Goal: Information Seeking & Learning: Learn about a topic

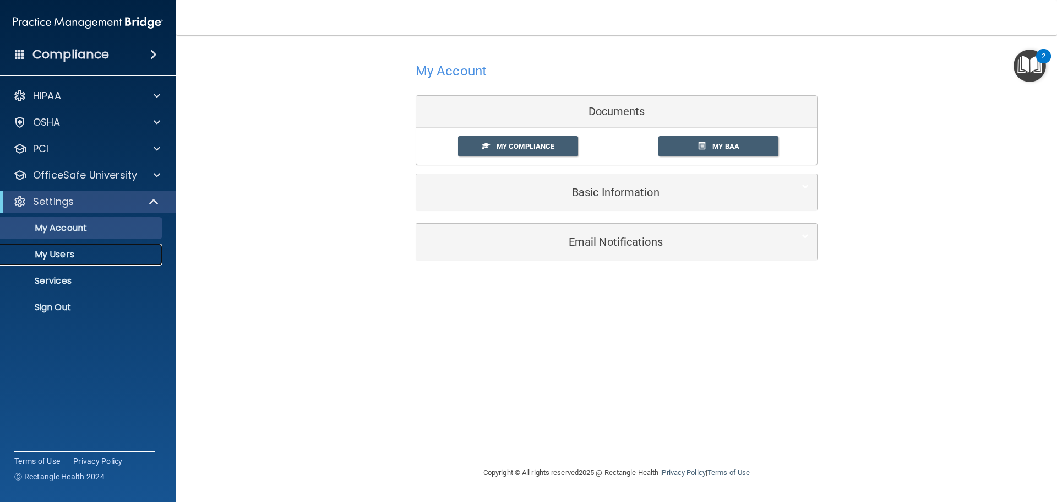
click at [51, 256] on p "My Users" at bounding box center [82, 254] width 150 height 11
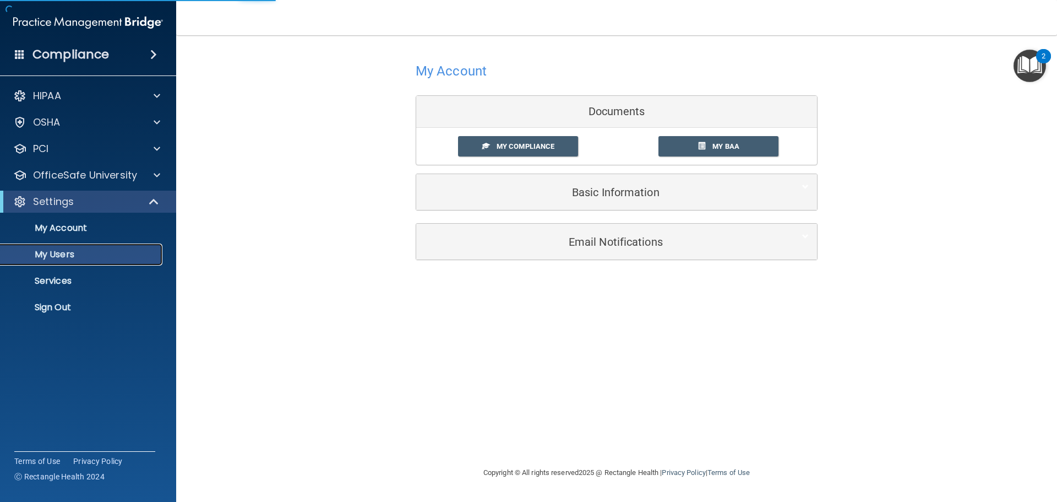
select select "20"
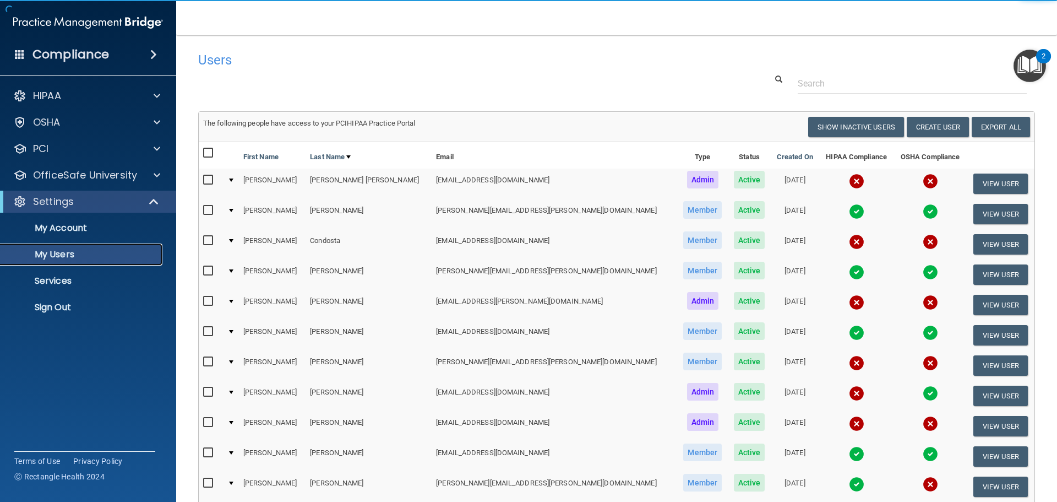
scroll to position [165, 0]
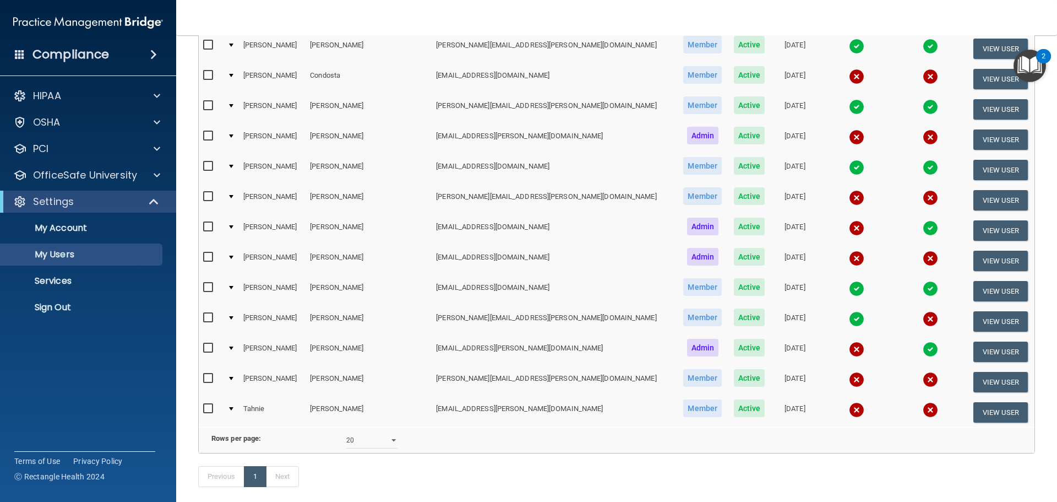
click at [207, 408] on input "checkbox" at bounding box center [209, 408] width 13 height 9
checkbox input "true"
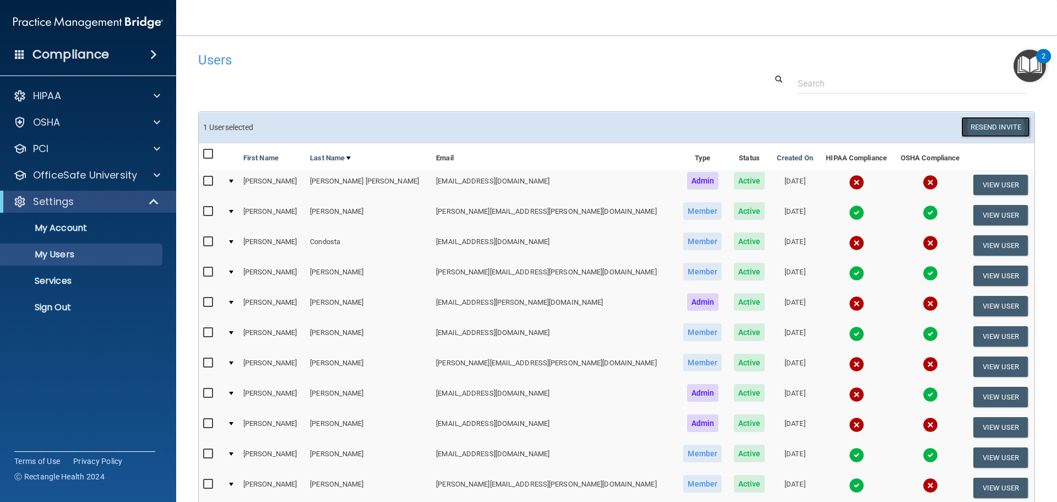
click at [979, 131] on button "Resend Invite" at bounding box center [996, 127] width 69 height 20
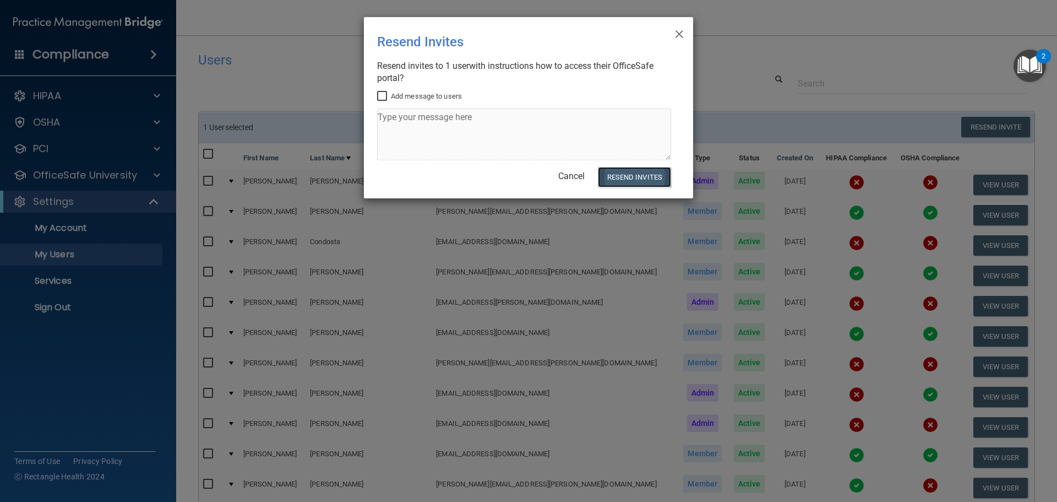
click at [641, 176] on button "Resend Invites" at bounding box center [634, 177] width 73 height 20
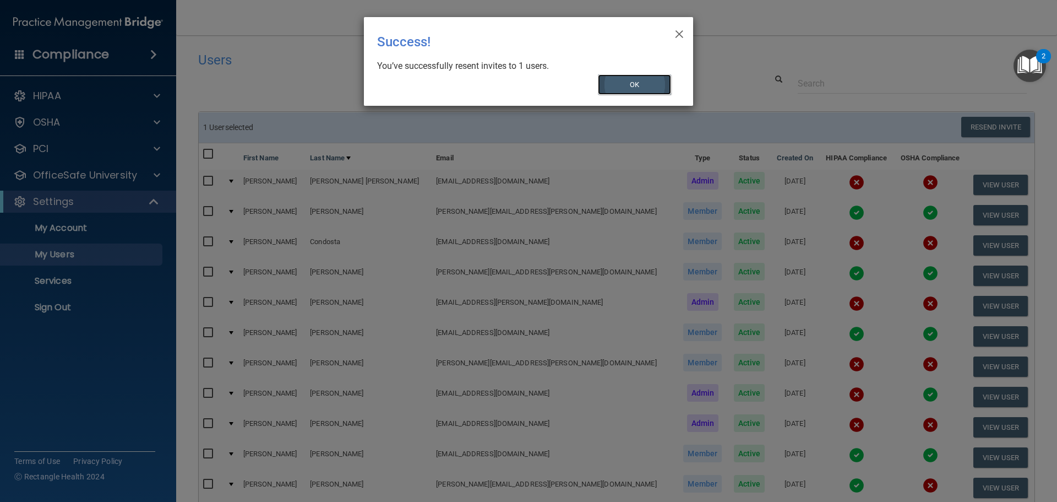
click at [617, 81] on button "OK" at bounding box center [635, 84] width 74 height 20
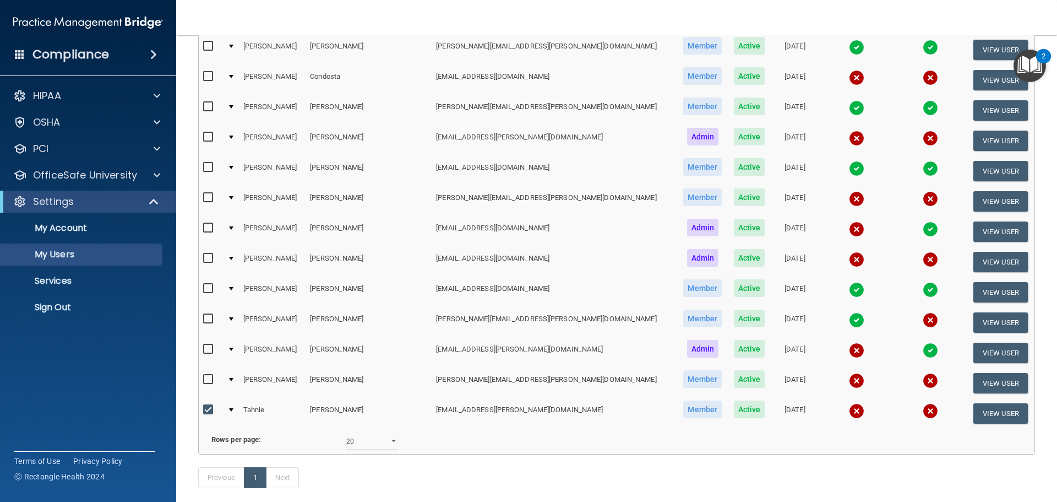
scroll to position [229, 0]
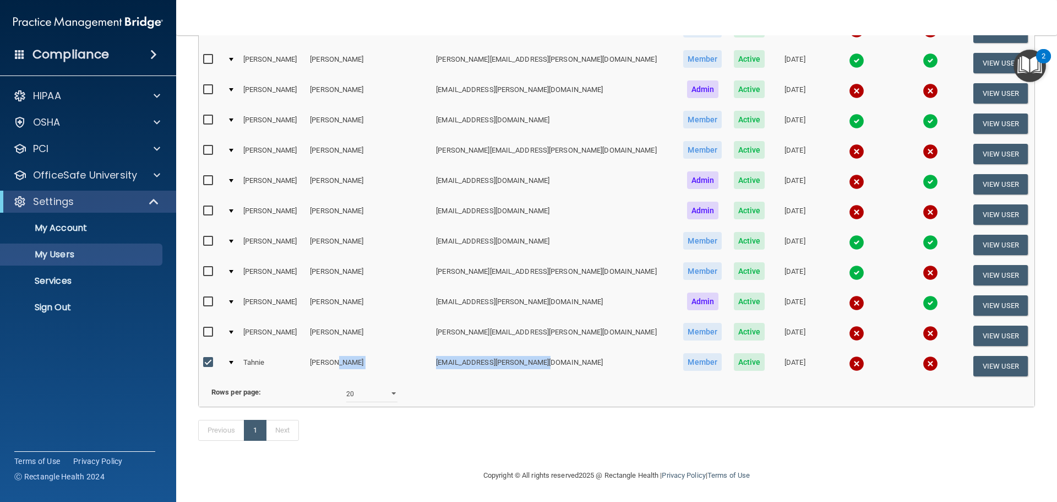
drag, startPoint x: 501, startPoint y: 345, endPoint x: 385, endPoint y: 345, distance: 115.6
click at [385, 351] on tr "Tahnie Weiser tahnie.weiser@ameridentco.com Member Active 06/16/2025 View User" at bounding box center [617, 366] width 836 height 30
copy tr "tahnie.weiser@ameridentco.com"
click at [977, 356] on button "View User" at bounding box center [1001, 366] width 55 height 20
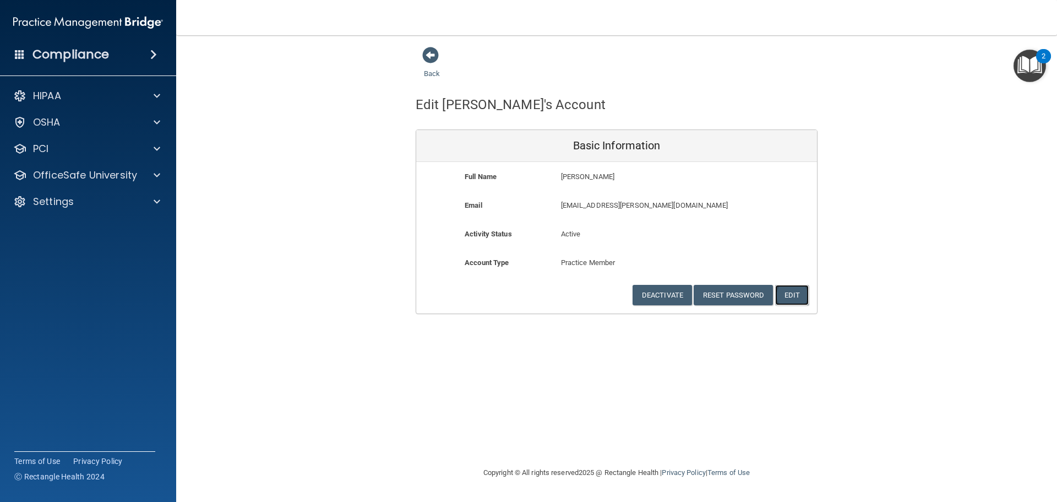
click at [797, 294] on button "Edit" at bounding box center [792, 295] width 34 height 20
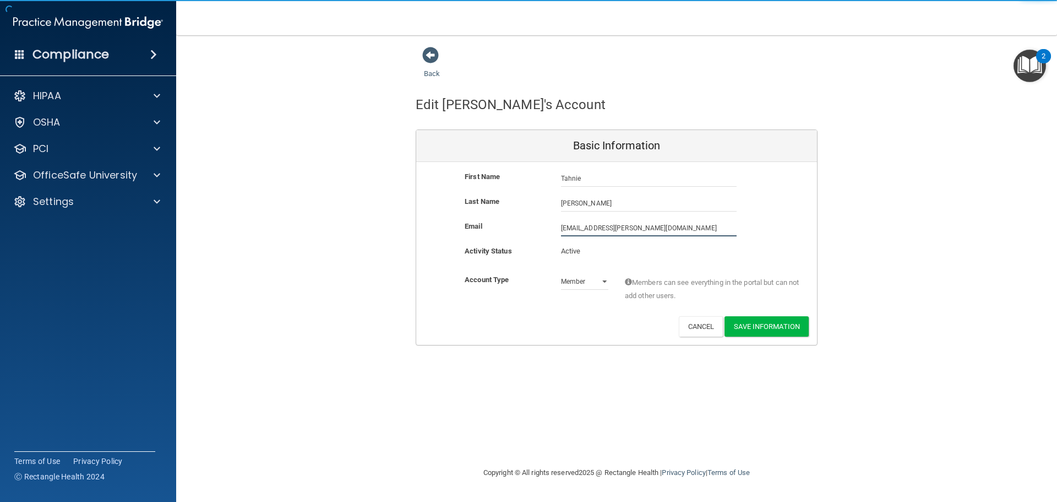
click at [669, 223] on input "tahnie.weiser@ameridentco.com" at bounding box center [649, 228] width 176 height 17
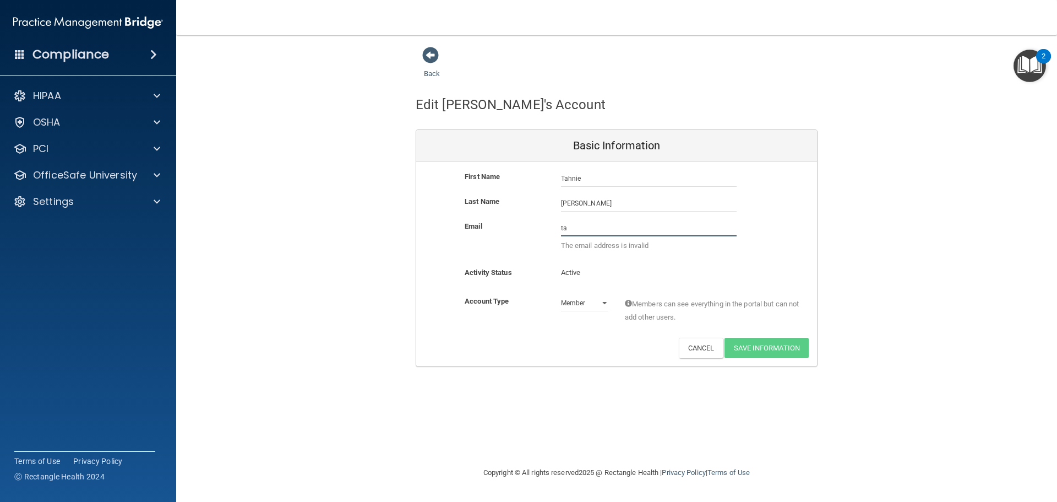
type input "t"
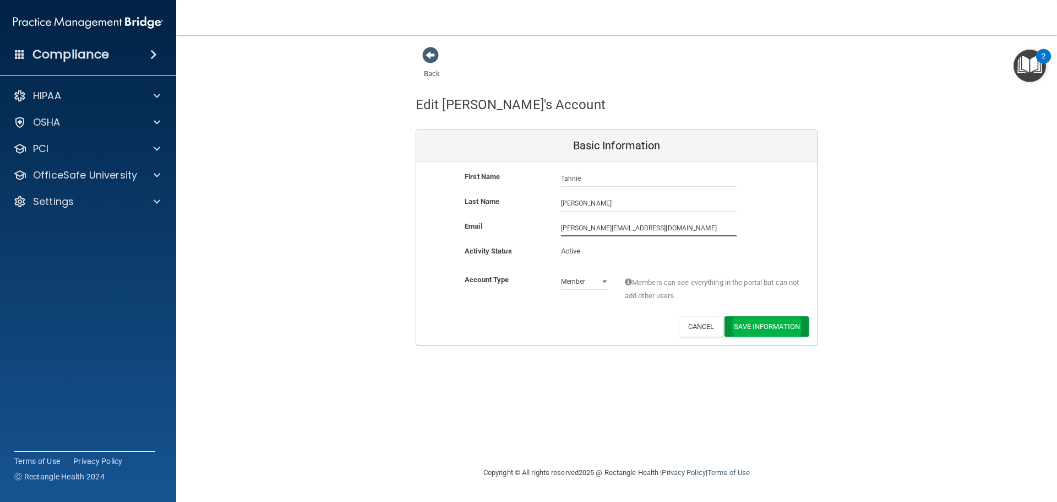
type input "[PERSON_NAME][EMAIL_ADDRESS][DOMAIN_NAME]"
click at [756, 330] on button "Save Information" at bounding box center [767, 326] width 84 height 20
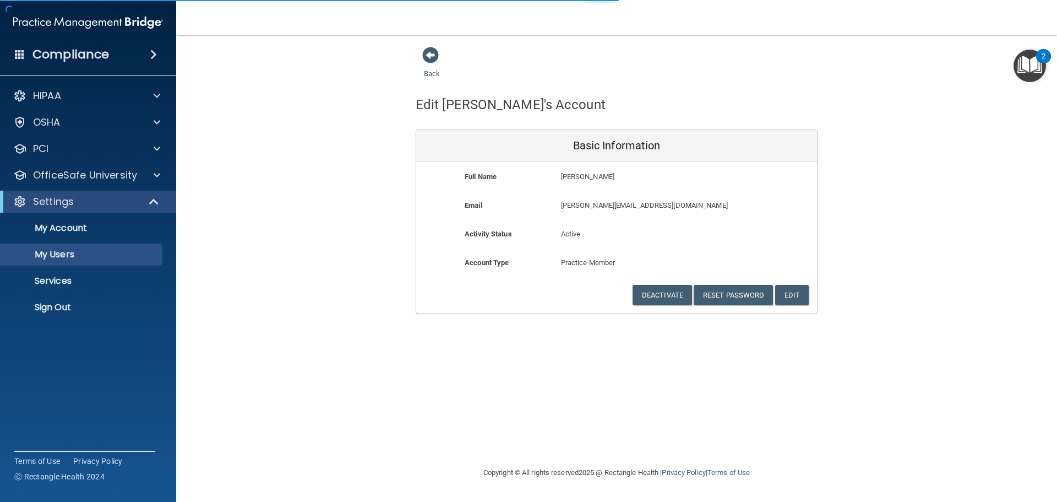
select select "20"
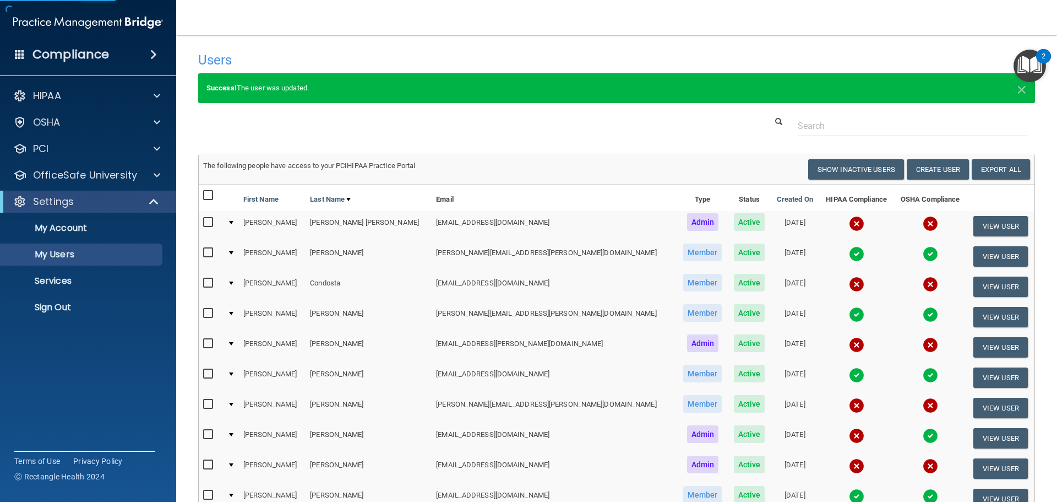
scroll to position [270, 0]
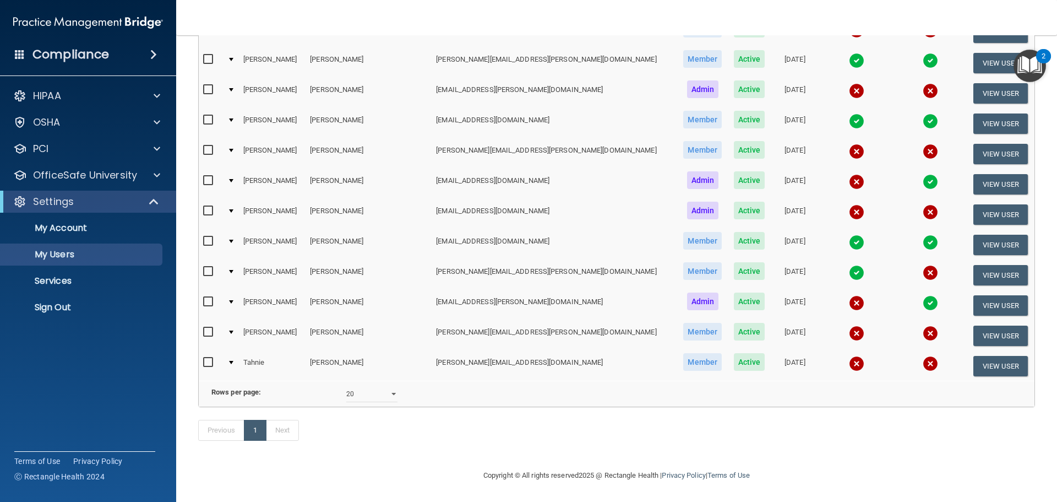
click at [207, 358] on input "checkbox" at bounding box center [209, 362] width 13 height 9
checkbox input "true"
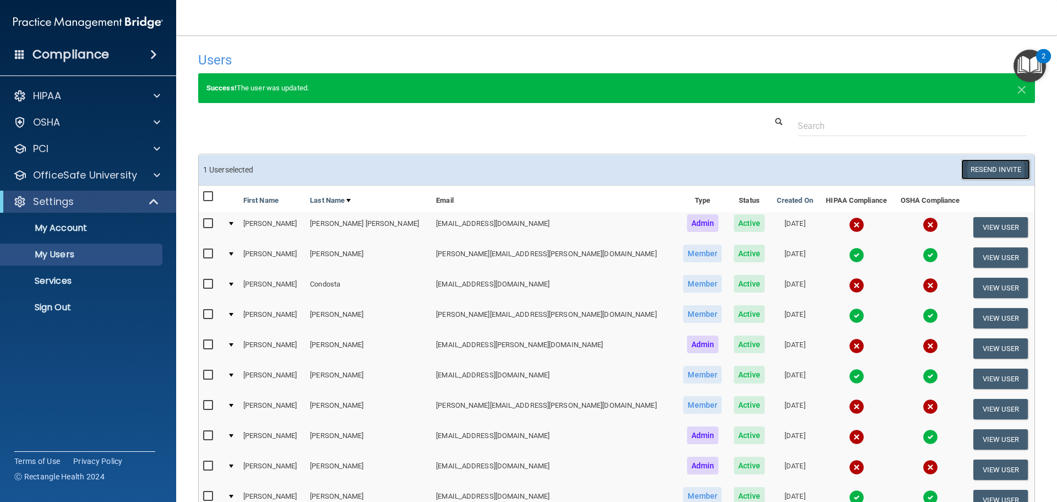
click at [986, 167] on button "Resend Invite" at bounding box center [996, 169] width 69 height 20
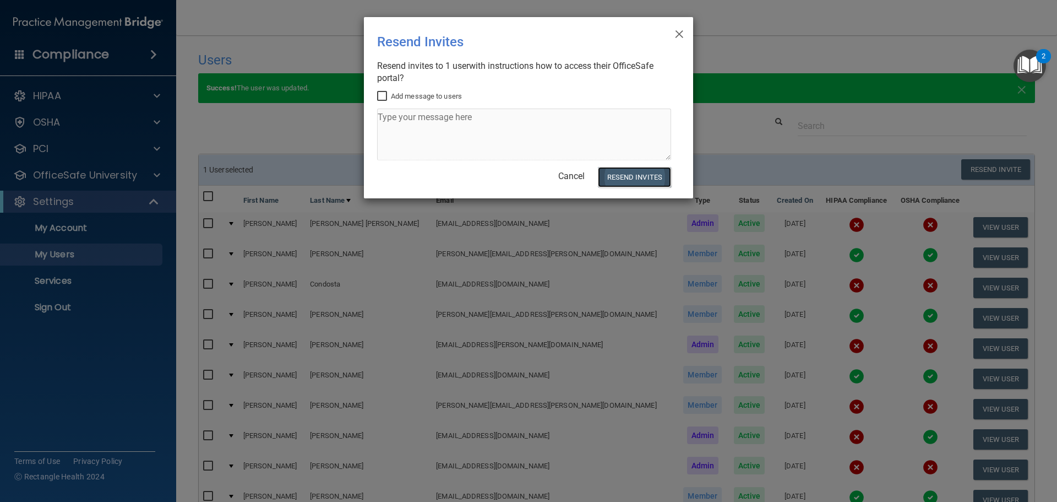
click at [649, 175] on button "Resend Invites" at bounding box center [634, 177] width 73 height 20
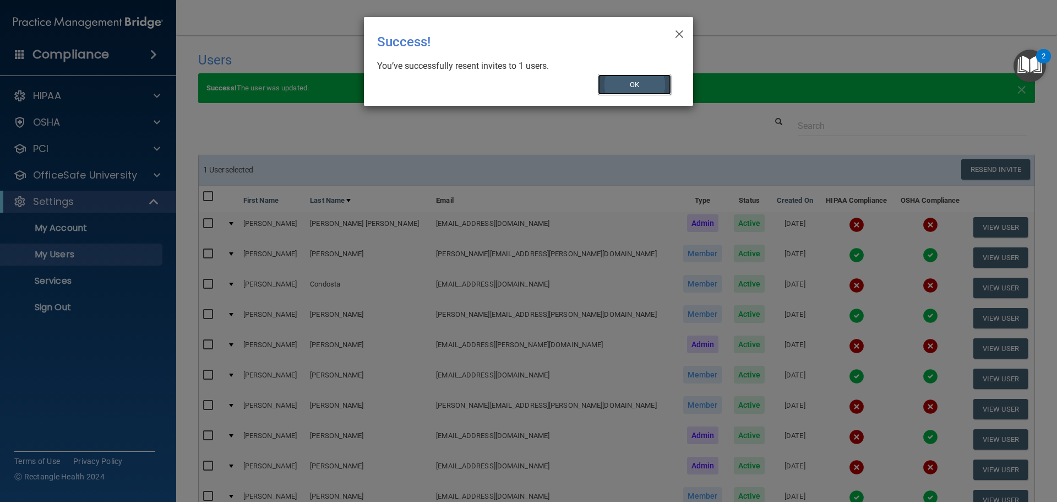
click at [633, 89] on button "OK" at bounding box center [635, 84] width 74 height 20
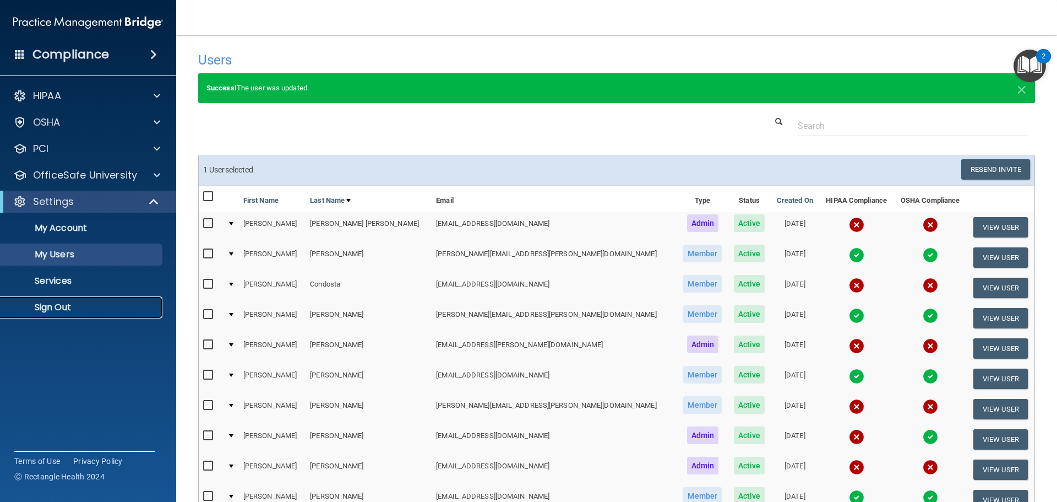
click at [58, 309] on p "Sign Out" at bounding box center [82, 307] width 150 height 11
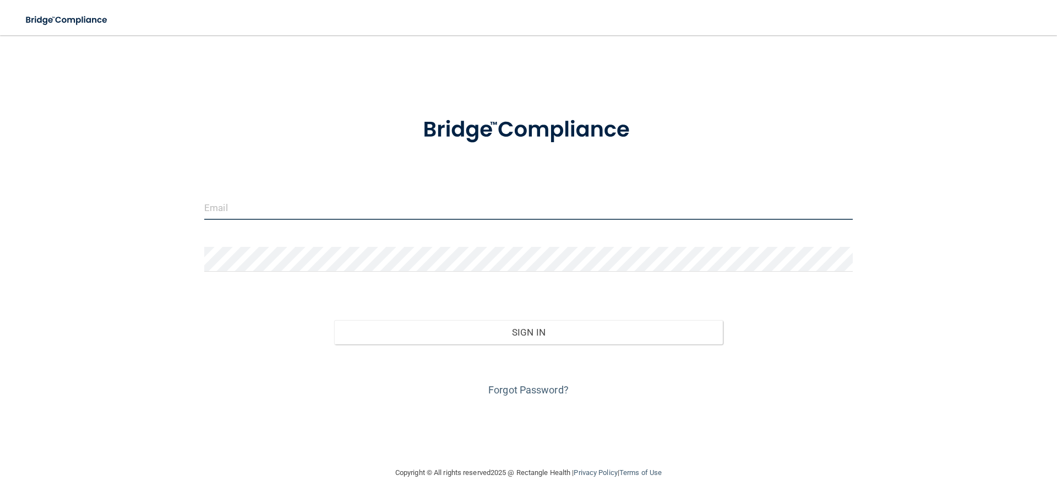
click at [237, 209] on input "email" at bounding box center [528, 207] width 649 height 25
type input "[PERSON_NAME][EMAIL_ADDRESS][DOMAIN_NAME]"
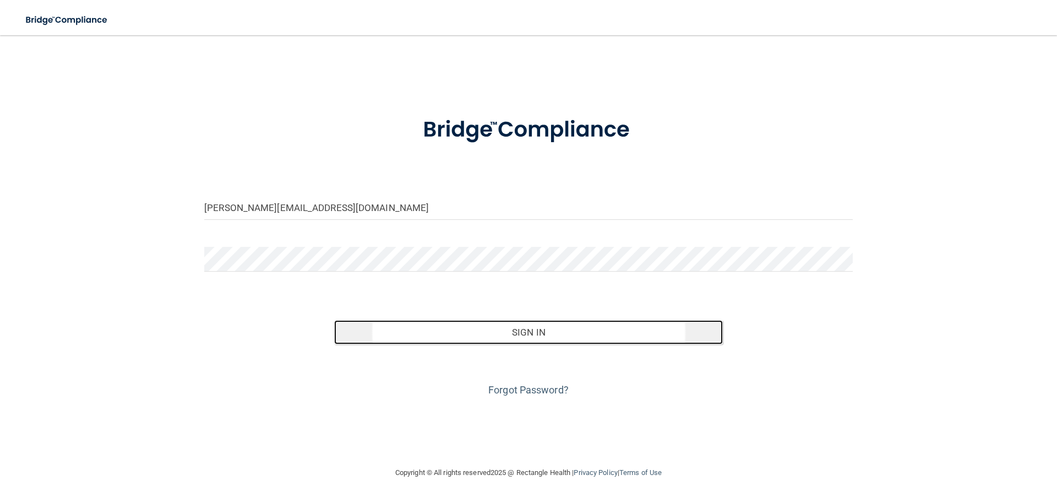
click at [528, 329] on button "Sign In" at bounding box center [528, 332] width 389 height 24
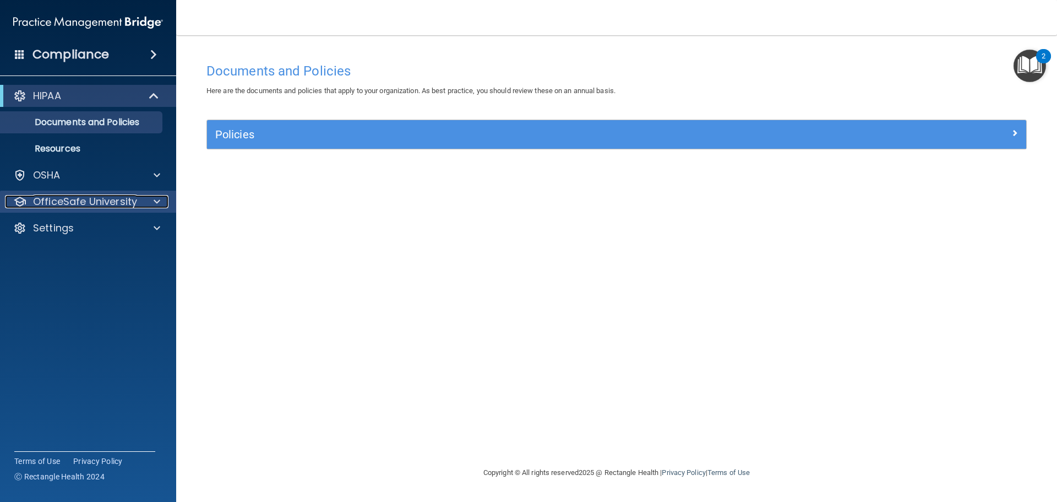
click at [154, 201] on span at bounding box center [157, 201] width 7 height 13
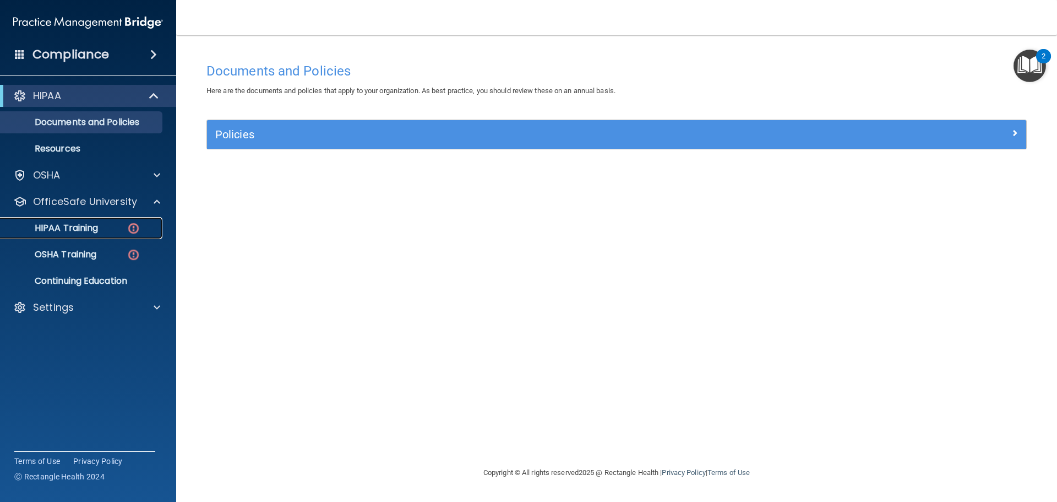
click at [135, 232] on img at bounding box center [134, 228] width 14 height 14
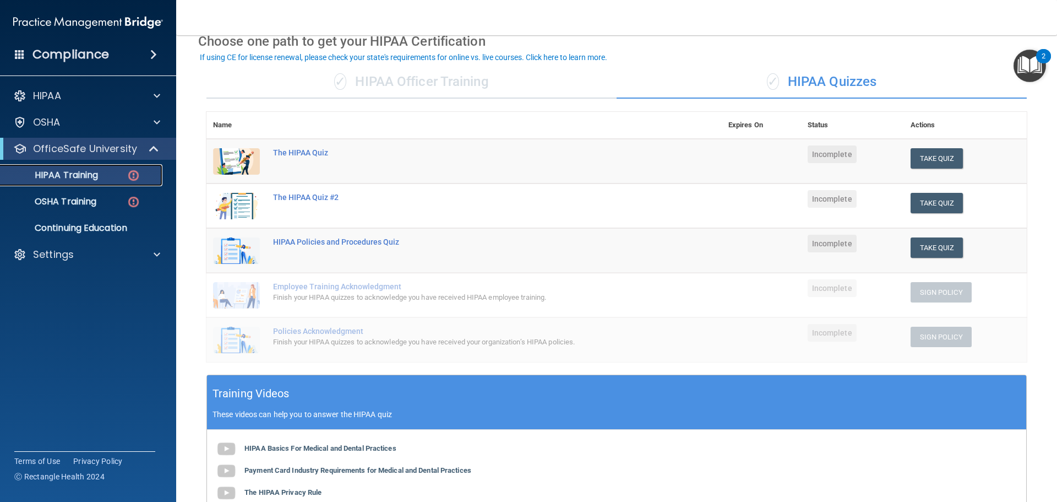
scroll to position [165, 0]
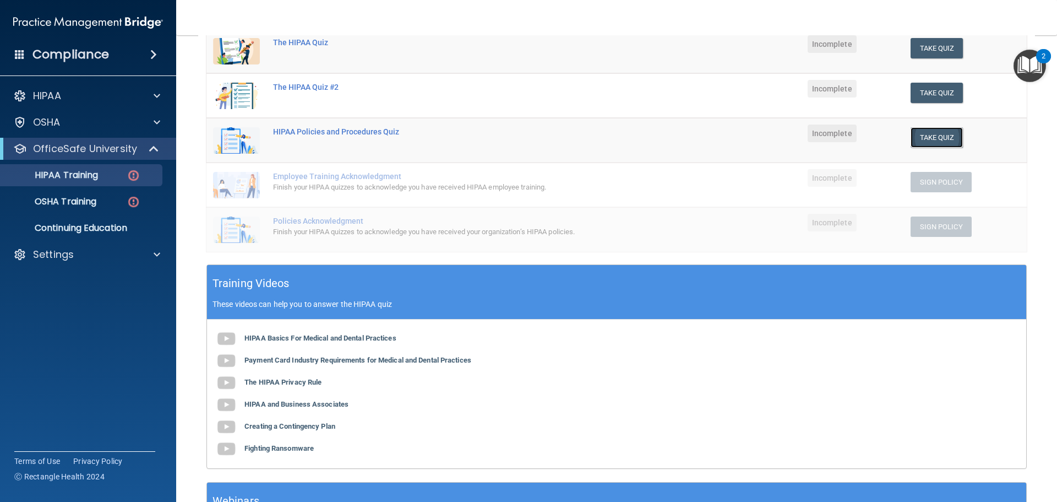
click at [933, 138] on button "Take Quiz" at bounding box center [937, 137] width 53 height 20
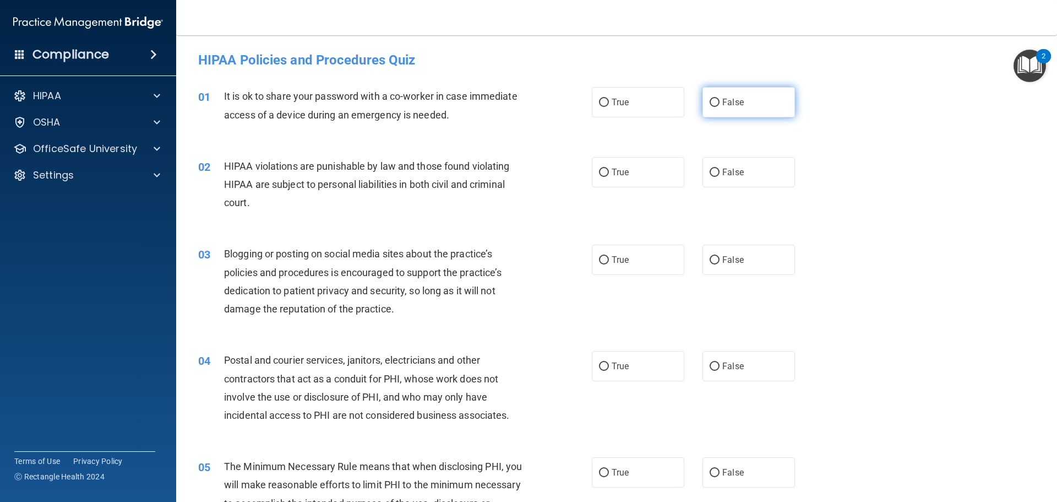
click at [710, 102] on input "False" at bounding box center [715, 103] width 10 height 8
radio input "true"
click at [599, 170] on input "True" at bounding box center [604, 173] width 10 height 8
radio input "true"
click at [710, 260] on input "False" at bounding box center [715, 260] width 10 height 8
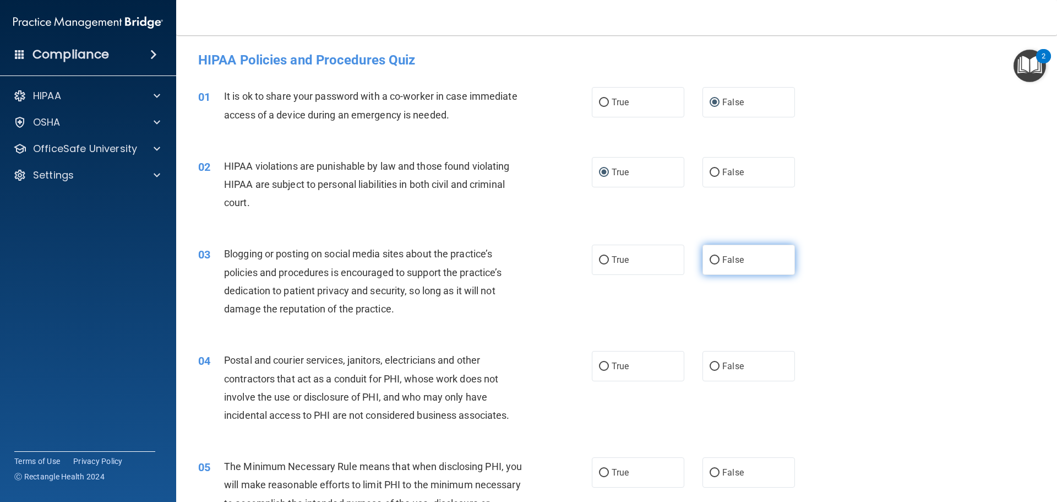
radio input "true"
click at [599, 367] on input "True" at bounding box center [604, 366] width 10 height 8
radio input "true"
click at [603, 470] on input "True" at bounding box center [604, 473] width 10 height 8
radio input "true"
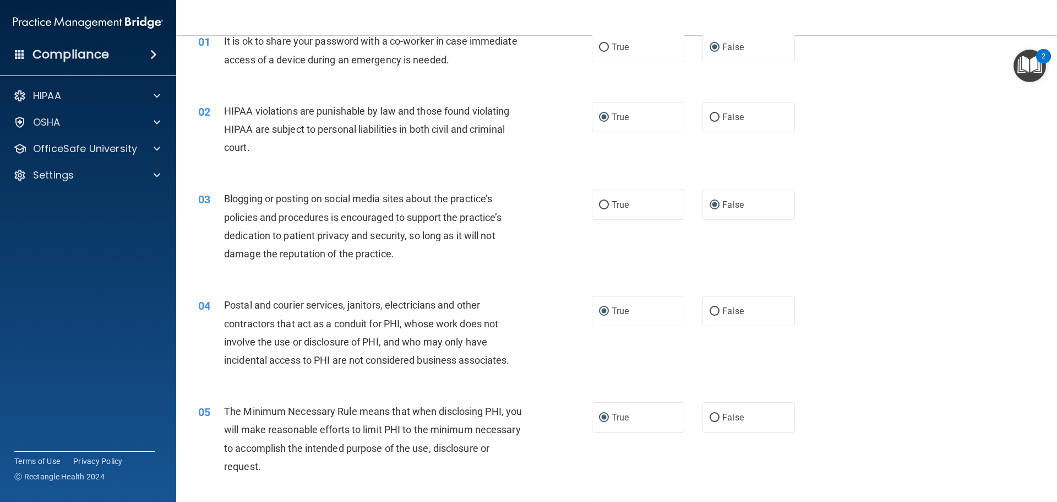
scroll to position [110, 0]
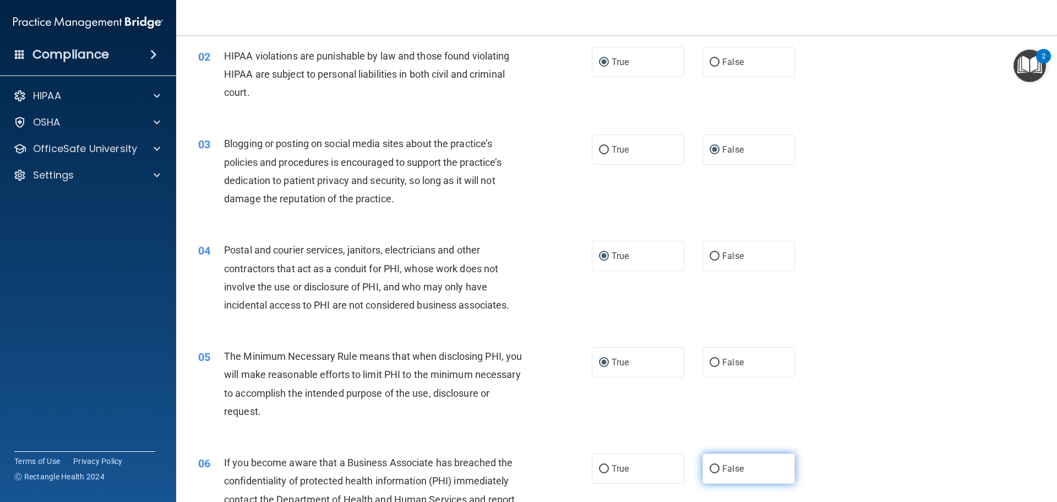
click at [723, 468] on span "False" at bounding box center [733, 468] width 21 height 10
click at [719, 468] on input "False" at bounding box center [715, 469] width 10 height 8
radio input "true"
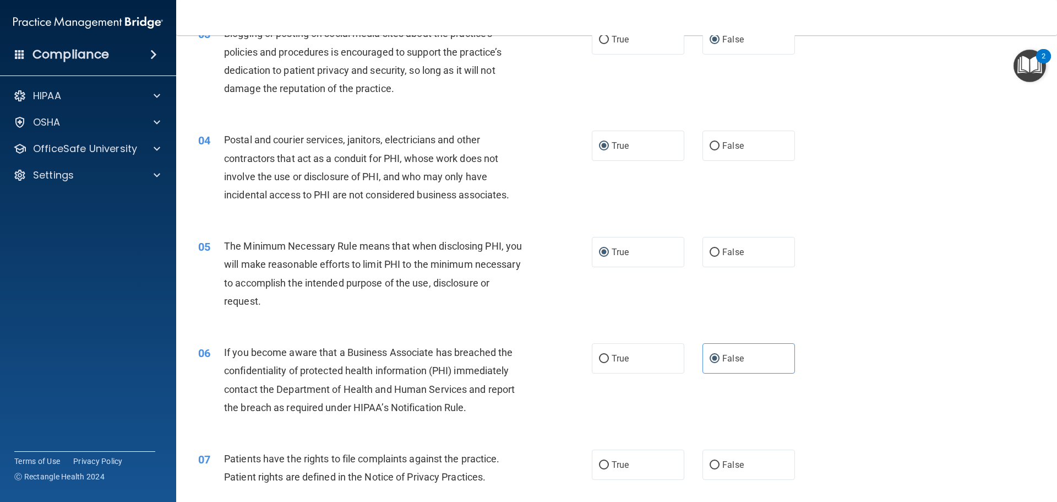
scroll to position [330, 0]
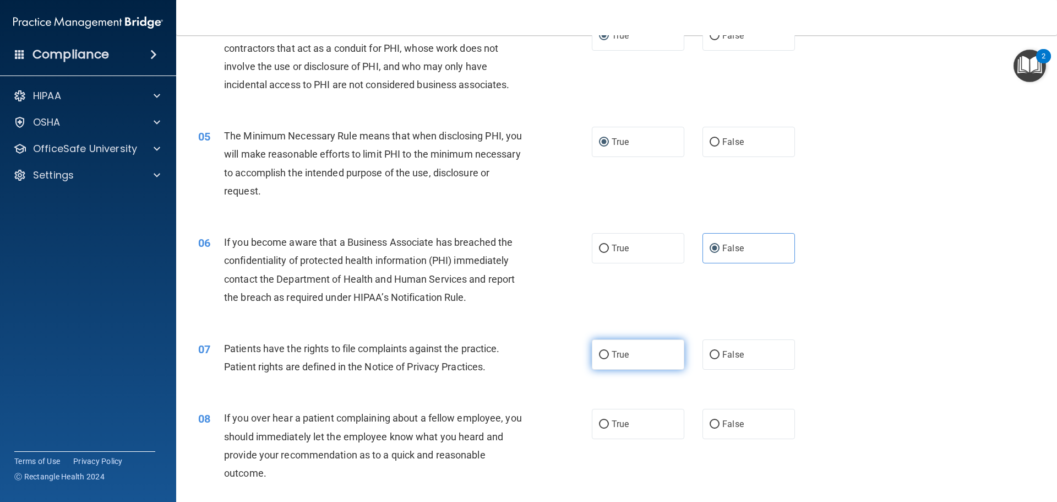
click at [603, 354] on input "True" at bounding box center [604, 355] width 10 height 8
radio input "true"
click at [712, 426] on input "False" at bounding box center [715, 424] width 10 height 8
radio input "true"
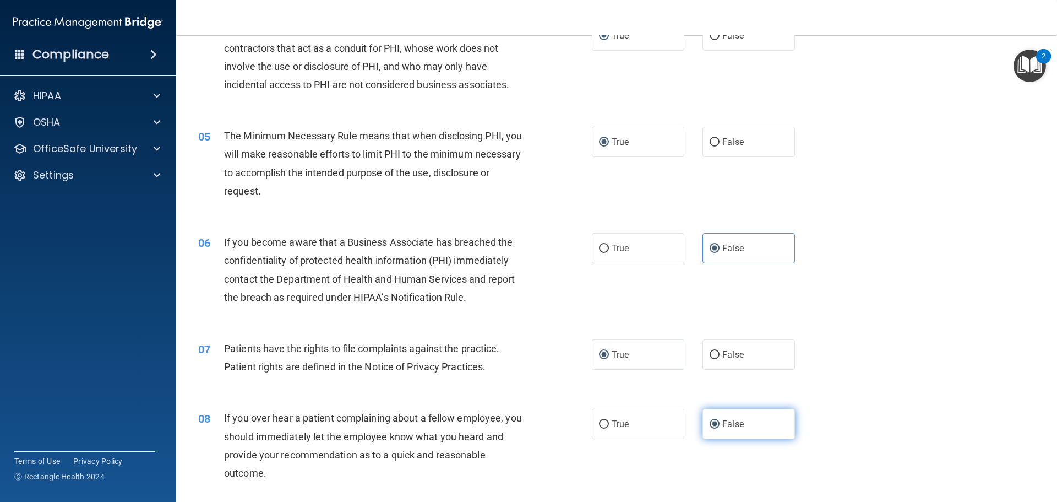
scroll to position [496, 0]
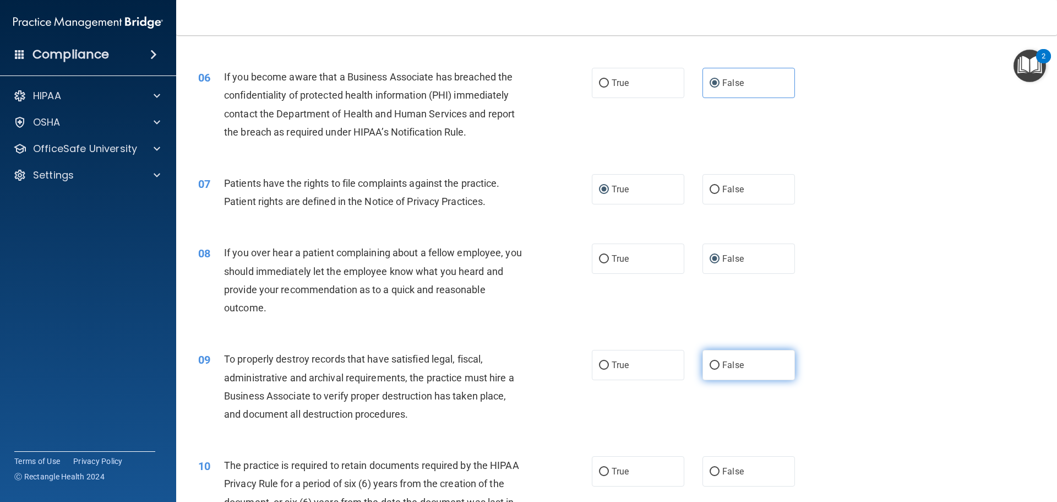
click at [709, 370] on label "False" at bounding box center [749, 365] width 93 height 30
click at [710, 370] on input "False" at bounding box center [715, 365] width 10 height 8
radio input "true"
click at [602, 472] on input "True" at bounding box center [604, 472] width 10 height 8
radio input "true"
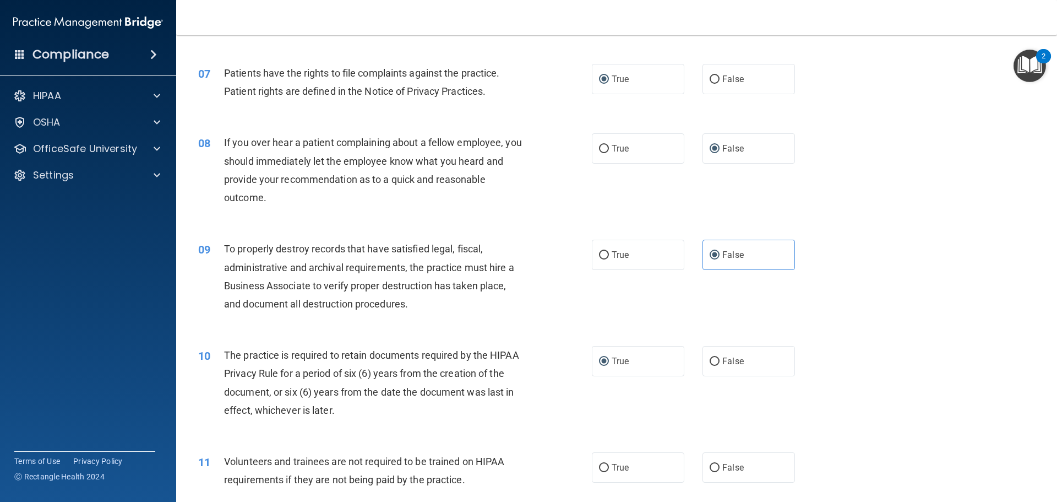
scroll to position [661, 0]
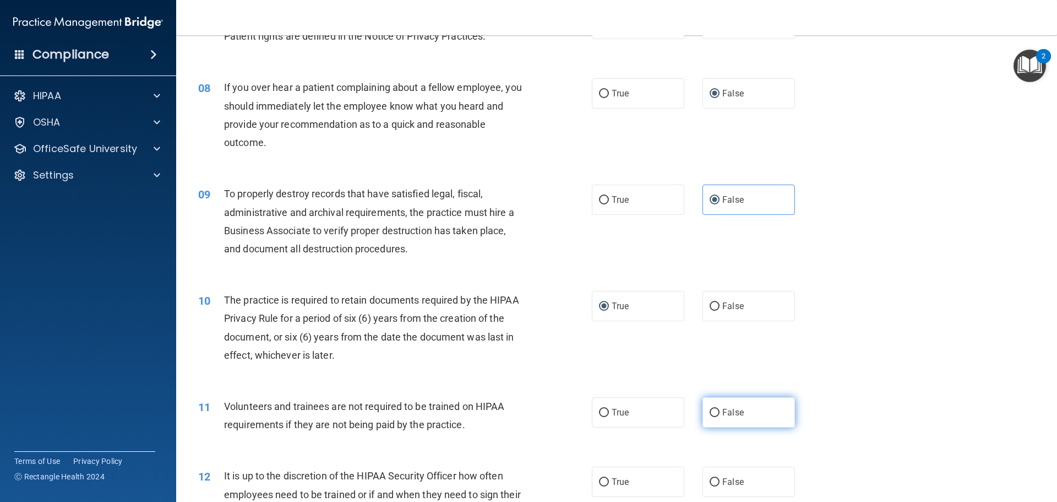
click at [712, 413] on input "False" at bounding box center [715, 413] width 10 height 8
radio input "true"
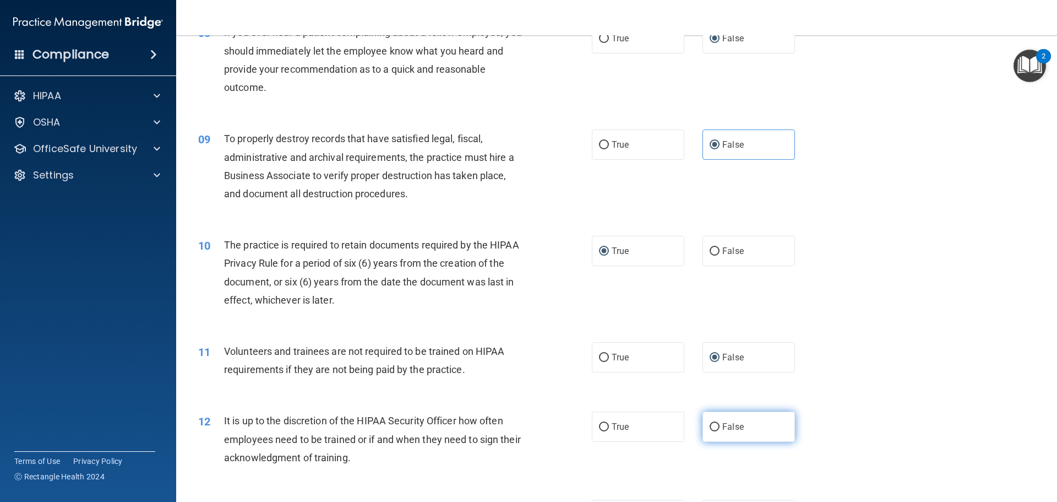
click at [713, 429] on input "False" at bounding box center [715, 427] width 10 height 8
radio input "true"
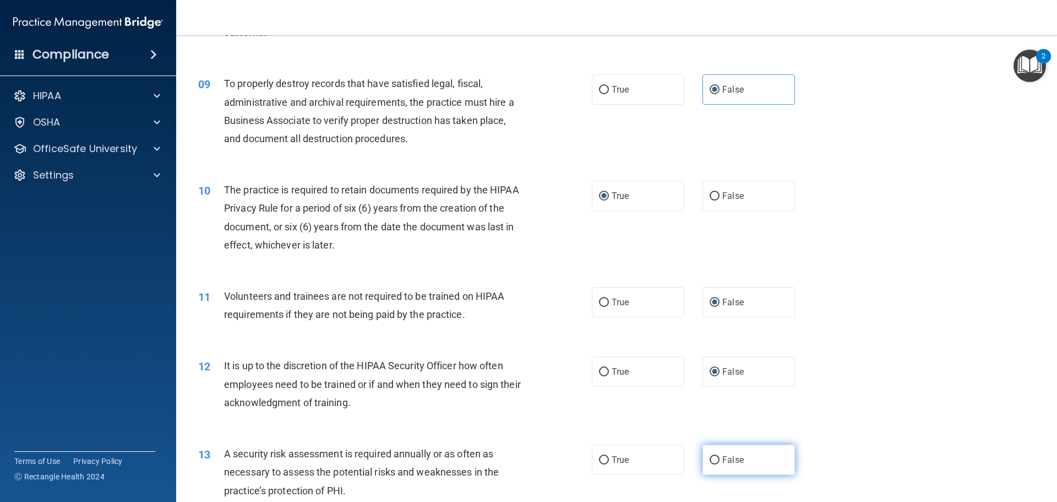
scroll to position [826, 0]
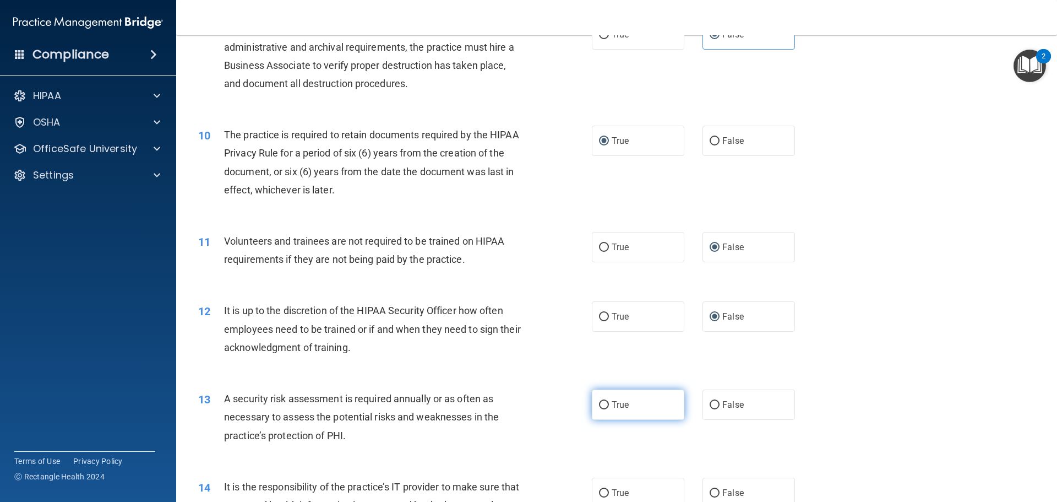
click at [599, 406] on input "True" at bounding box center [604, 405] width 10 height 8
radio input "true"
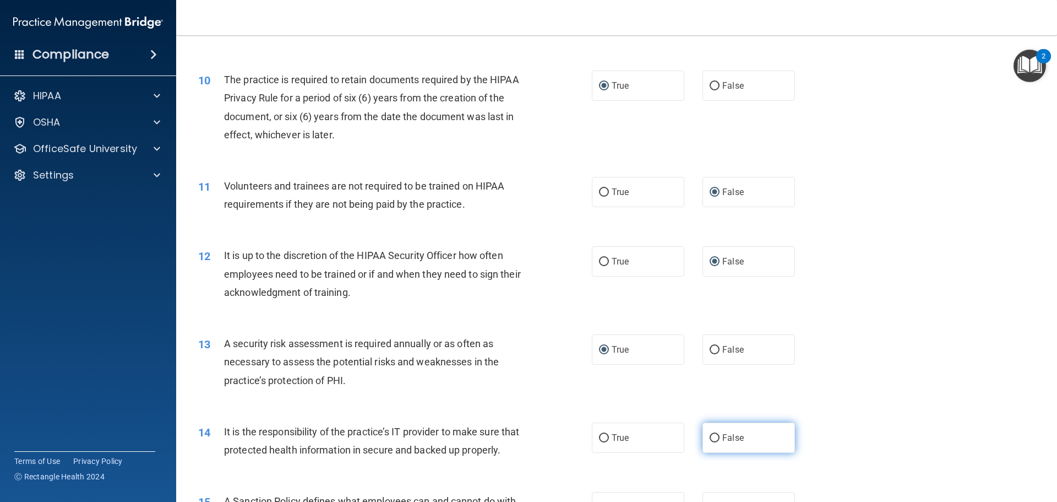
click at [710, 435] on input "False" at bounding box center [715, 438] width 10 height 8
radio input "true"
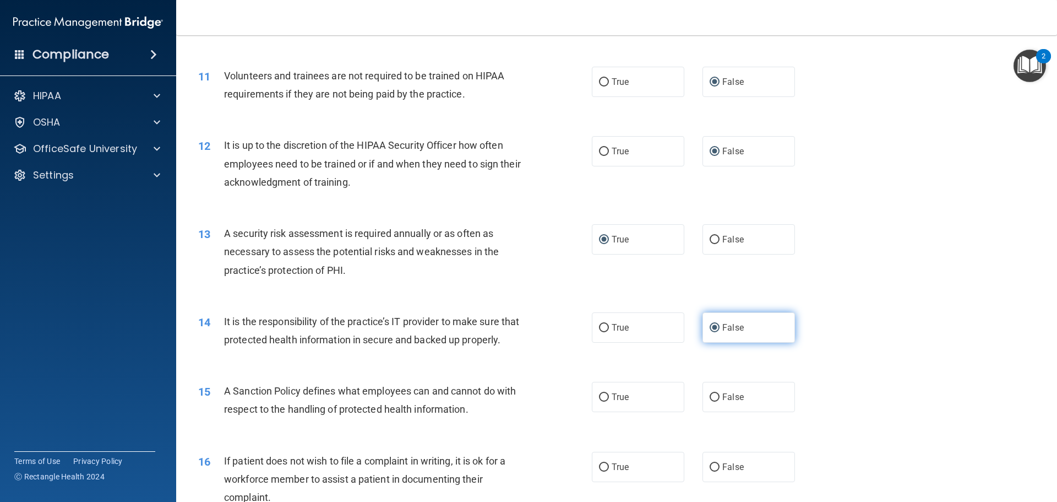
scroll to position [1046, 0]
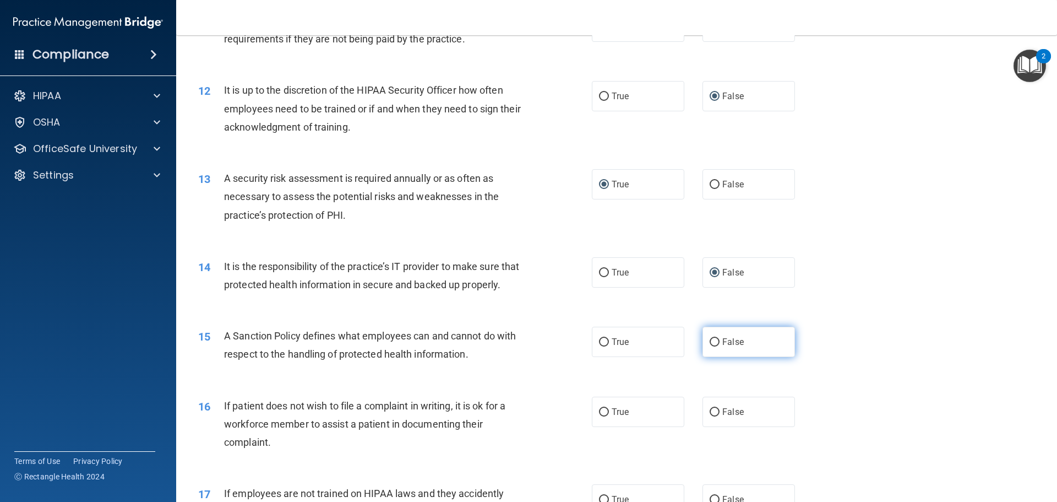
click at [710, 341] on input "False" at bounding box center [715, 342] width 10 height 8
radio input "true"
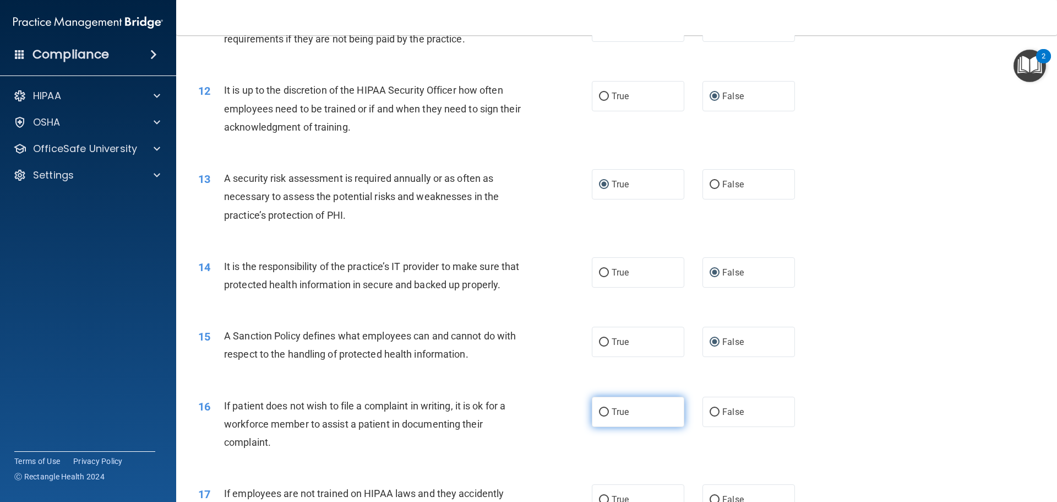
click at [594, 412] on label "True" at bounding box center [638, 412] width 93 height 30
click at [599, 412] on input "True" at bounding box center [604, 412] width 10 height 8
radio input "true"
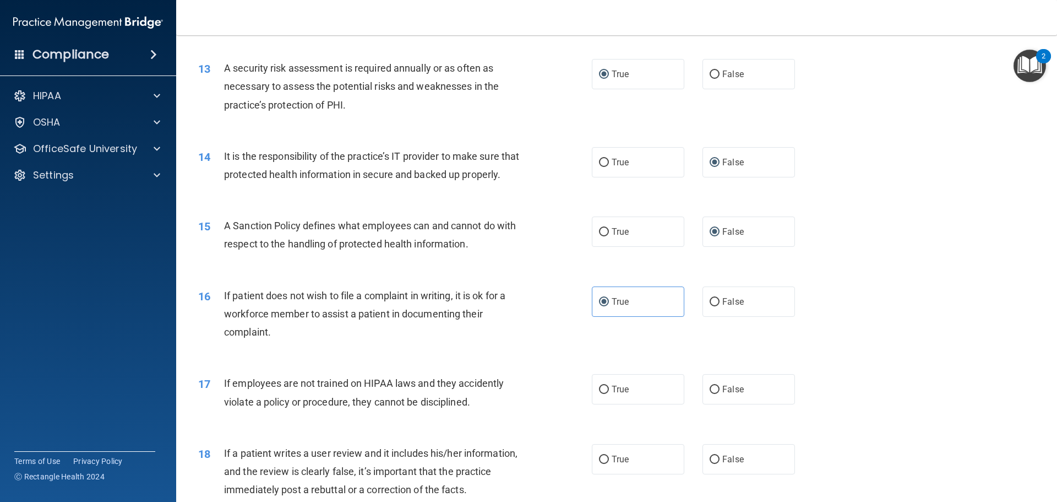
scroll to position [1212, 0]
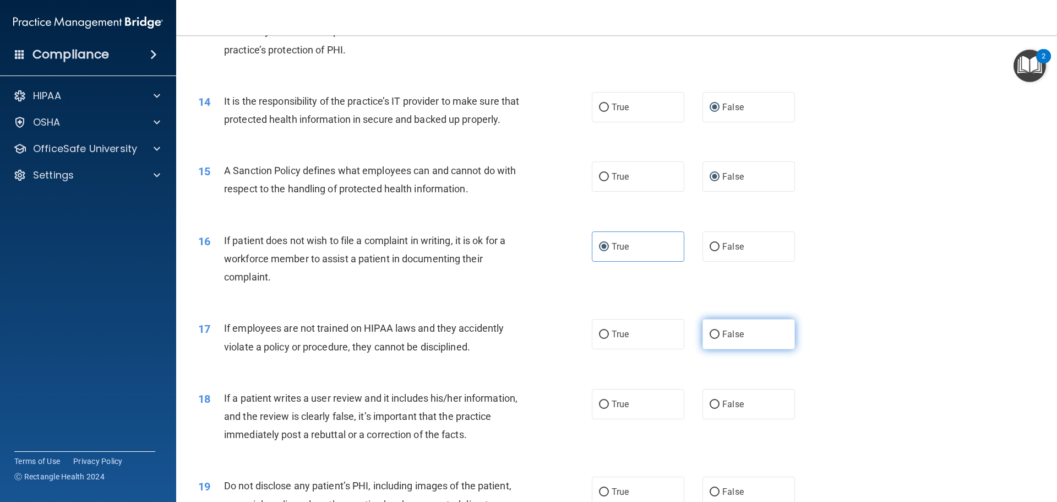
click at [714, 334] on input "False" at bounding box center [715, 334] width 10 height 8
radio input "true"
click at [710, 407] on input "False" at bounding box center [715, 404] width 10 height 8
radio input "true"
click at [599, 488] on input "True" at bounding box center [604, 492] width 10 height 8
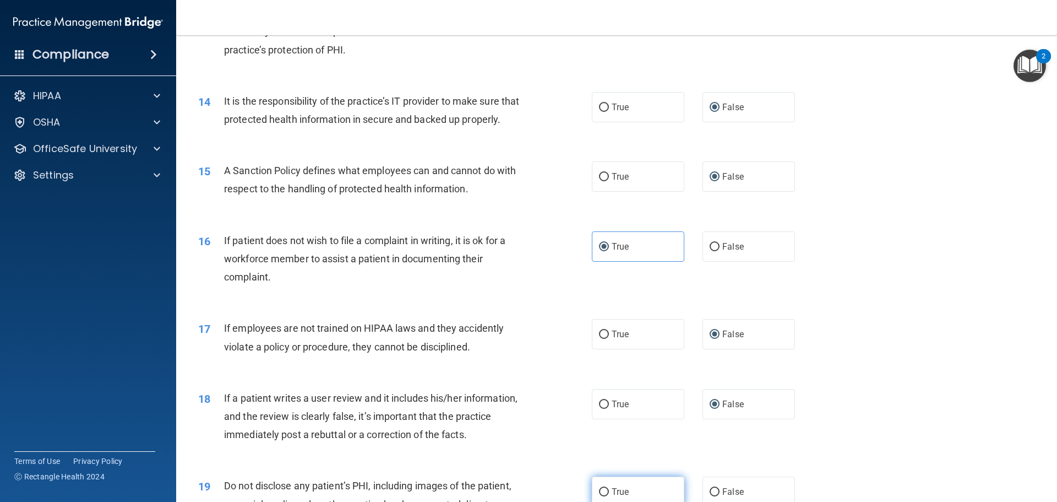
radio input "true"
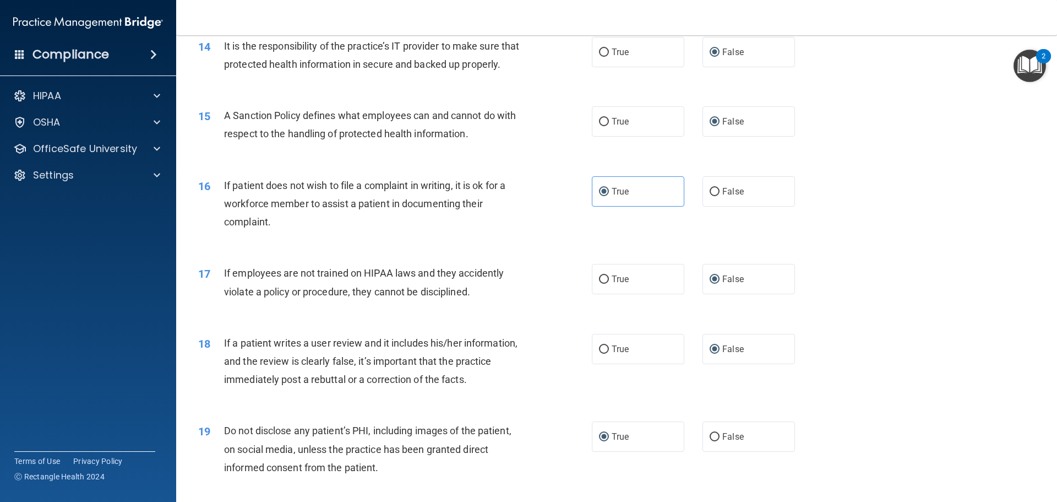
scroll to position [1322, 0]
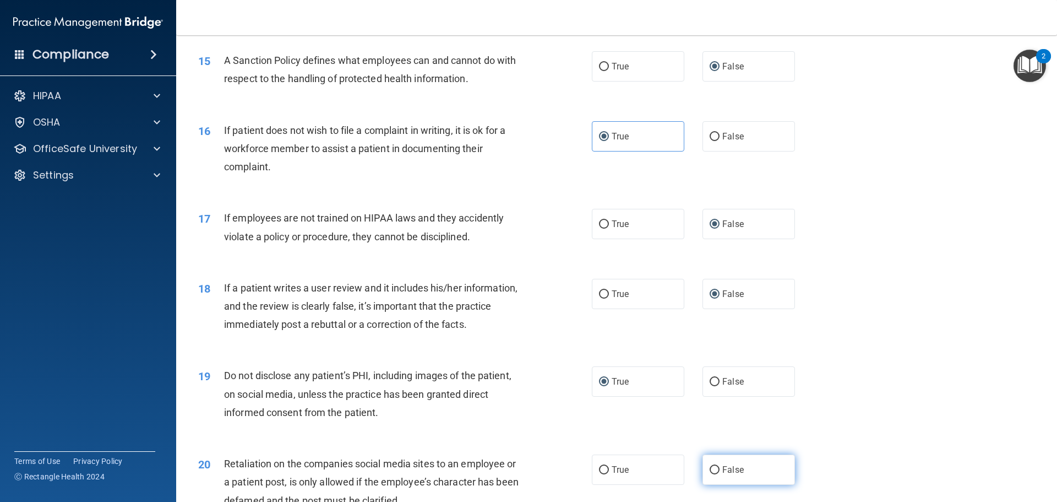
click at [710, 467] on input "False" at bounding box center [715, 470] width 10 height 8
radio input "true"
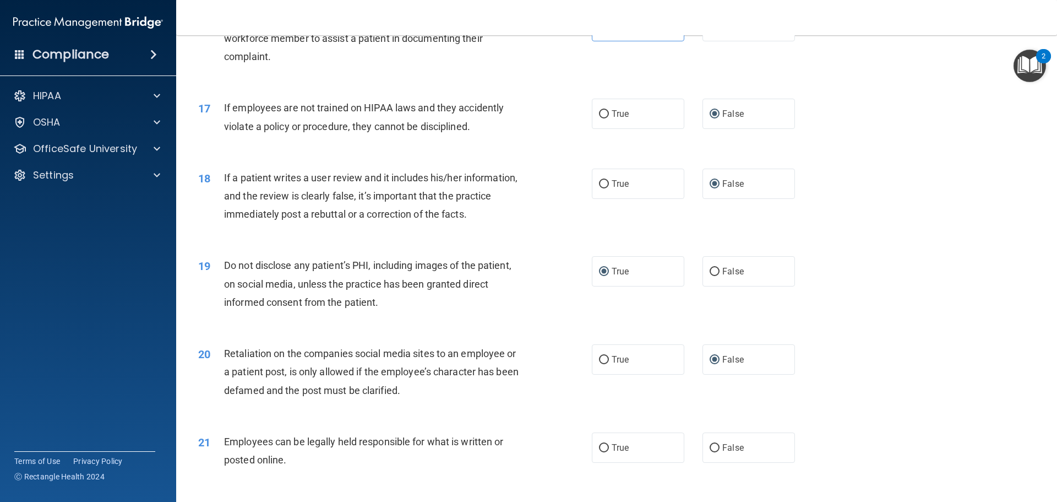
scroll to position [1487, 0]
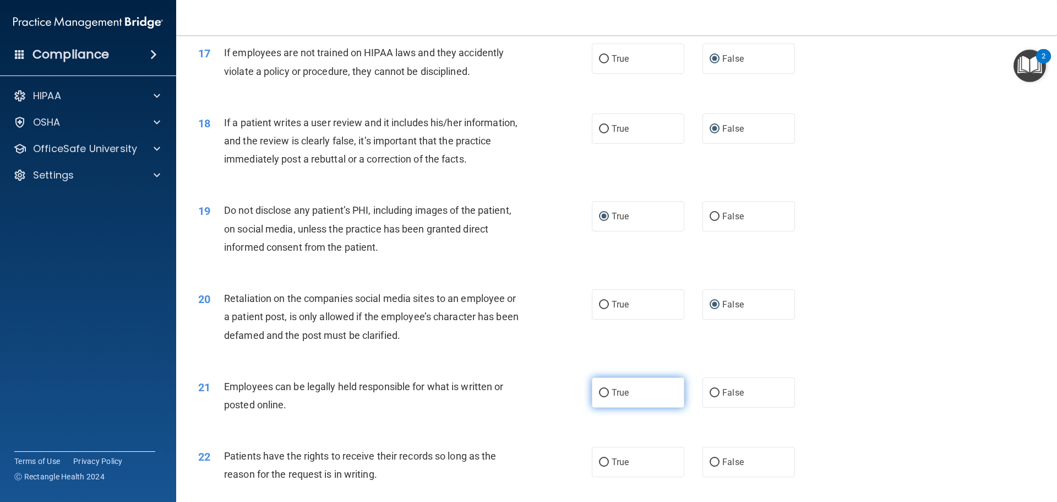
click at [599, 392] on input "True" at bounding box center [604, 393] width 10 height 8
radio input "true"
click at [712, 464] on input "False" at bounding box center [715, 462] width 10 height 8
radio input "true"
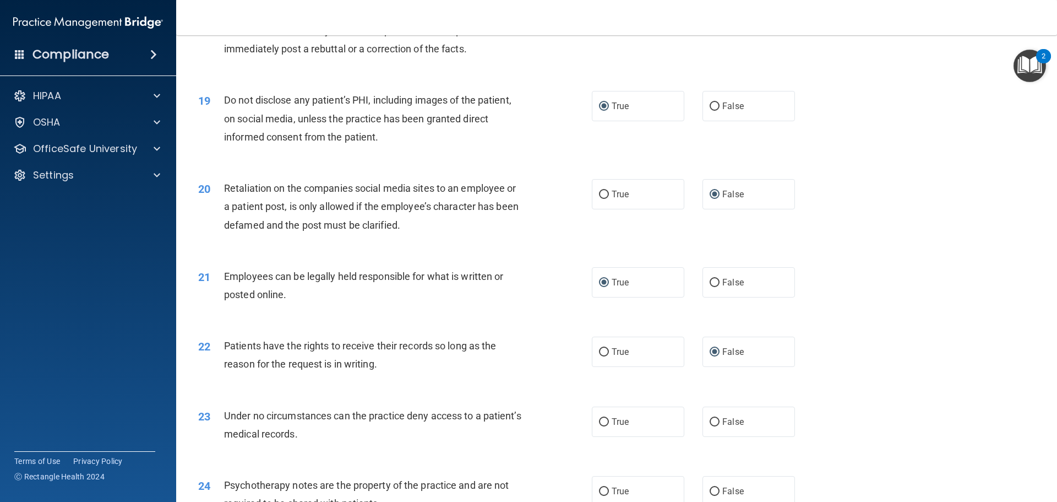
scroll to position [1652, 0]
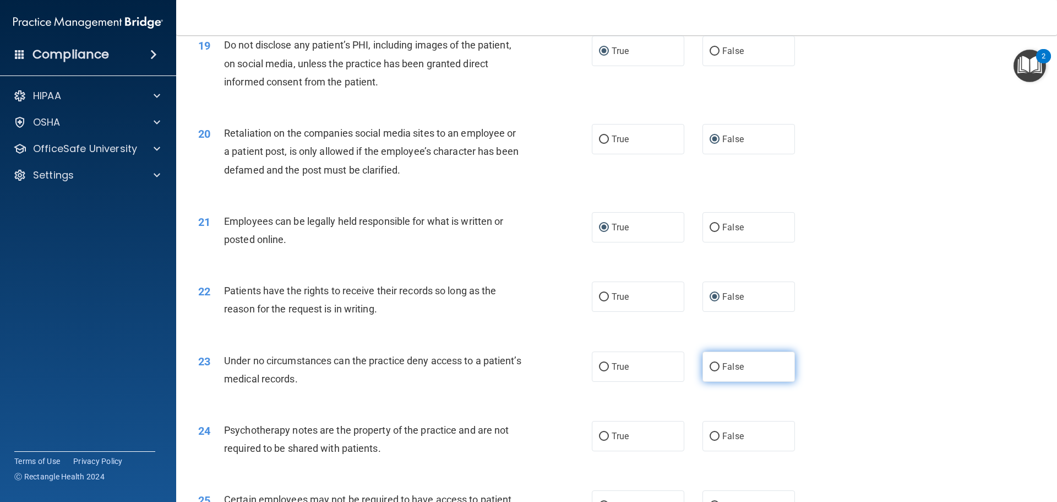
click at [710, 367] on input "False" at bounding box center [715, 367] width 10 height 8
radio input "true"
click at [600, 437] on input "True" at bounding box center [604, 436] width 10 height 8
radio input "true"
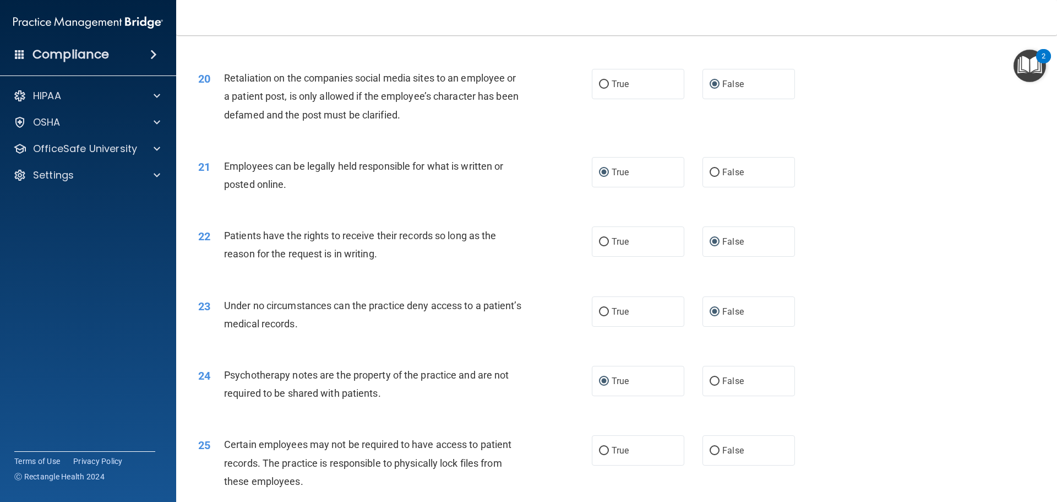
scroll to position [1762, 0]
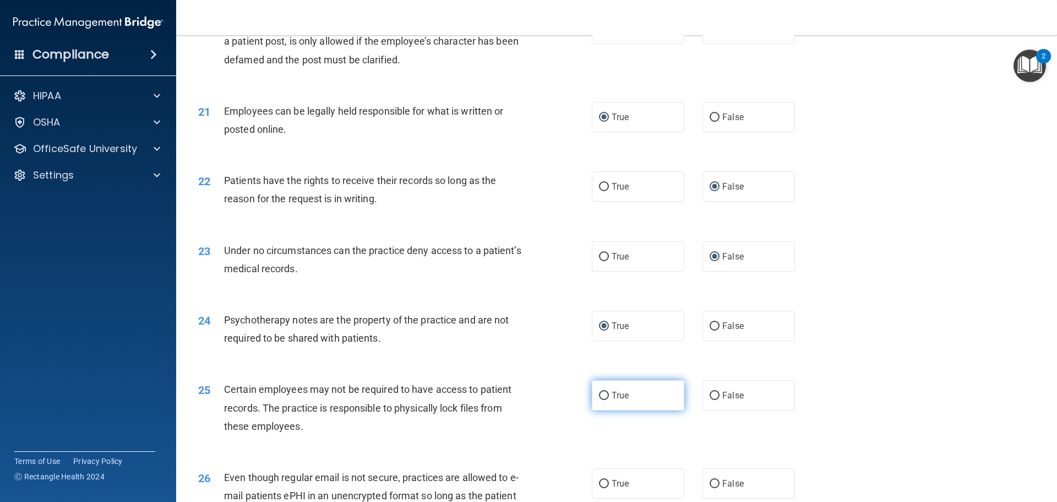
click at [599, 397] on input "True" at bounding box center [604, 396] width 10 height 8
radio input "true"
click at [599, 483] on input "True" at bounding box center [604, 484] width 10 height 8
radio input "true"
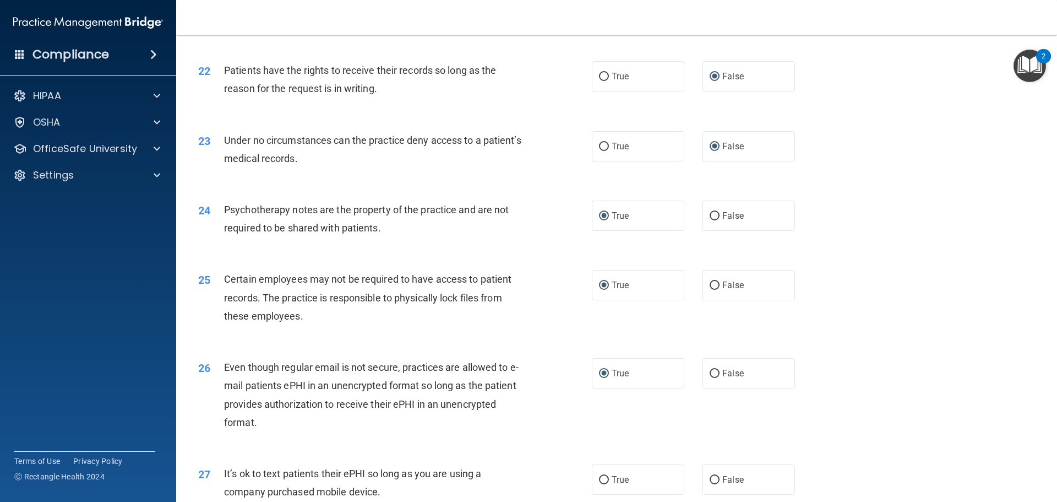
scroll to position [1927, 0]
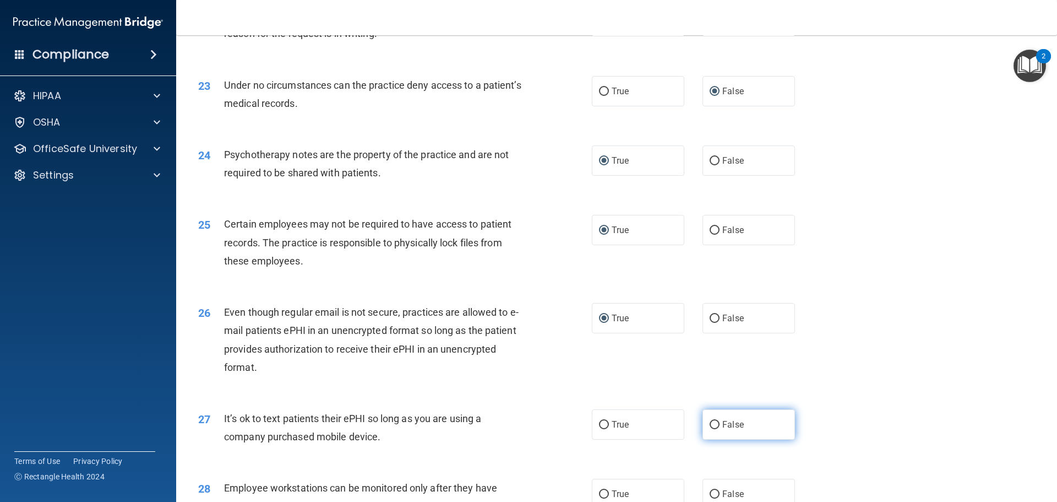
click at [710, 424] on input "False" at bounding box center [715, 425] width 10 height 8
radio input "true"
click at [710, 492] on input "False" at bounding box center [715, 494] width 10 height 8
radio input "true"
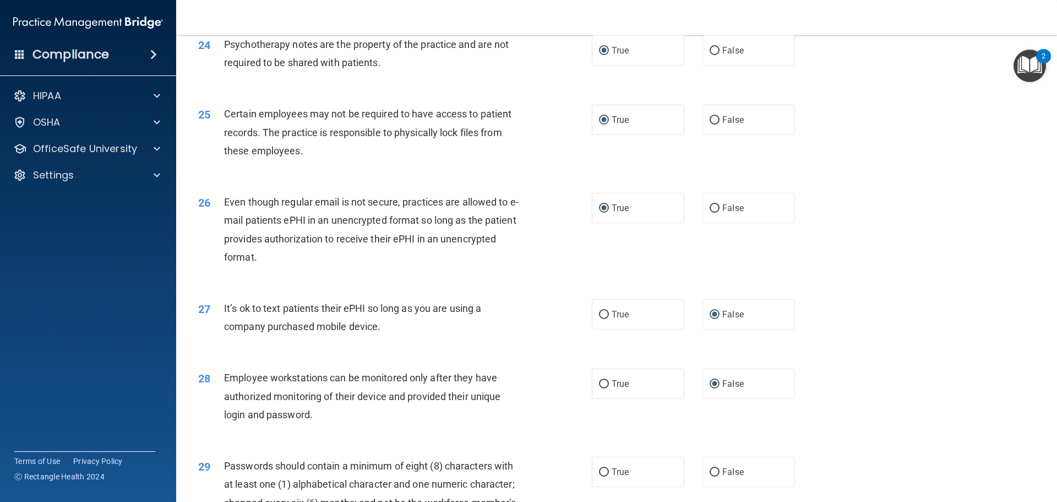
scroll to position [2245, 0]
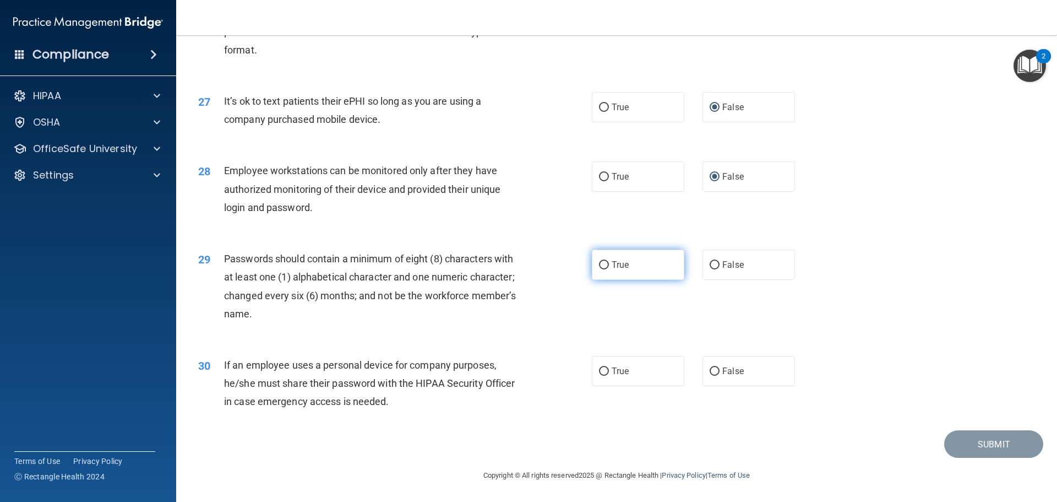
click at [600, 265] on input "True" at bounding box center [604, 265] width 10 height 8
radio input "true"
click at [710, 371] on input "False" at bounding box center [715, 371] width 10 height 8
radio input "true"
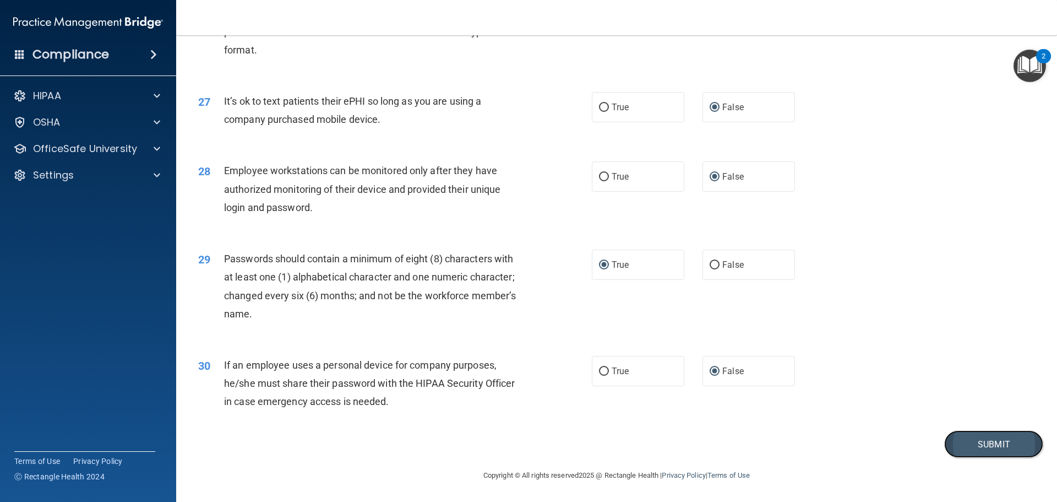
click at [973, 442] on button "Submit" at bounding box center [993, 444] width 99 height 28
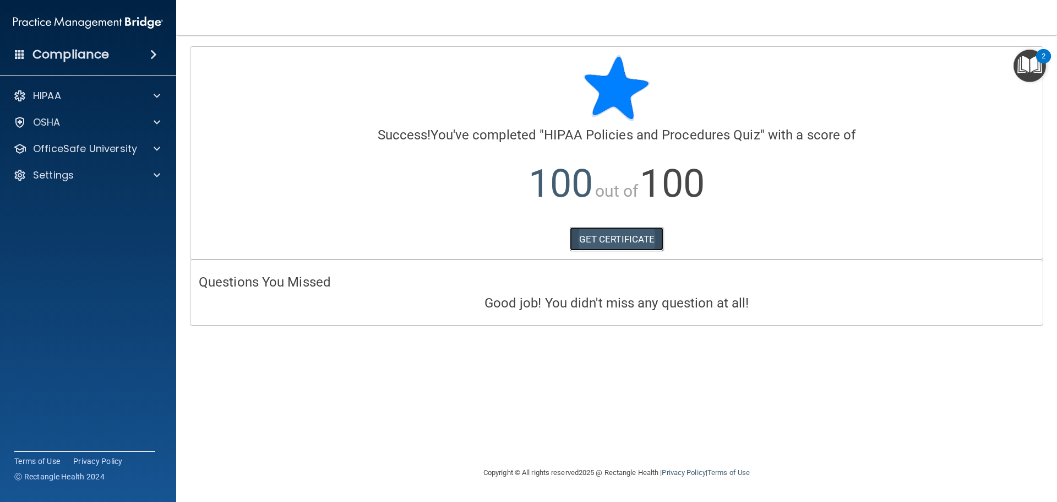
click at [617, 240] on link "GET CERTIFICATE" at bounding box center [617, 239] width 94 height 24
click at [60, 123] on p "OSHA" at bounding box center [47, 122] width 28 height 13
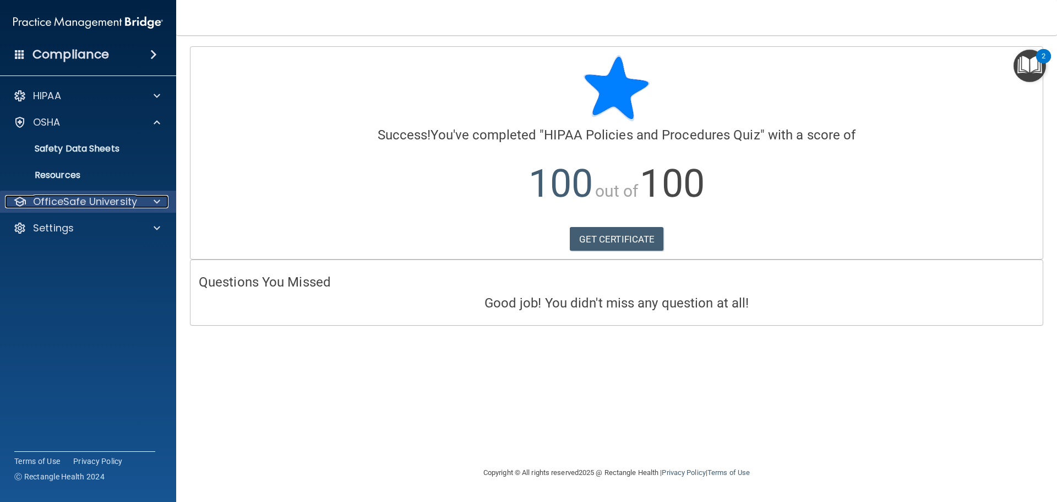
click at [72, 202] on p "OfficeSafe University" at bounding box center [85, 201] width 104 height 13
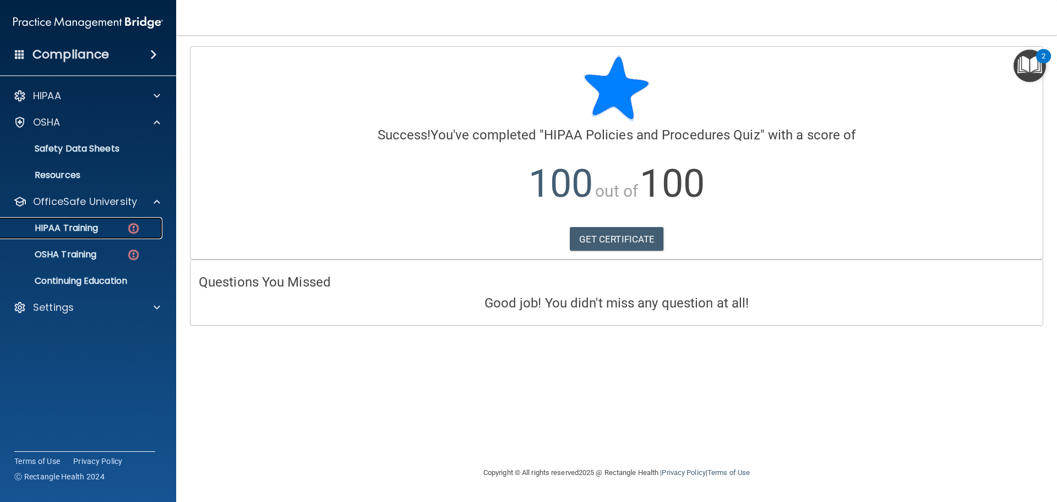
click at [133, 226] on img at bounding box center [134, 228] width 14 height 14
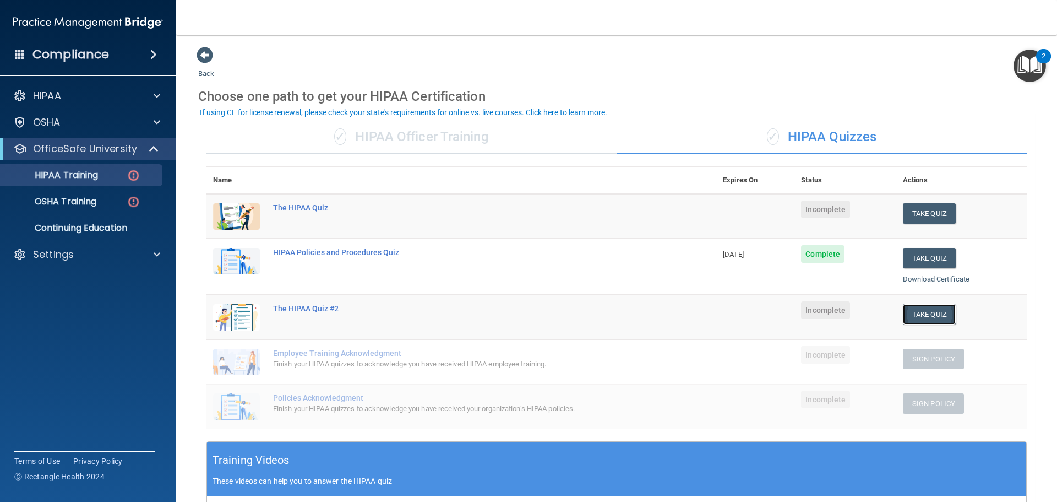
click at [915, 313] on button "Take Quiz" at bounding box center [929, 314] width 53 height 20
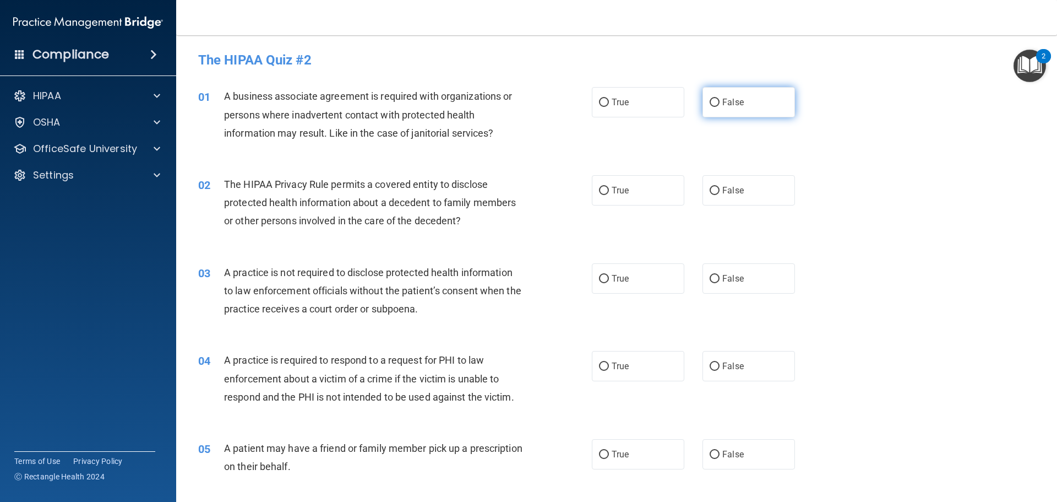
click at [712, 101] on input "False" at bounding box center [715, 103] width 10 height 8
radio input "true"
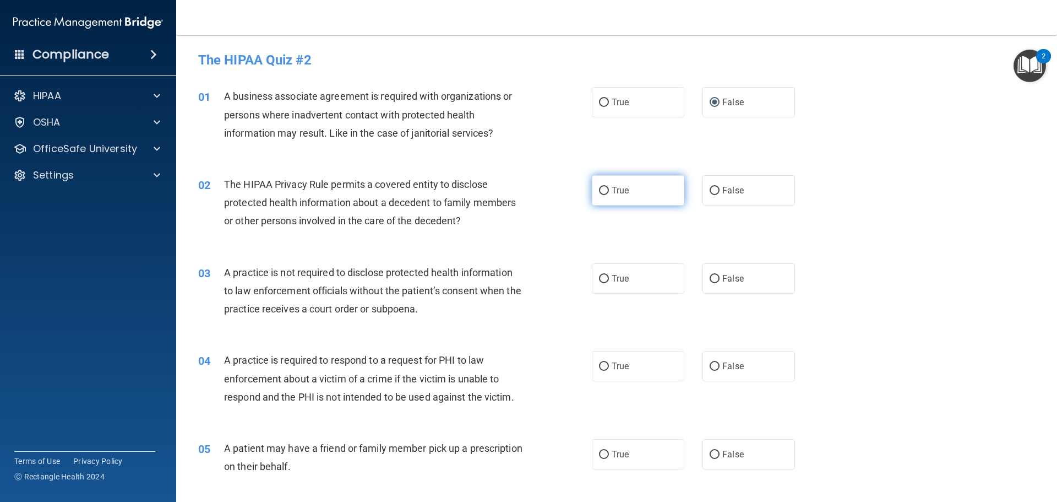
click at [603, 191] on input "True" at bounding box center [604, 191] width 10 height 8
radio input "true"
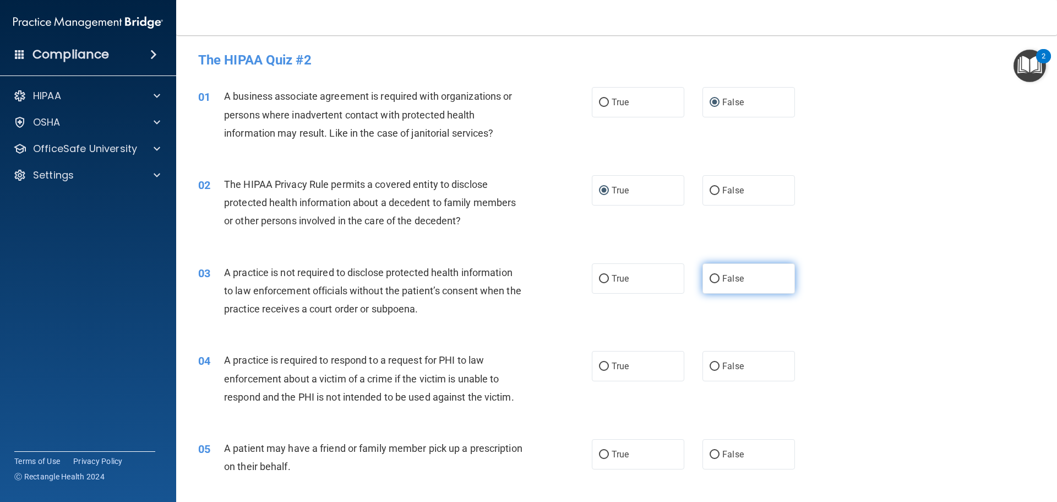
click at [710, 276] on input "False" at bounding box center [715, 279] width 10 height 8
radio input "true"
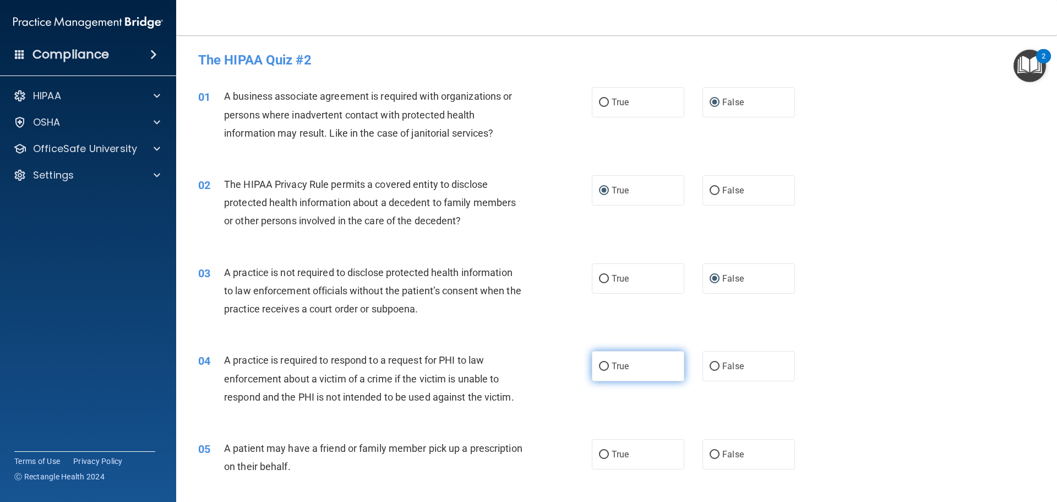
click at [599, 363] on input "True" at bounding box center [604, 366] width 10 height 8
radio input "true"
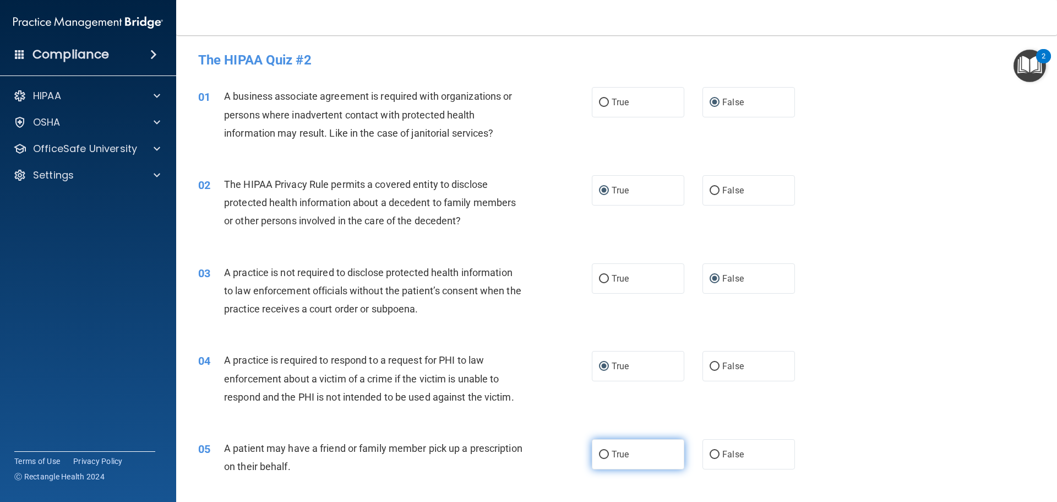
click at [599, 453] on input "True" at bounding box center [604, 454] width 10 height 8
radio input "true"
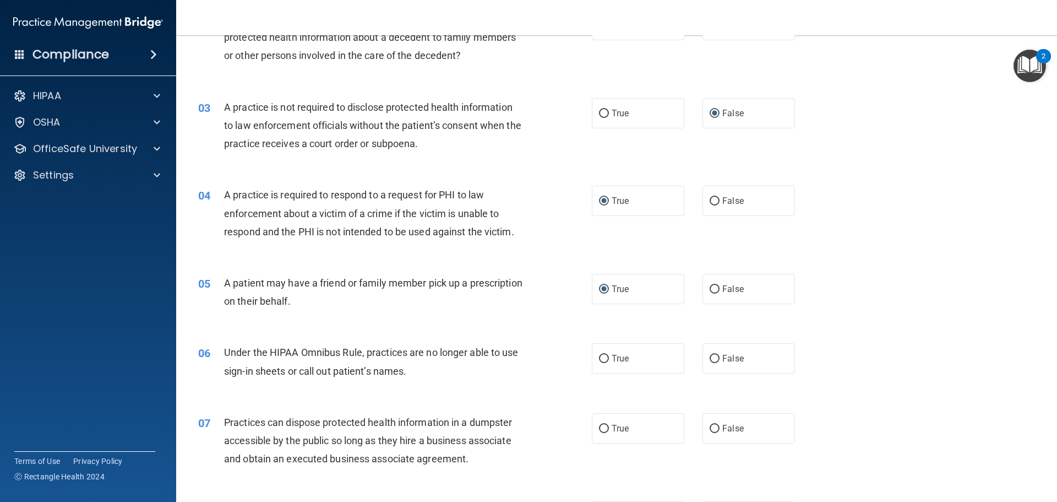
scroll to position [220, 0]
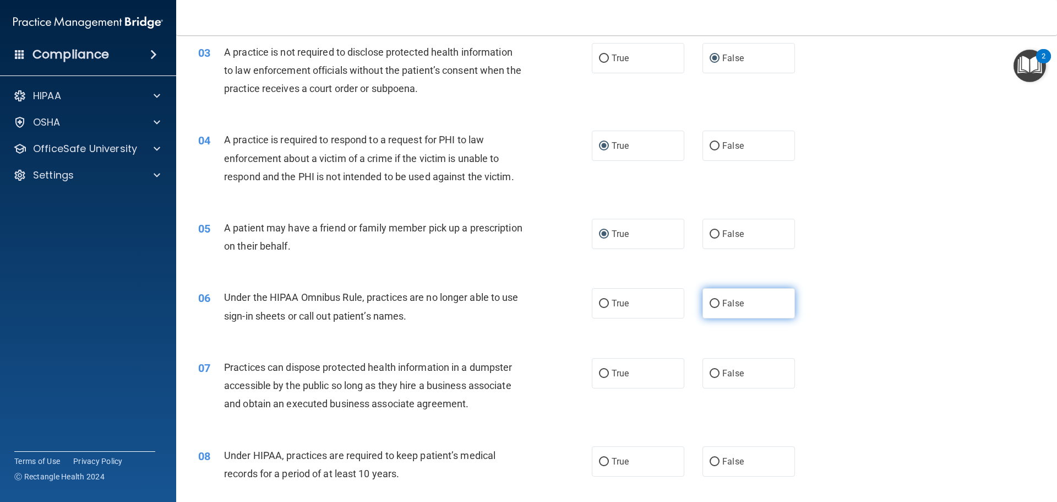
click at [710, 301] on input "False" at bounding box center [715, 304] width 10 height 8
radio input "true"
click at [713, 373] on input "False" at bounding box center [715, 374] width 10 height 8
radio input "true"
click at [710, 460] on input "False" at bounding box center [715, 462] width 10 height 8
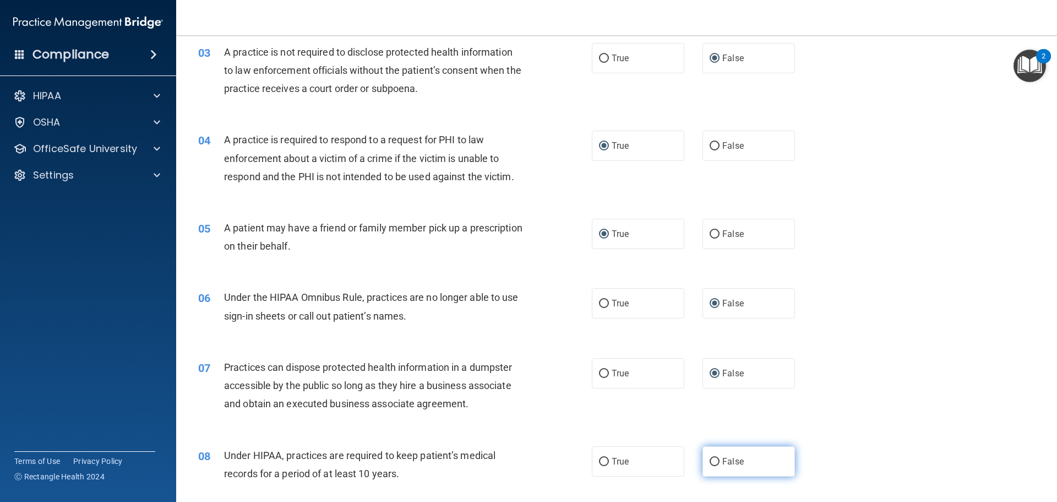
radio input "true"
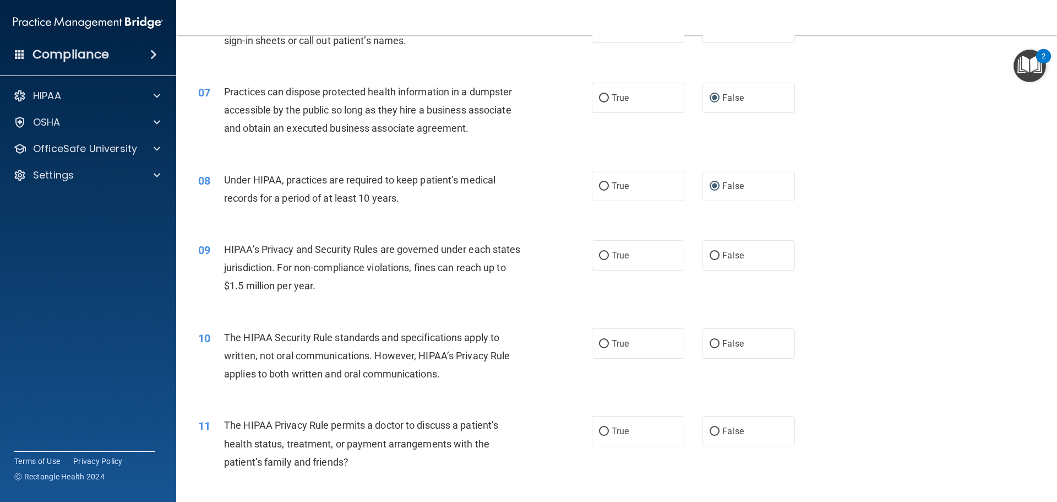
scroll to position [606, 0]
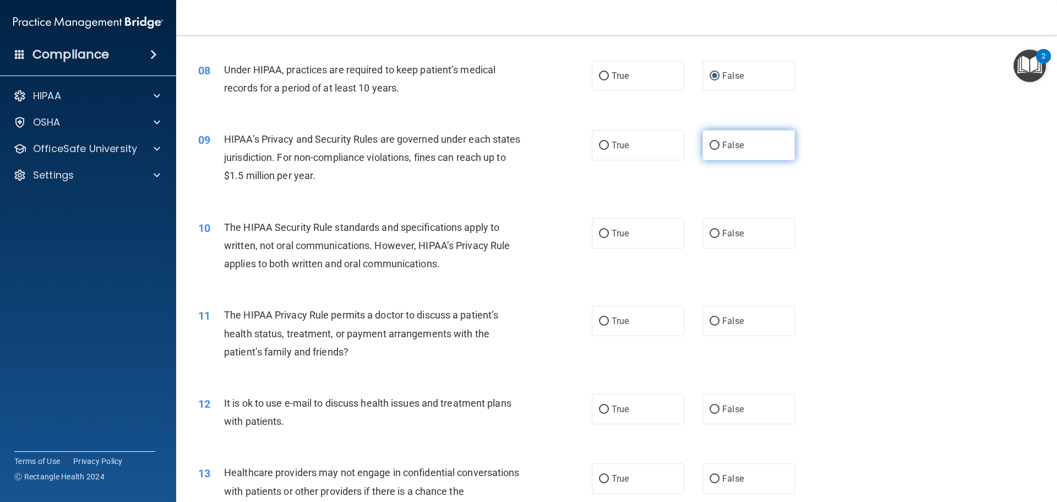
click at [710, 144] on input "False" at bounding box center [715, 146] width 10 height 8
radio input "true"
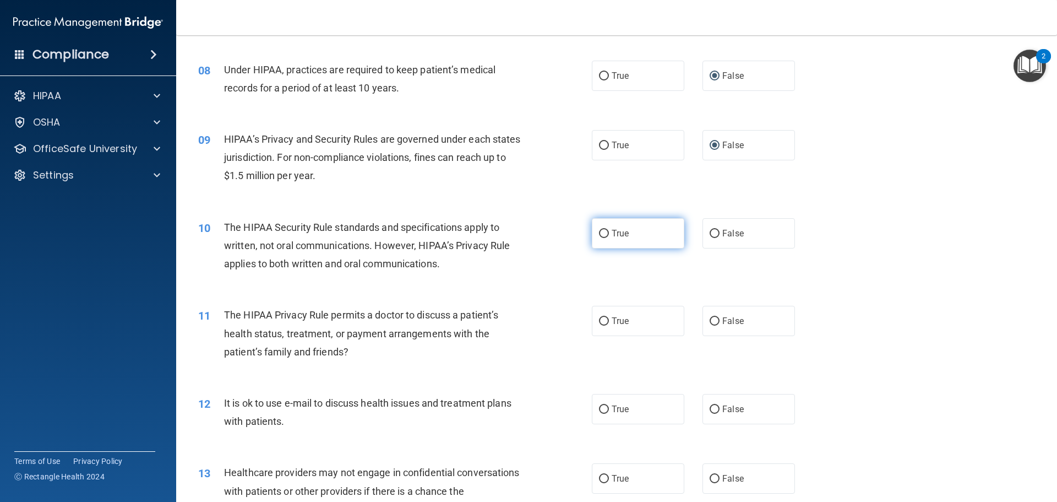
click at [599, 232] on input "True" at bounding box center [604, 234] width 10 height 8
radio input "true"
click at [600, 323] on input "True" at bounding box center [604, 321] width 10 height 8
radio input "true"
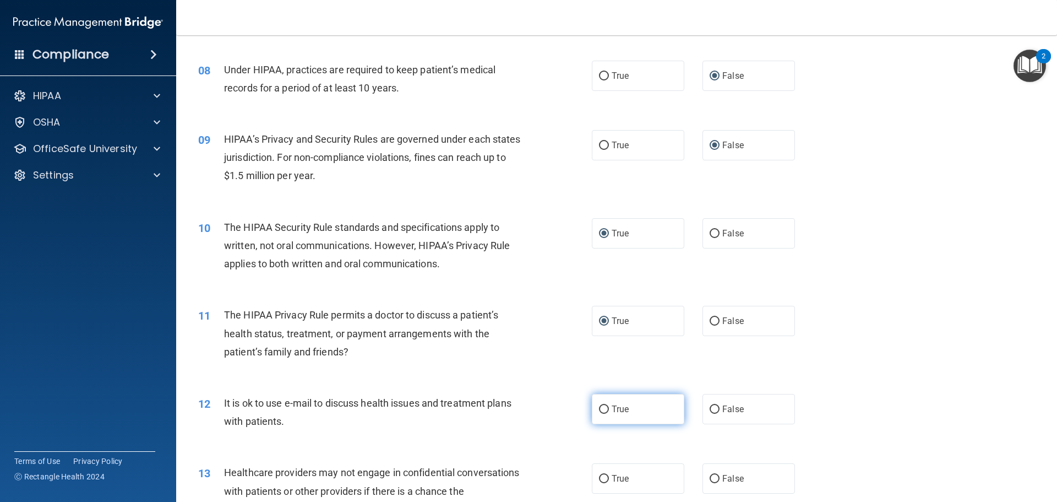
click at [599, 410] on input "True" at bounding box center [604, 409] width 10 height 8
radio input "true"
click at [711, 477] on input "False" at bounding box center [715, 479] width 10 height 8
radio input "true"
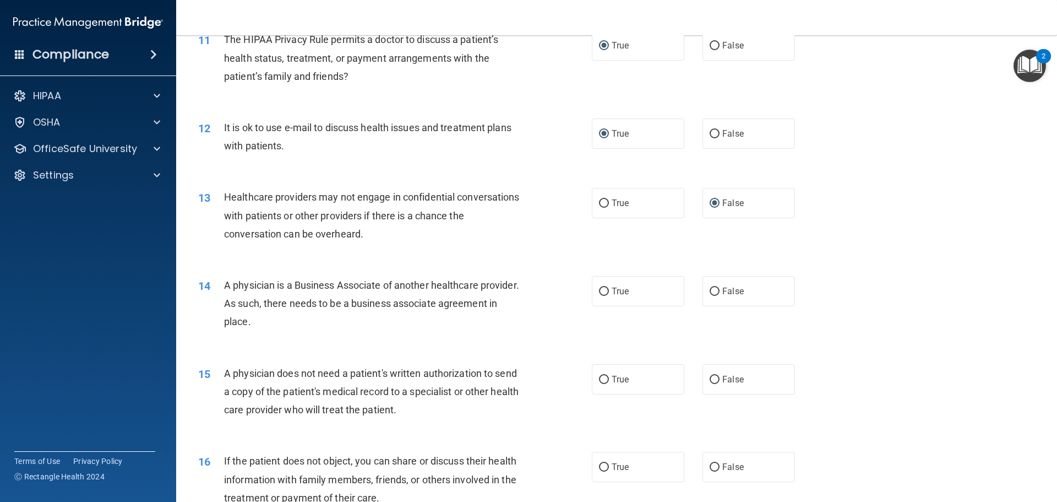
scroll to position [936, 0]
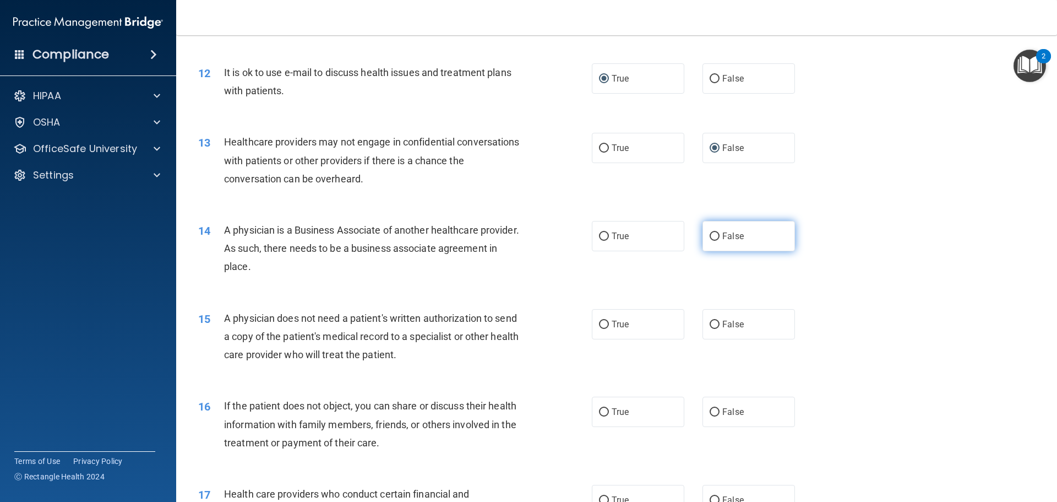
click at [713, 237] on input "False" at bounding box center [715, 236] width 10 height 8
radio input "true"
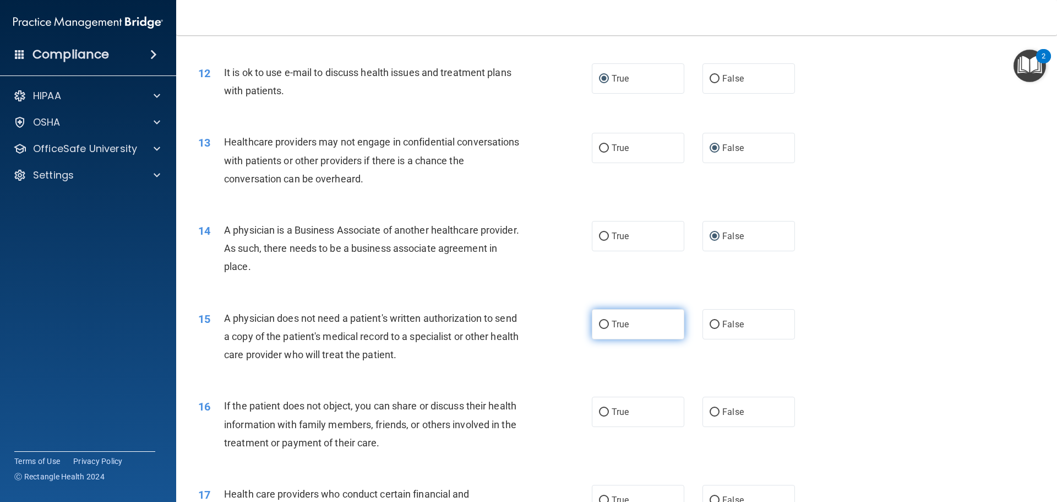
click at [599, 321] on input "True" at bounding box center [604, 325] width 10 height 8
radio input "true"
click at [599, 411] on input "True" at bounding box center [604, 412] width 10 height 8
radio input "true"
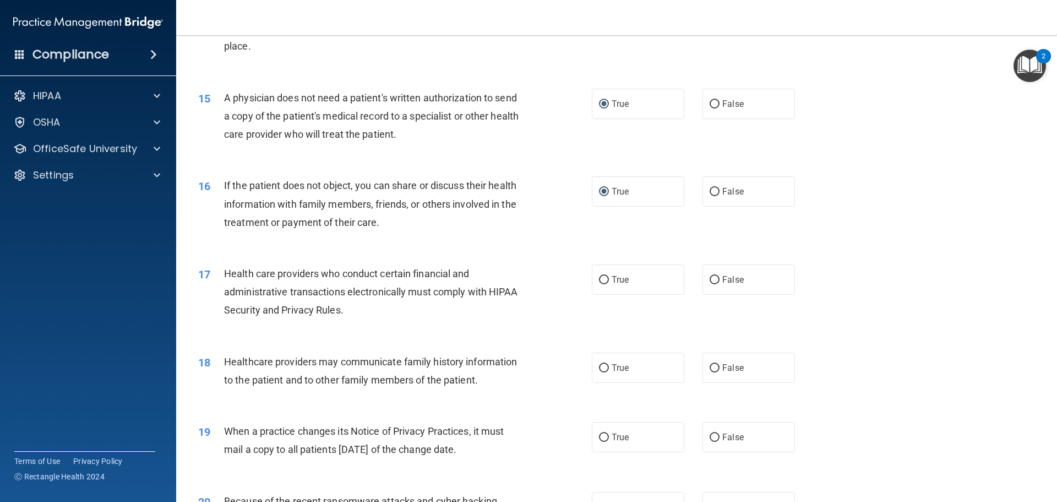
scroll to position [1212, 0]
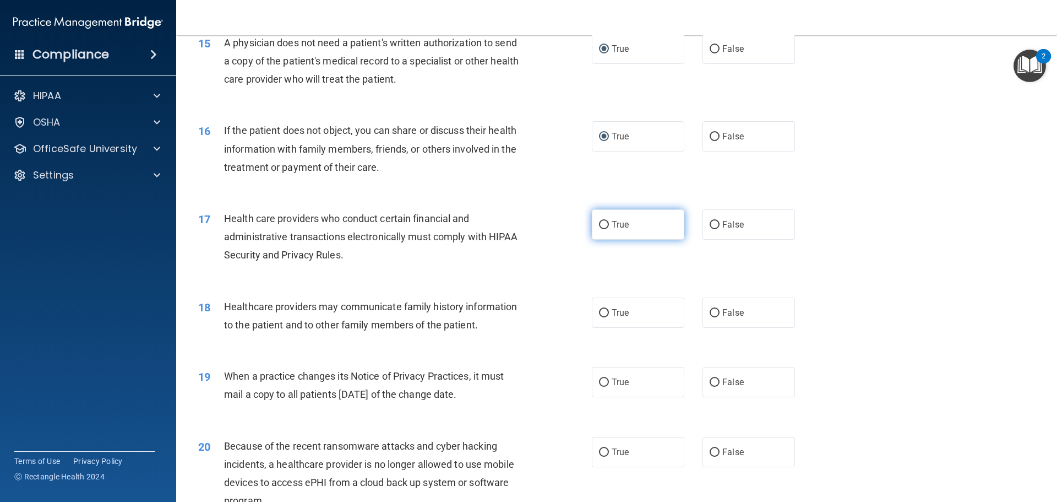
click at [599, 226] on input "True" at bounding box center [604, 225] width 10 height 8
radio input "true"
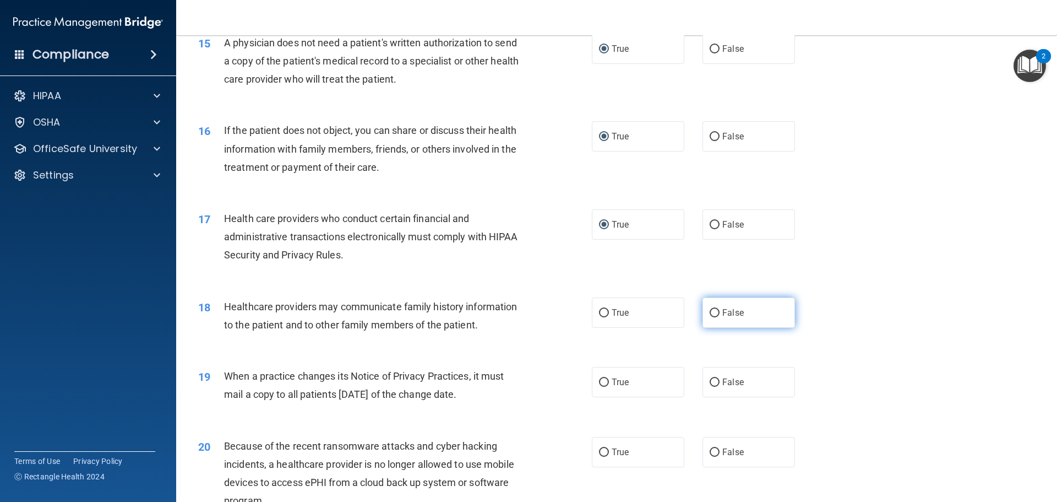
click at [710, 311] on input "False" at bounding box center [715, 313] width 10 height 8
radio input "true"
click at [710, 379] on input "False" at bounding box center [715, 382] width 10 height 8
radio input "true"
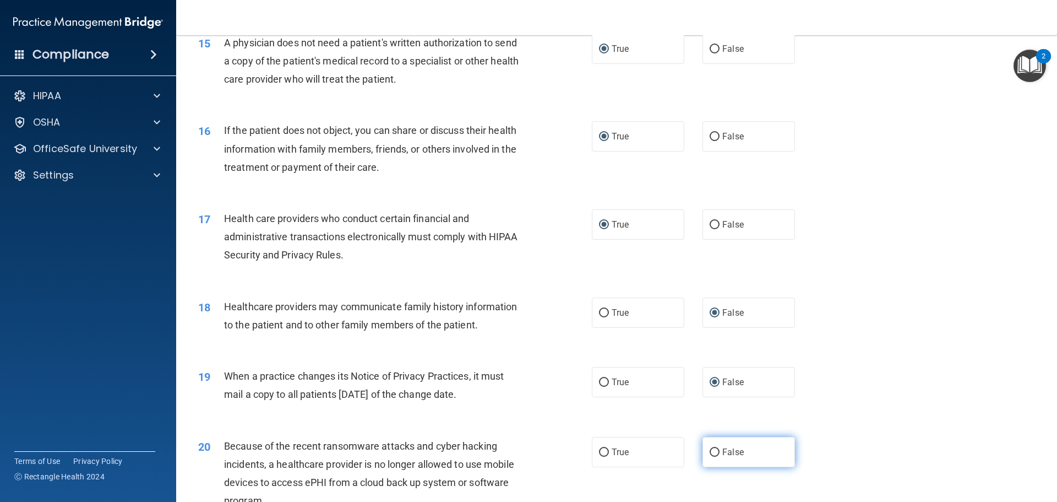
click at [713, 452] on input "False" at bounding box center [715, 452] width 10 height 8
radio input "true"
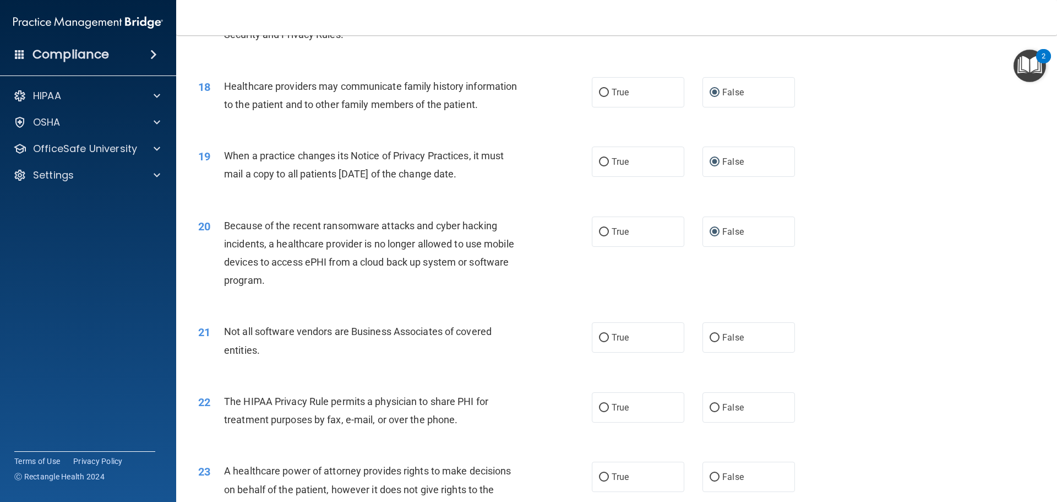
scroll to position [1487, 0]
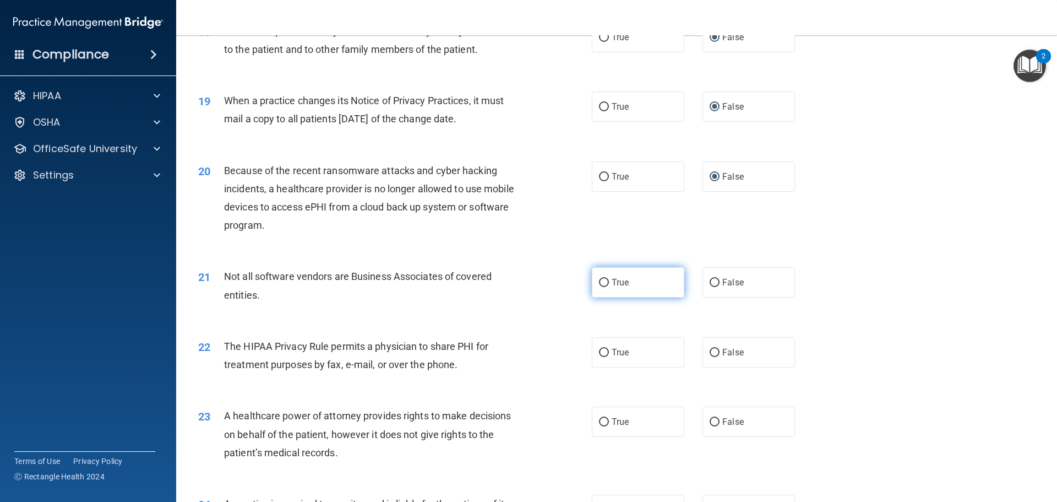
click at [600, 282] on input "True" at bounding box center [604, 283] width 10 height 8
radio input "true"
click at [603, 351] on input "True" at bounding box center [604, 353] width 10 height 8
radio input "true"
click at [712, 421] on input "False" at bounding box center [715, 422] width 10 height 8
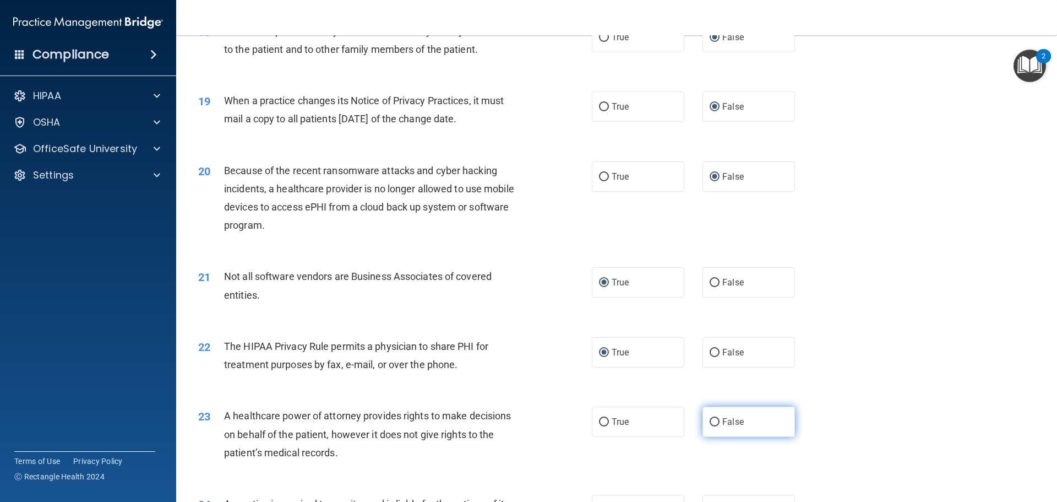
radio input "true"
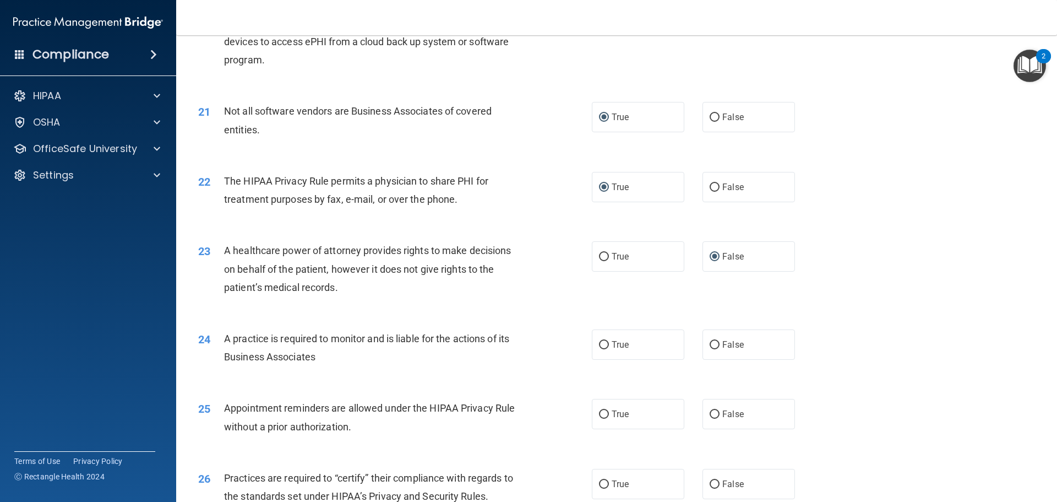
scroll to position [1762, 0]
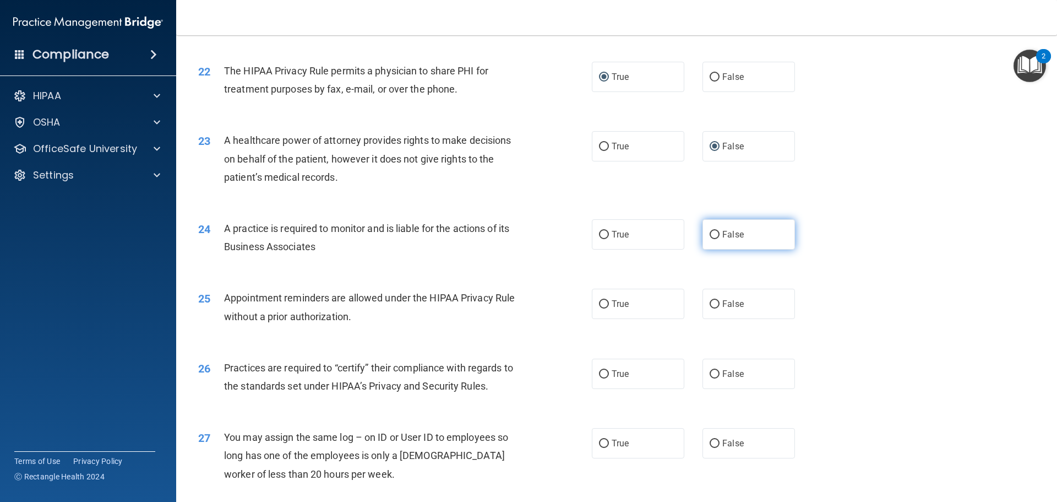
click at [710, 234] on input "False" at bounding box center [715, 235] width 10 height 8
radio input "true"
click at [602, 304] on input "True" at bounding box center [604, 304] width 10 height 8
radio input "true"
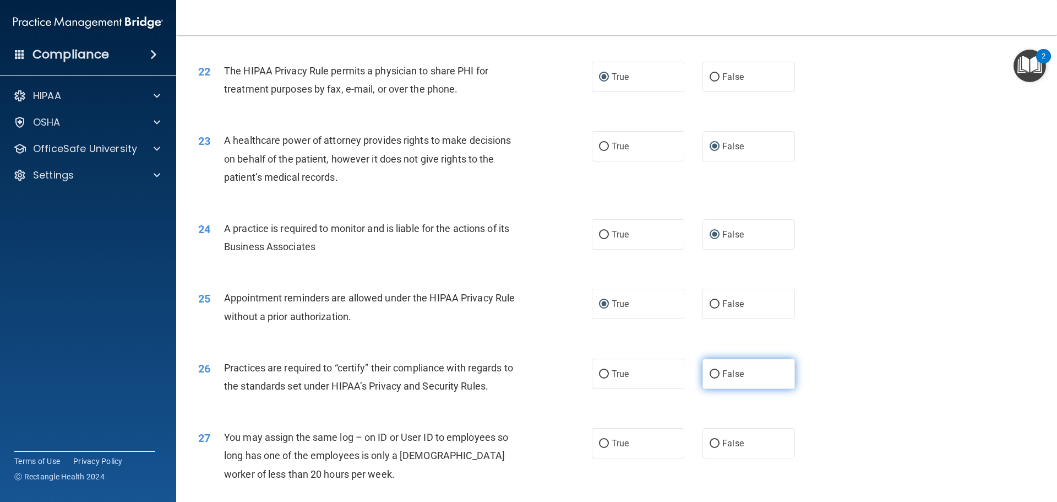
click at [710, 373] on input "False" at bounding box center [715, 374] width 10 height 8
radio input "true"
click at [710, 445] on input "False" at bounding box center [715, 443] width 10 height 8
radio input "true"
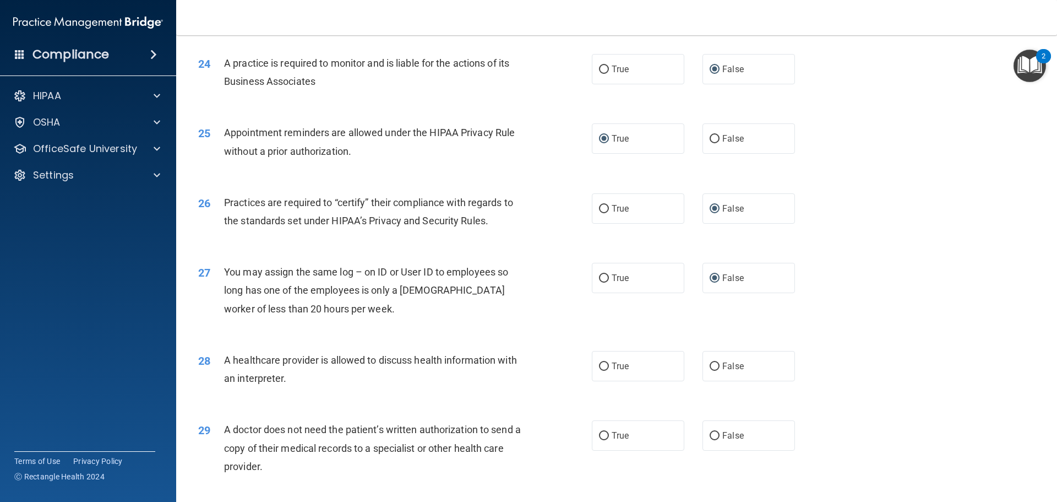
scroll to position [1983, 0]
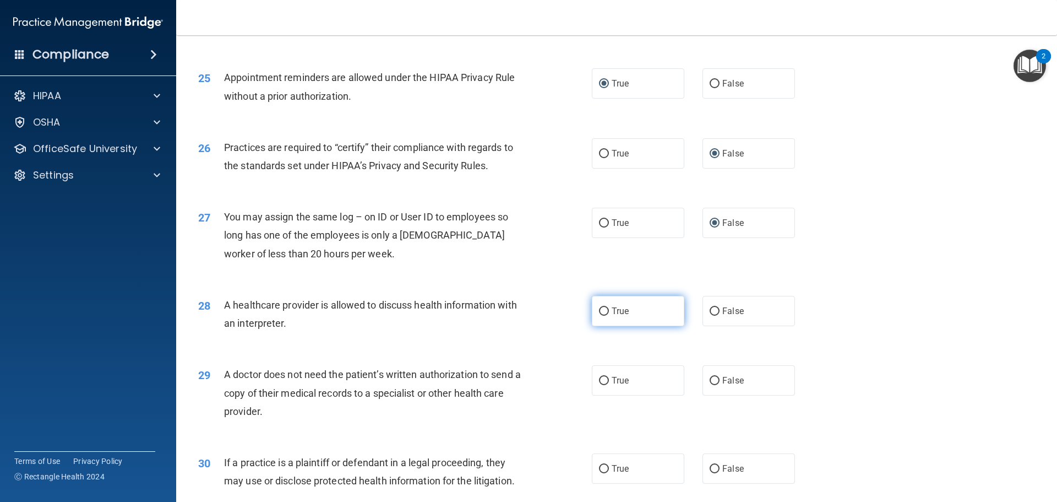
click at [603, 310] on input "True" at bounding box center [604, 311] width 10 height 8
radio input "true"
click at [604, 383] on input "True" at bounding box center [604, 381] width 10 height 8
radio input "true"
click at [601, 472] on input "True" at bounding box center [604, 469] width 10 height 8
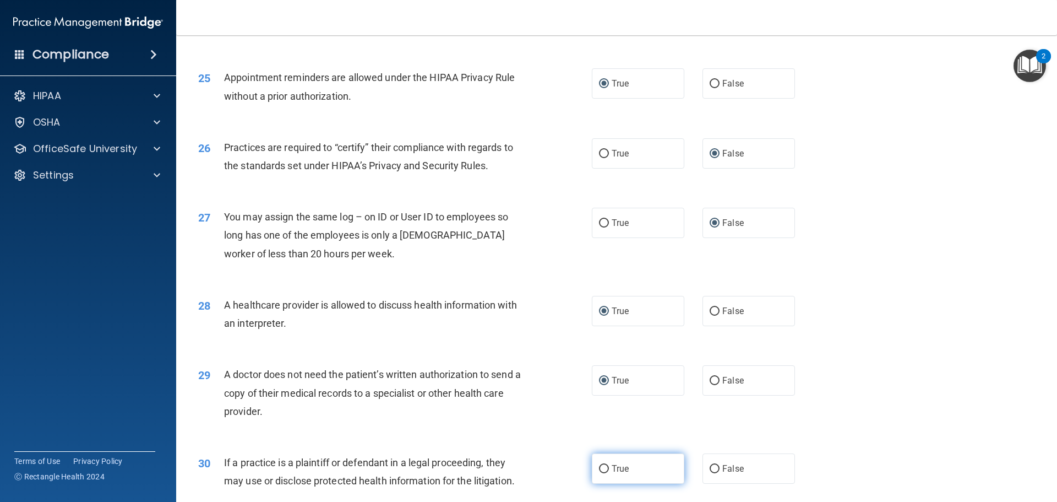
radio input "true"
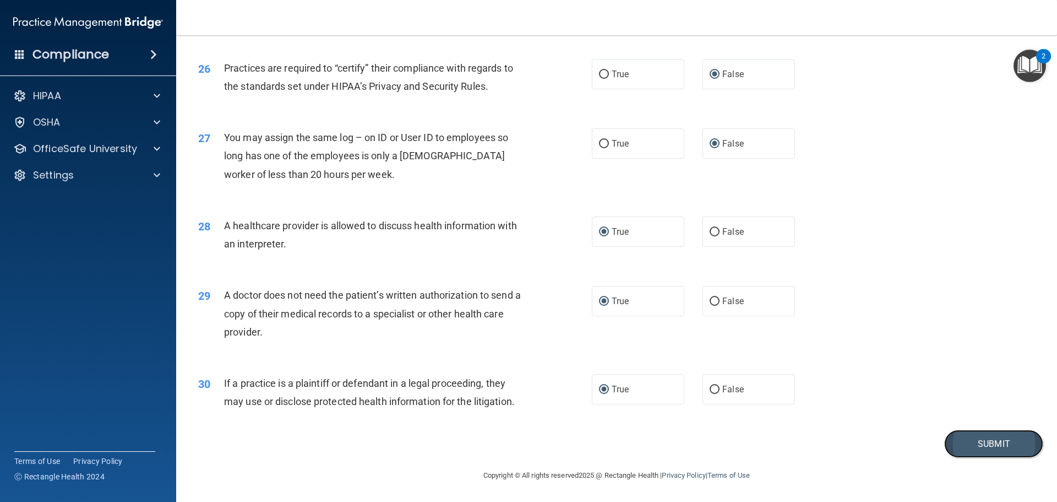
click at [986, 441] on button "Submit" at bounding box center [993, 444] width 99 height 28
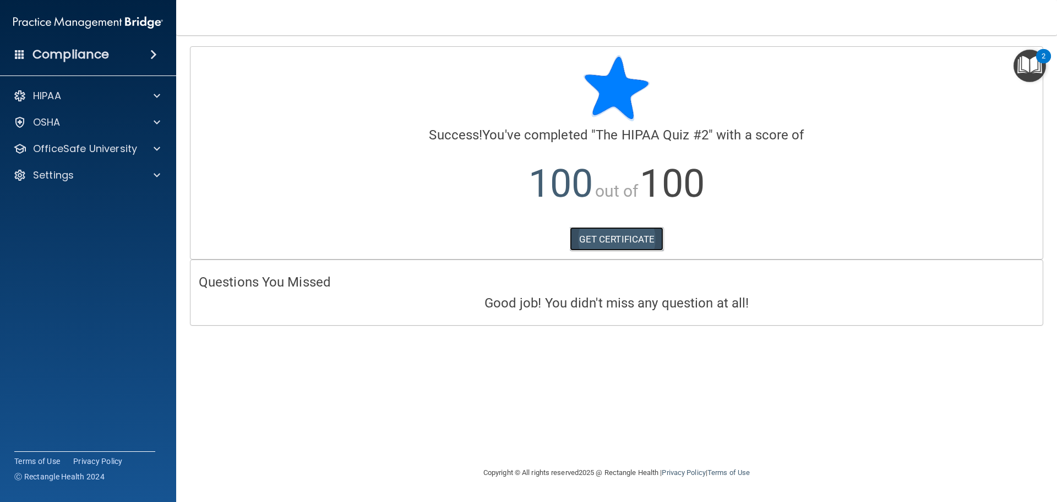
click at [606, 237] on link "GET CERTIFICATE" at bounding box center [617, 239] width 94 height 24
click at [161, 146] on div at bounding box center [156, 148] width 28 height 13
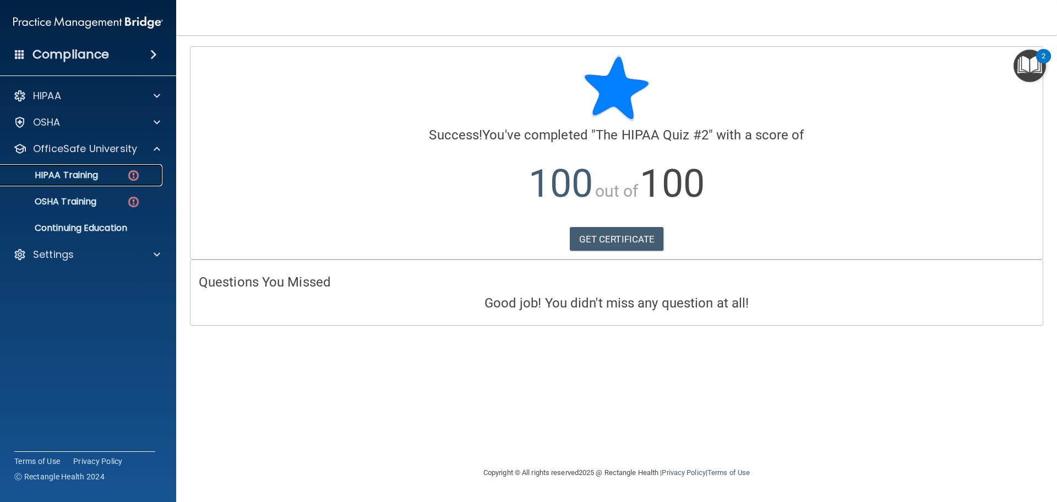
click at [133, 176] on img at bounding box center [134, 176] width 14 height 14
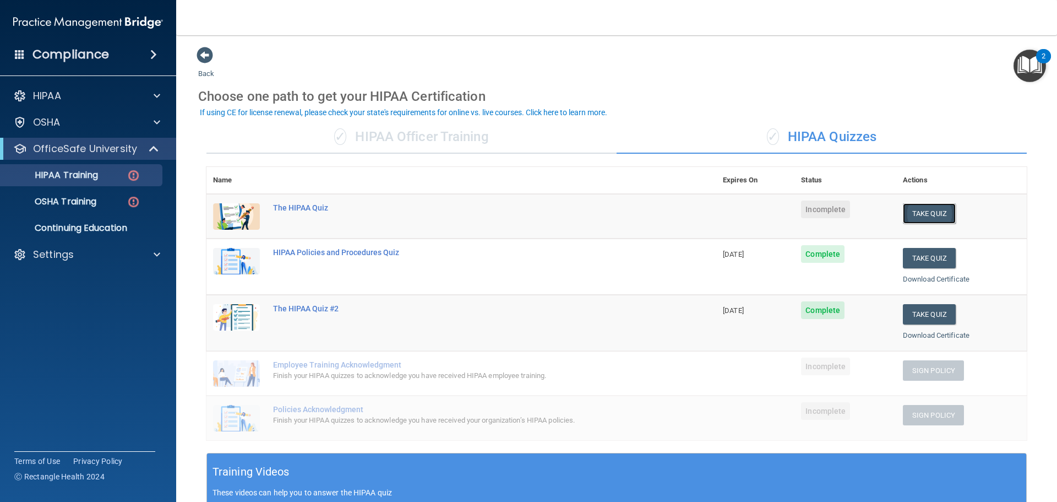
click at [911, 213] on button "Take Quiz" at bounding box center [929, 213] width 53 height 20
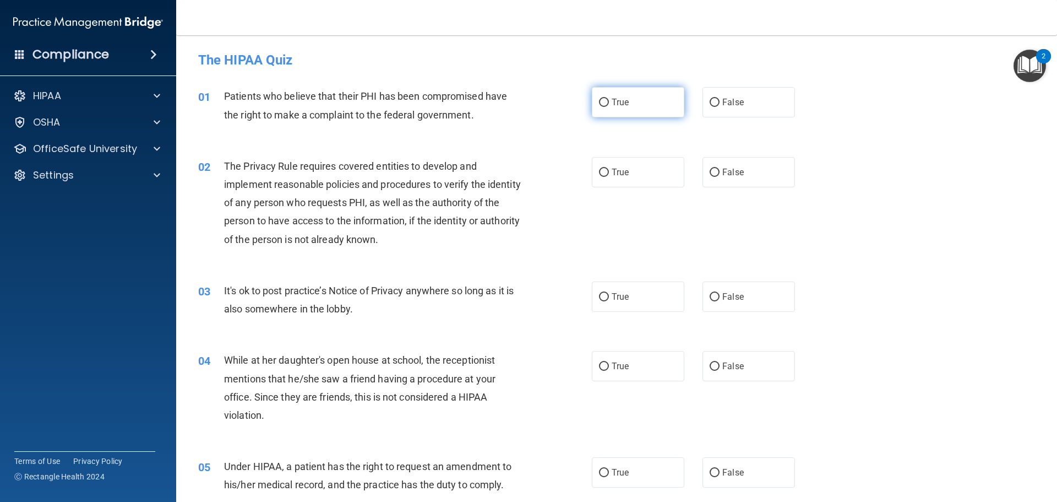
click at [599, 104] on input "True" at bounding box center [604, 103] width 10 height 8
radio input "true"
click at [600, 171] on input "True" at bounding box center [604, 173] width 10 height 8
radio input "true"
click at [710, 298] on input "False" at bounding box center [715, 297] width 10 height 8
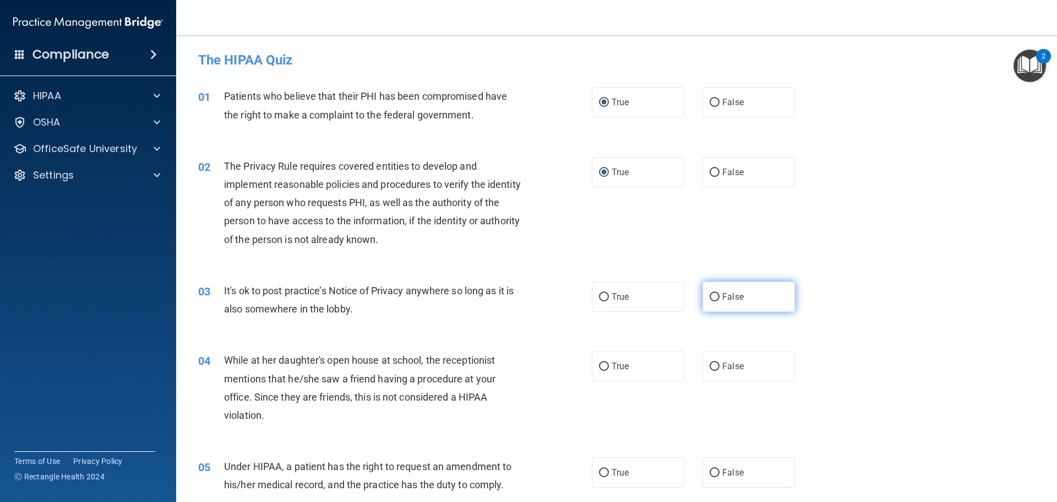
radio input "true"
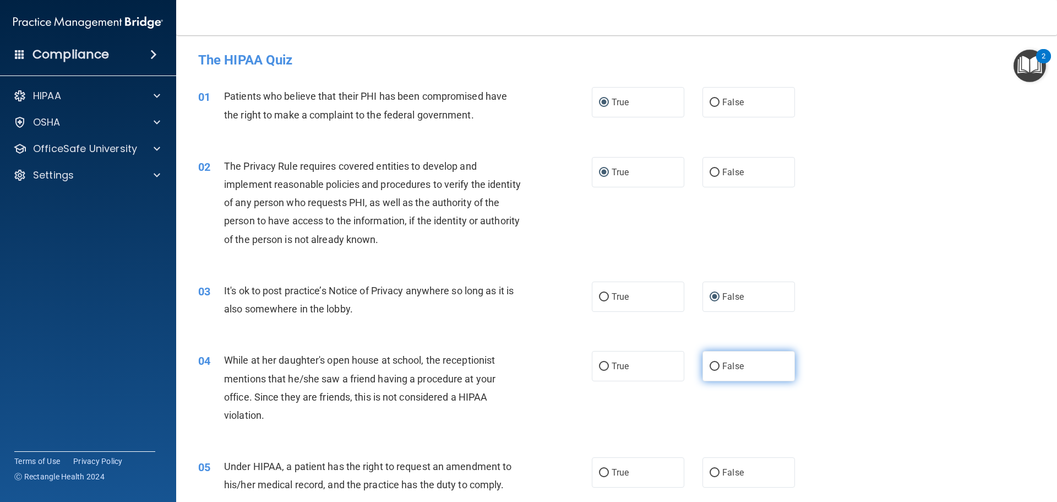
click at [710, 366] on input "False" at bounding box center [715, 366] width 10 height 8
radio input "true"
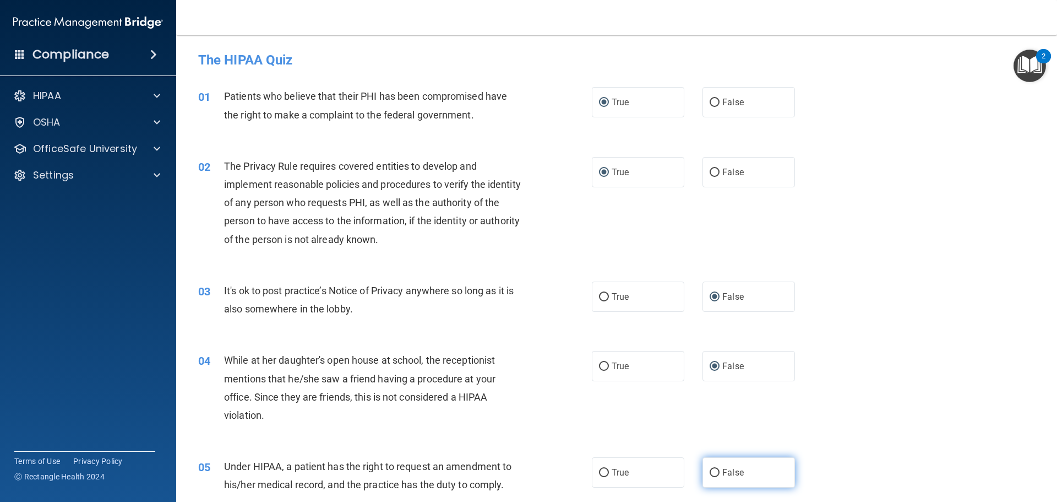
click at [710, 469] on input "False" at bounding box center [715, 473] width 10 height 8
radio input "true"
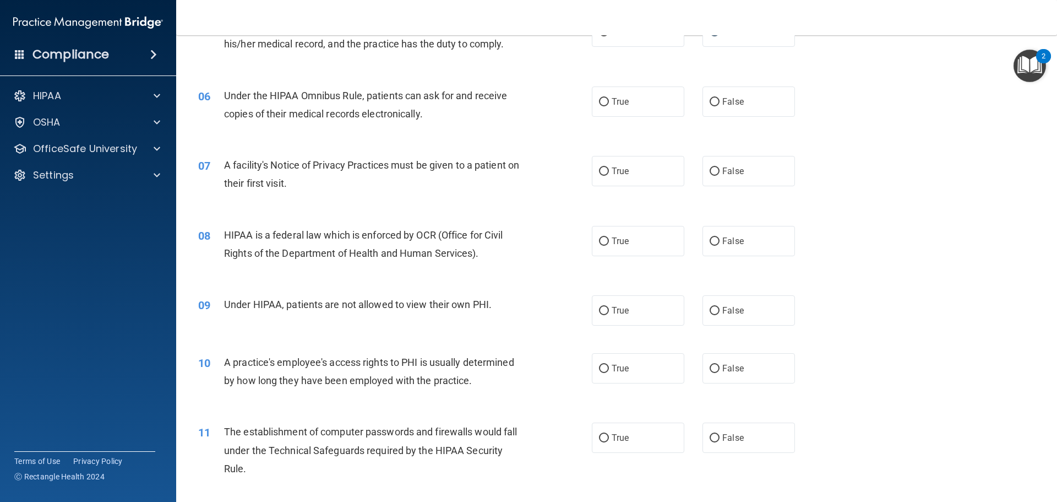
scroll to position [385, 0]
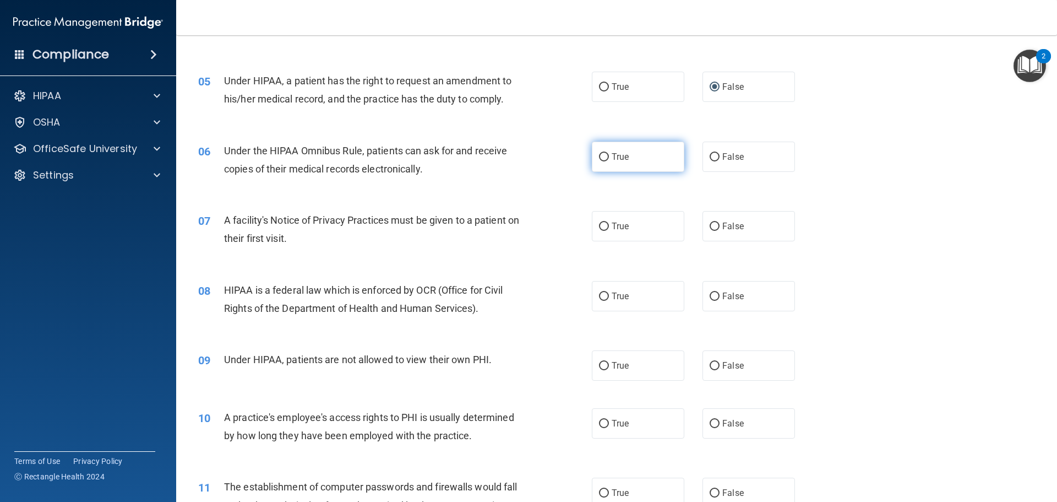
click at [599, 155] on input "True" at bounding box center [604, 157] width 10 height 8
radio input "true"
click at [599, 225] on input "True" at bounding box center [604, 226] width 10 height 8
radio input "true"
click at [603, 294] on input "True" at bounding box center [604, 296] width 10 height 8
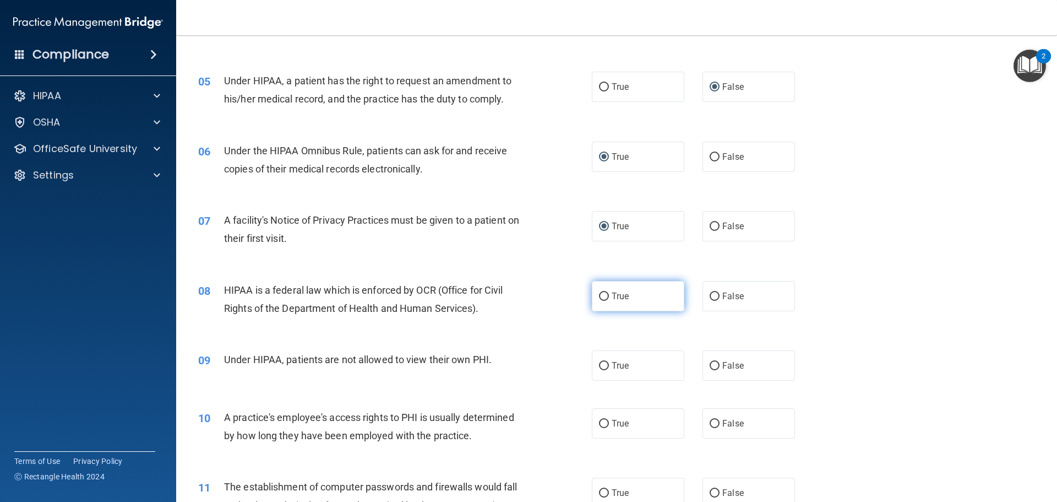
radio input "true"
click at [710, 365] on input "False" at bounding box center [715, 366] width 10 height 8
radio input "true"
click at [710, 426] on input "False" at bounding box center [715, 424] width 10 height 8
radio input "true"
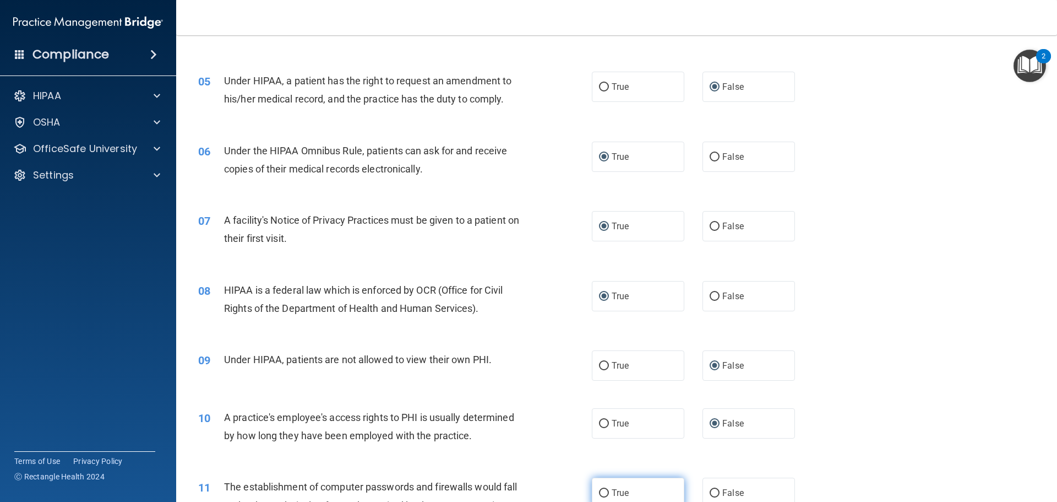
click at [599, 493] on input "True" at bounding box center [604, 493] width 10 height 8
radio input "true"
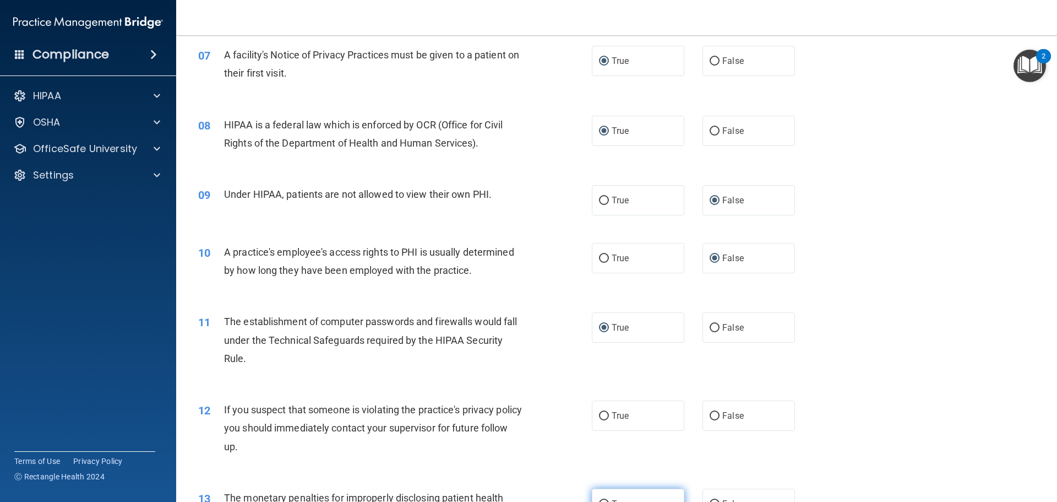
scroll to position [606, 0]
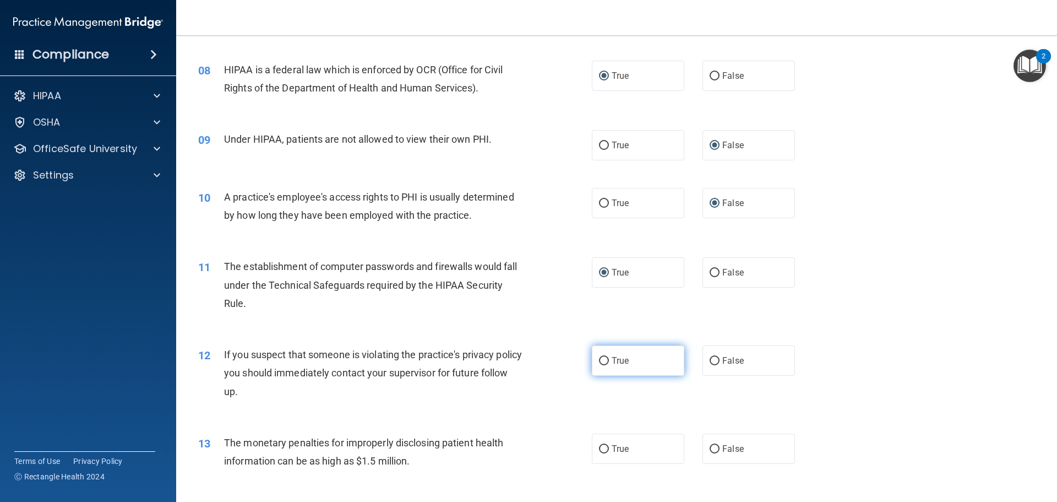
click at [599, 360] on input "True" at bounding box center [604, 361] width 10 height 8
radio input "true"
click at [599, 447] on input "True" at bounding box center [604, 449] width 10 height 8
radio input "true"
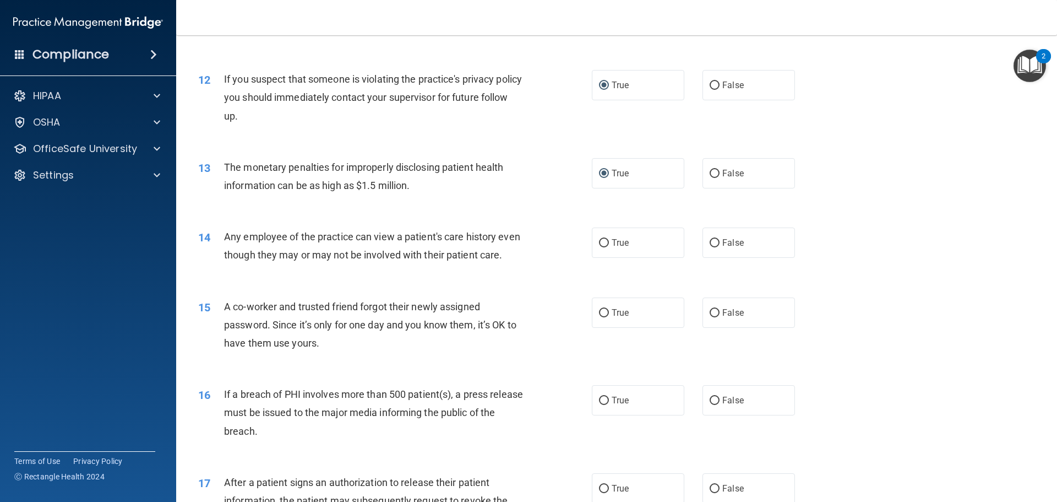
scroll to position [936, 0]
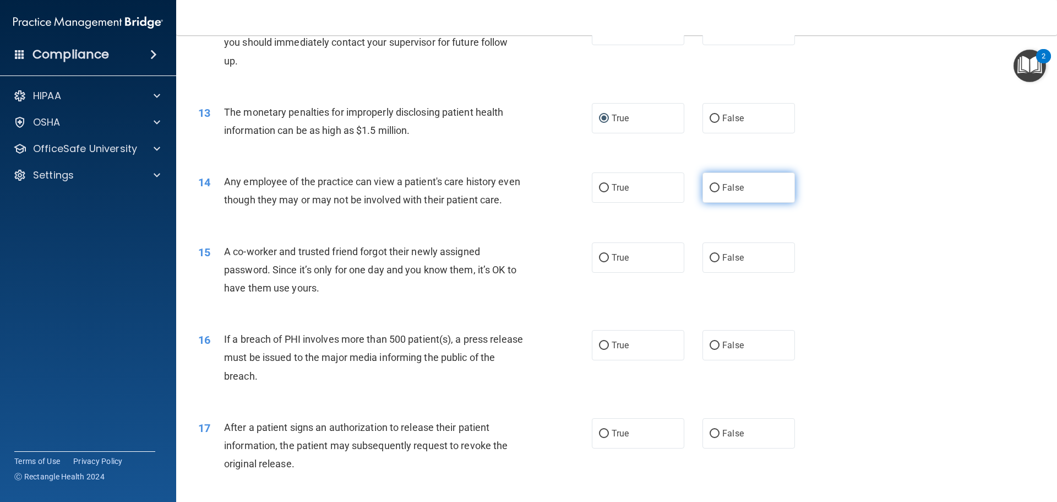
click at [712, 194] on label "False" at bounding box center [749, 187] width 93 height 30
click at [712, 192] on input "False" at bounding box center [715, 188] width 10 height 8
radio input "true"
click at [712, 258] on input "False" at bounding box center [715, 258] width 10 height 8
radio input "true"
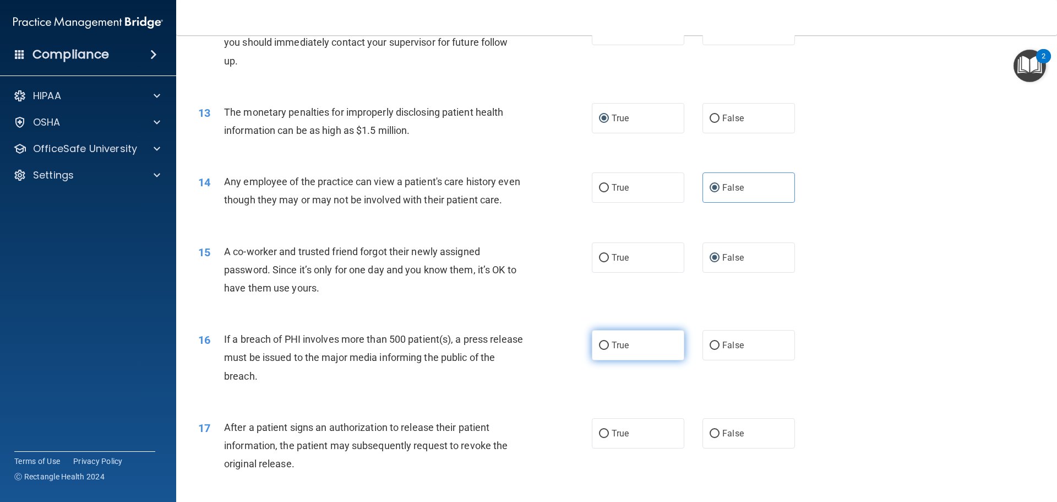
click at [599, 341] on input "True" at bounding box center [604, 345] width 10 height 8
radio input "true"
click at [601, 430] on input "True" at bounding box center [604, 434] width 10 height 8
radio input "true"
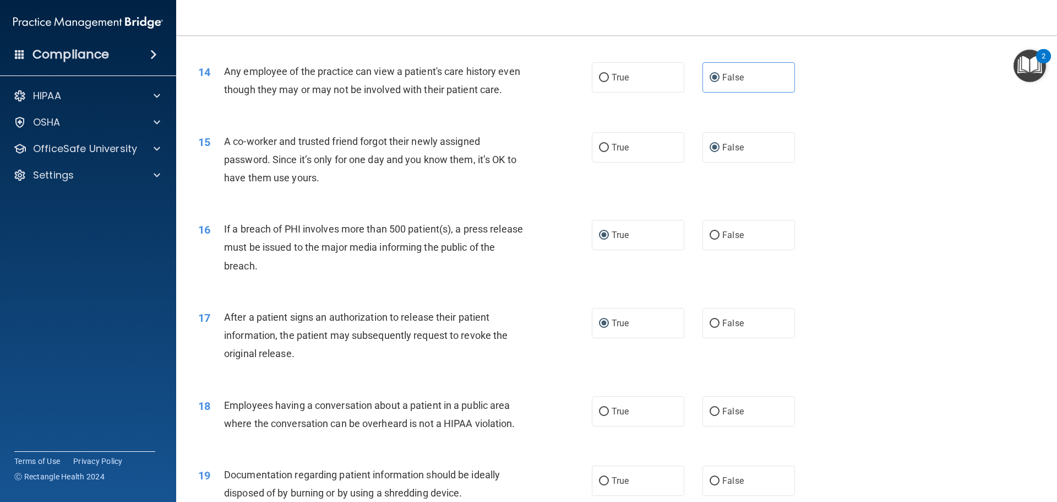
scroll to position [1212, 0]
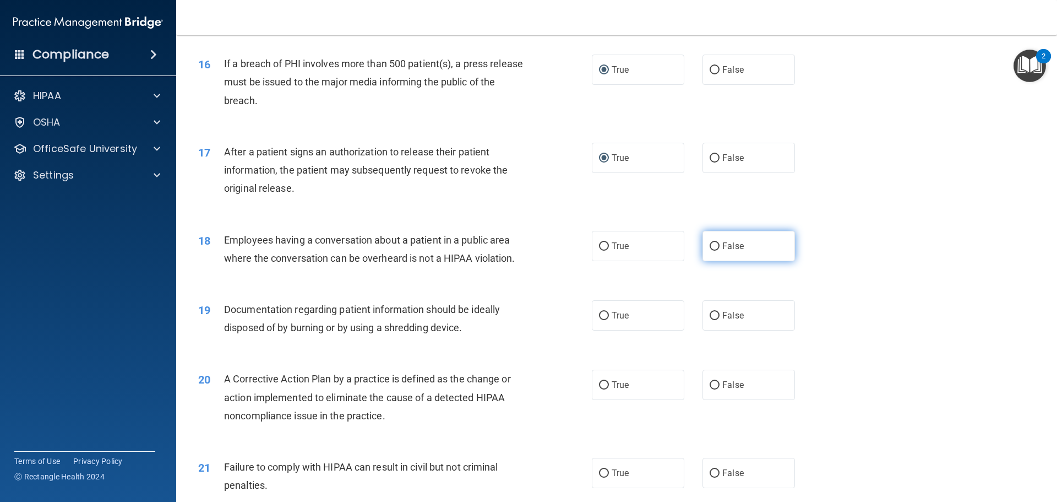
click at [710, 249] on input "False" at bounding box center [715, 246] width 10 height 8
radio input "true"
click at [602, 316] on input "True" at bounding box center [604, 316] width 10 height 8
radio input "true"
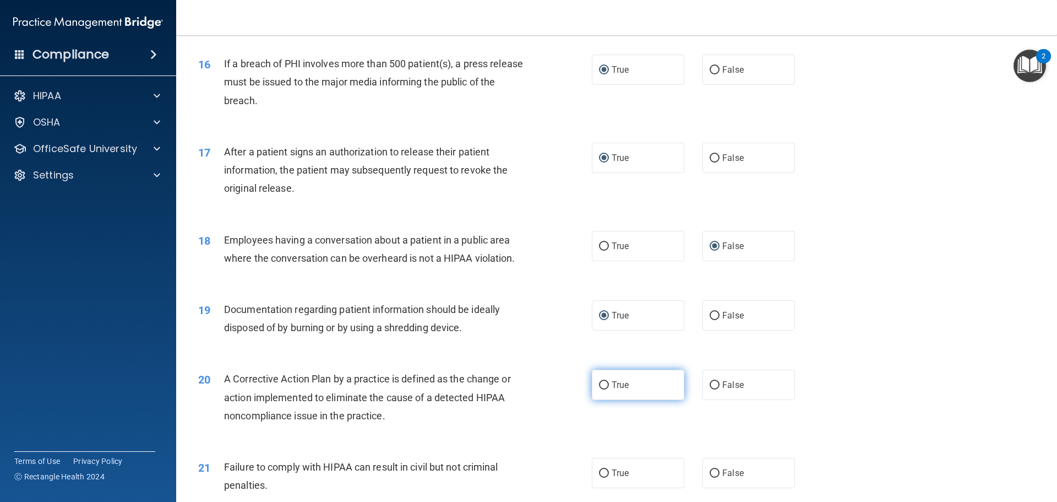
click at [599, 385] on input "True" at bounding box center [604, 385] width 10 height 8
radio input "true"
click at [710, 471] on input "False" at bounding box center [715, 473] width 10 height 8
radio input "true"
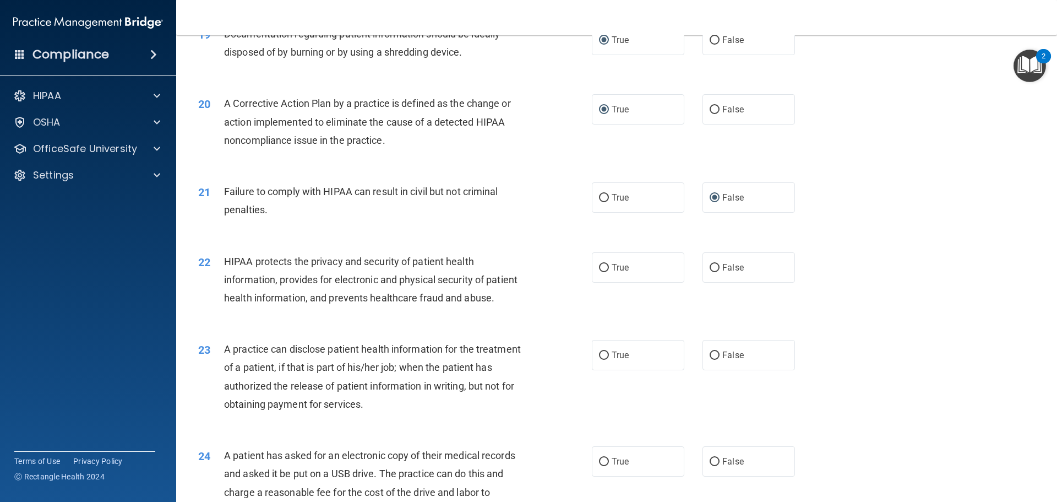
scroll to position [1542, 0]
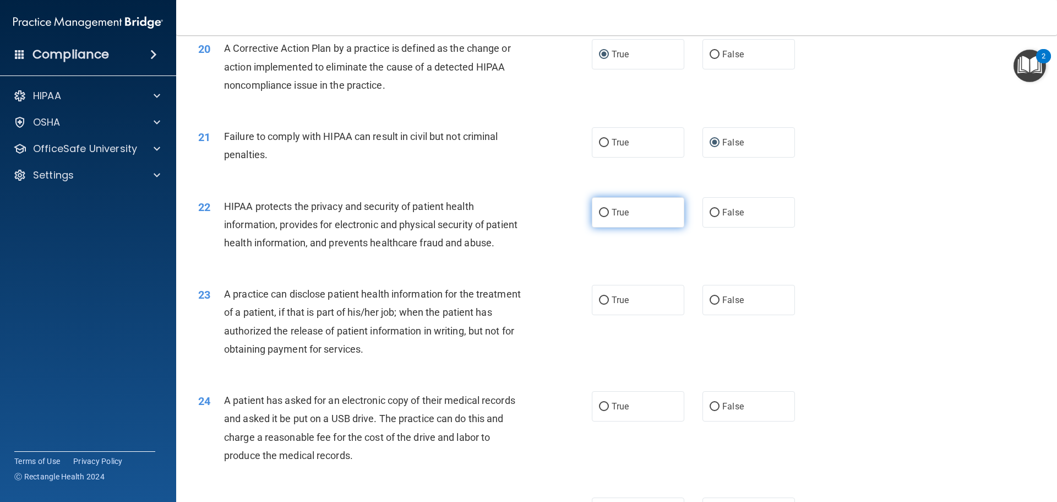
click at [600, 211] on input "True" at bounding box center [604, 213] width 10 height 8
radio input "true"
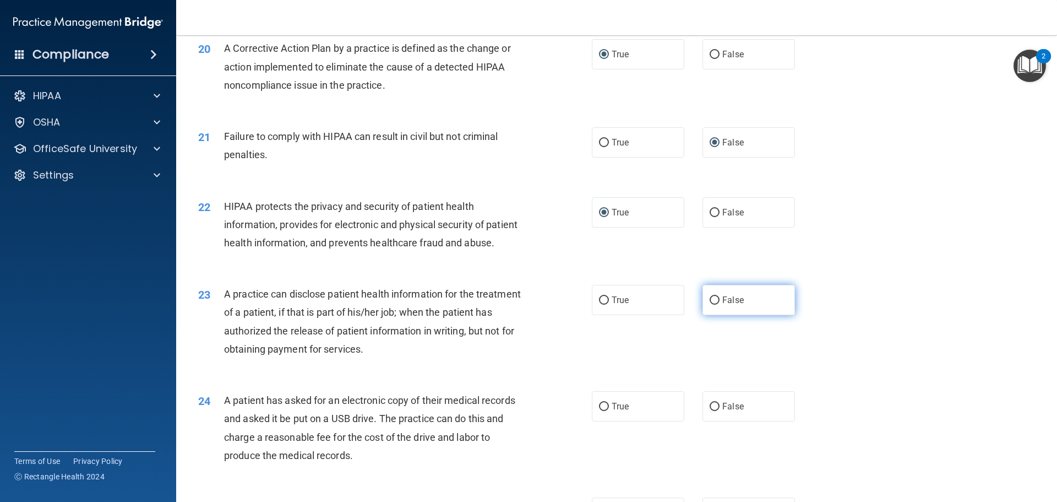
click at [712, 302] on input "False" at bounding box center [715, 300] width 10 height 8
radio input "true"
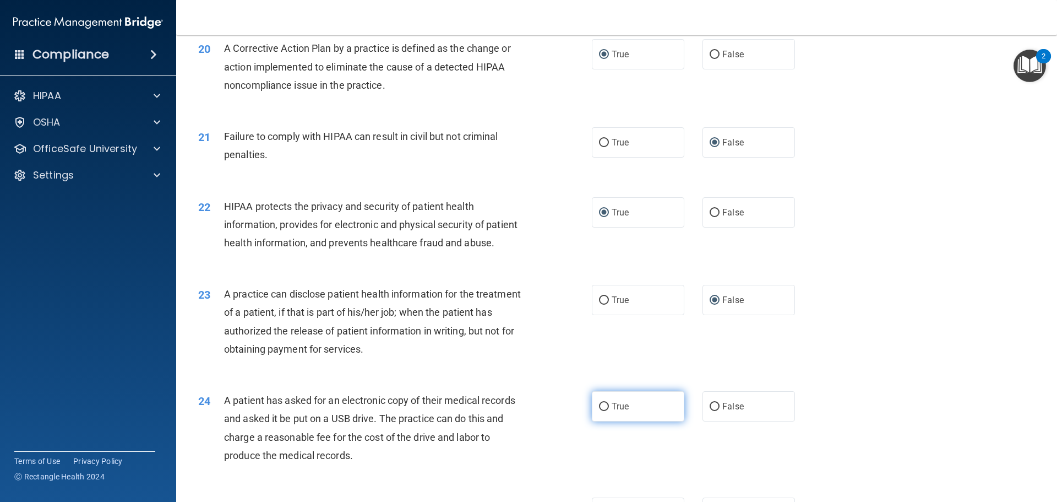
click at [594, 406] on label "True" at bounding box center [638, 406] width 93 height 30
click at [599, 406] on input "True" at bounding box center [604, 407] width 10 height 8
radio input "true"
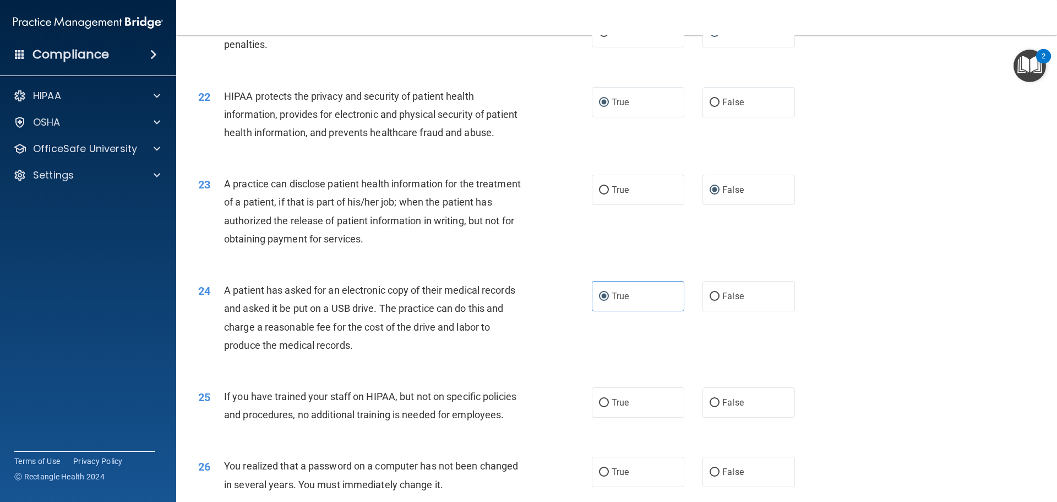
scroll to position [1707, 0]
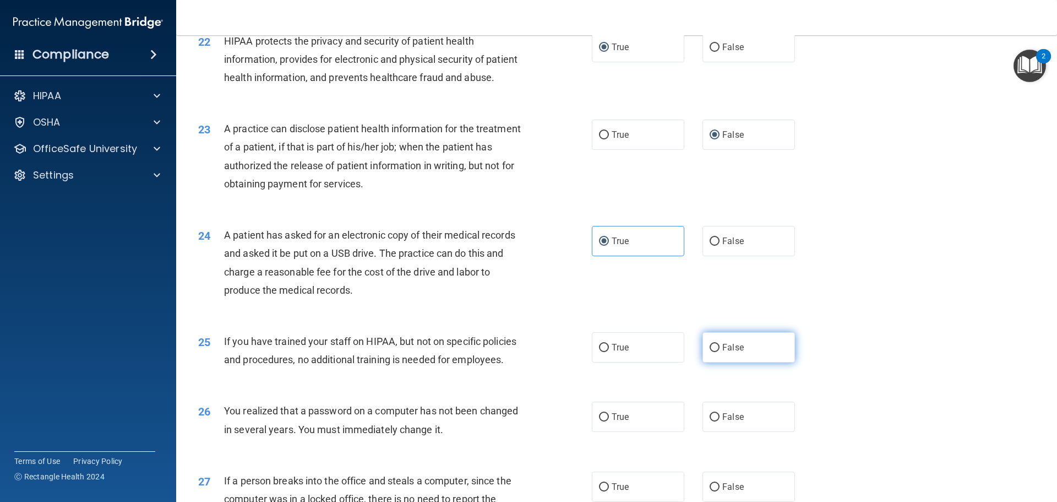
click at [723, 348] on span "False" at bounding box center [733, 347] width 21 height 10
click at [719, 348] on input "False" at bounding box center [715, 348] width 10 height 8
radio input "true"
click at [624, 420] on span "True" at bounding box center [620, 416] width 17 height 10
click at [609, 420] on input "True" at bounding box center [604, 417] width 10 height 8
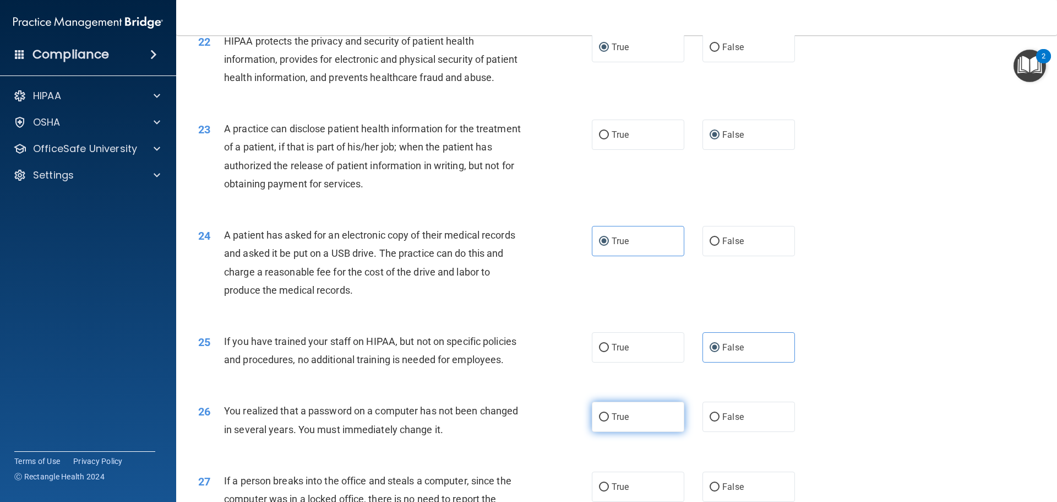
radio input "true"
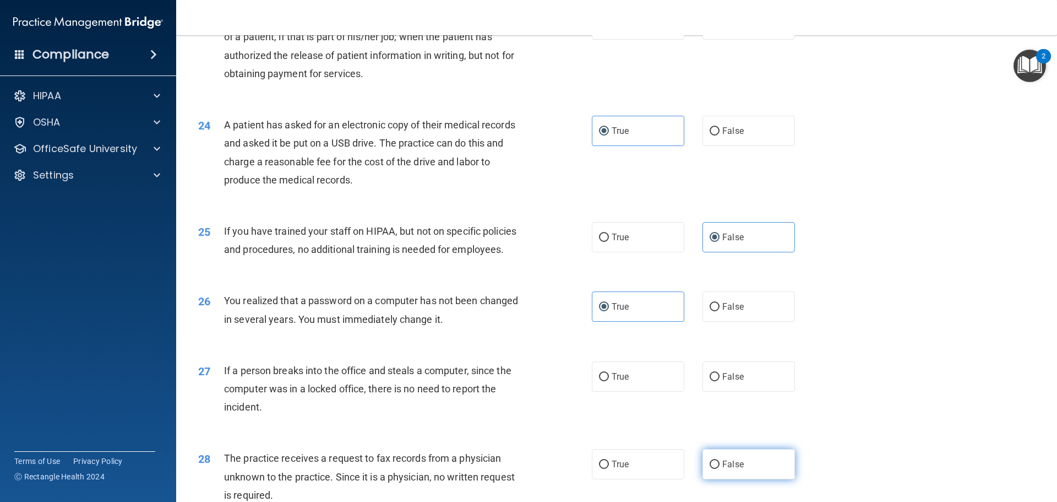
scroll to position [1872, 0]
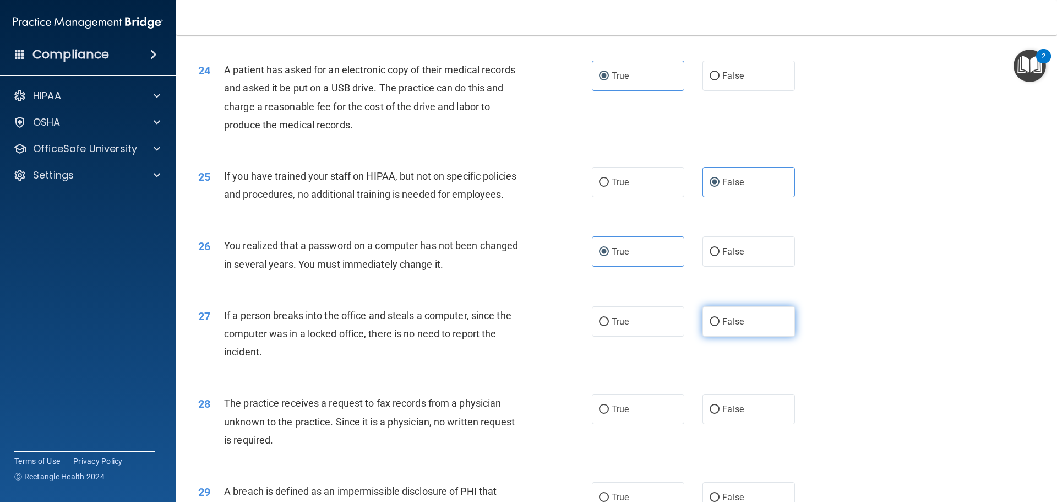
click at [762, 323] on label "False" at bounding box center [749, 321] width 93 height 30
click at [720, 323] on input "False" at bounding box center [715, 322] width 10 height 8
radio input "true"
click at [732, 409] on span "False" at bounding box center [733, 409] width 21 height 10
click at [720, 409] on input "False" at bounding box center [715, 409] width 10 height 8
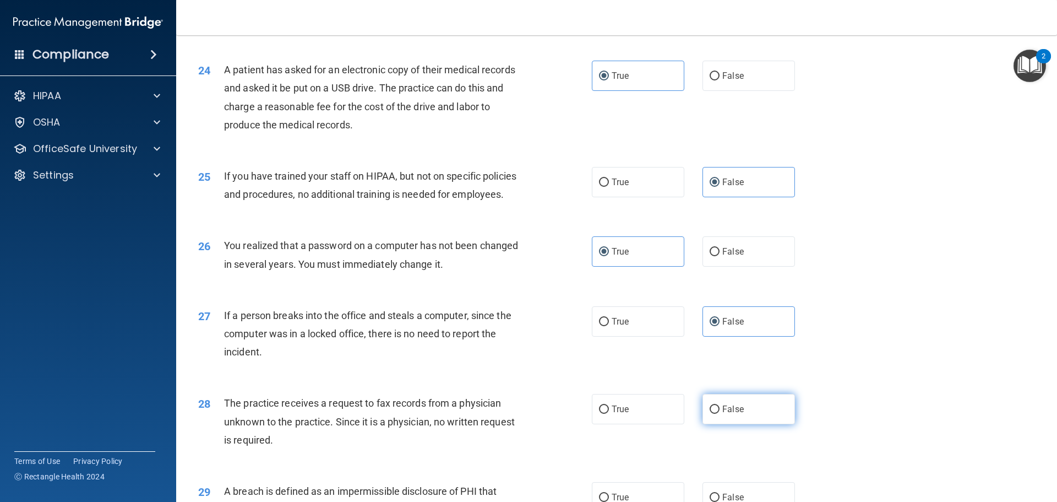
radio input "true"
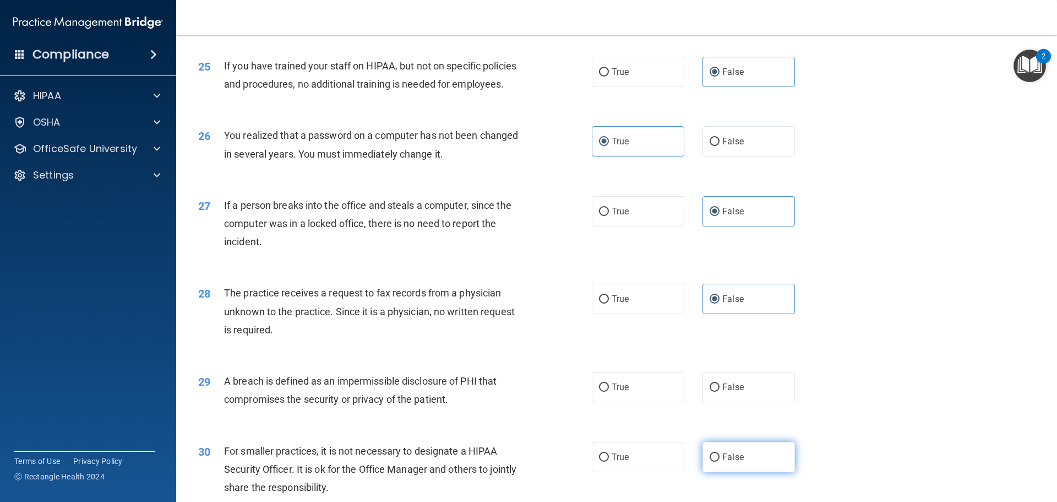
scroll to position [2038, 0]
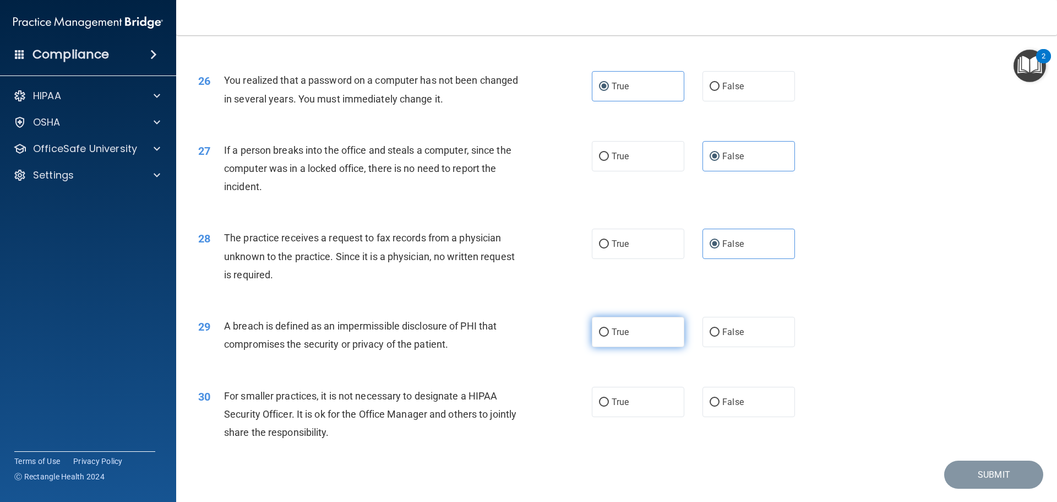
click at [650, 333] on label "True" at bounding box center [638, 332] width 93 height 30
click at [609, 333] on input "True" at bounding box center [604, 332] width 10 height 8
radio input "true"
click at [743, 406] on label "False" at bounding box center [749, 402] width 93 height 30
click at [720, 406] on input "False" at bounding box center [715, 402] width 10 height 8
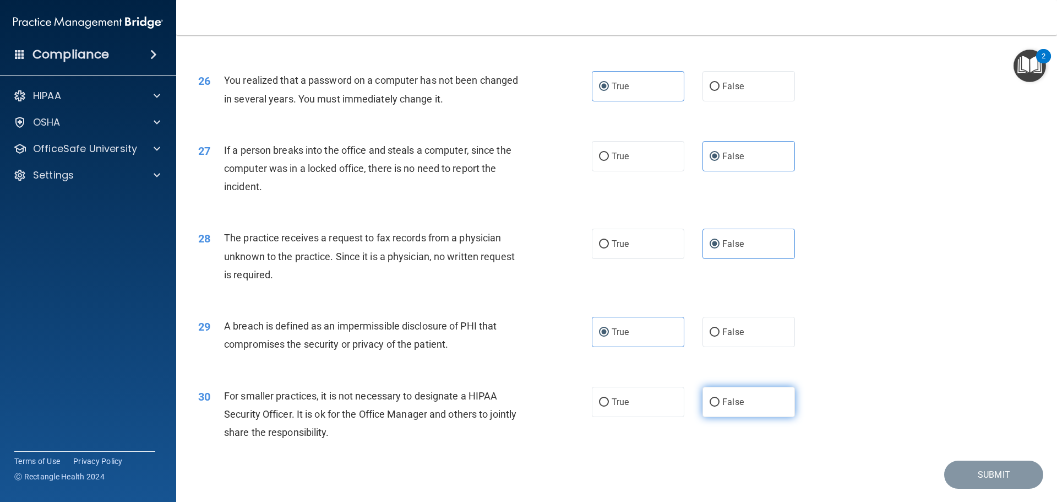
radio input "true"
click at [964, 468] on button "Submit" at bounding box center [993, 474] width 99 height 28
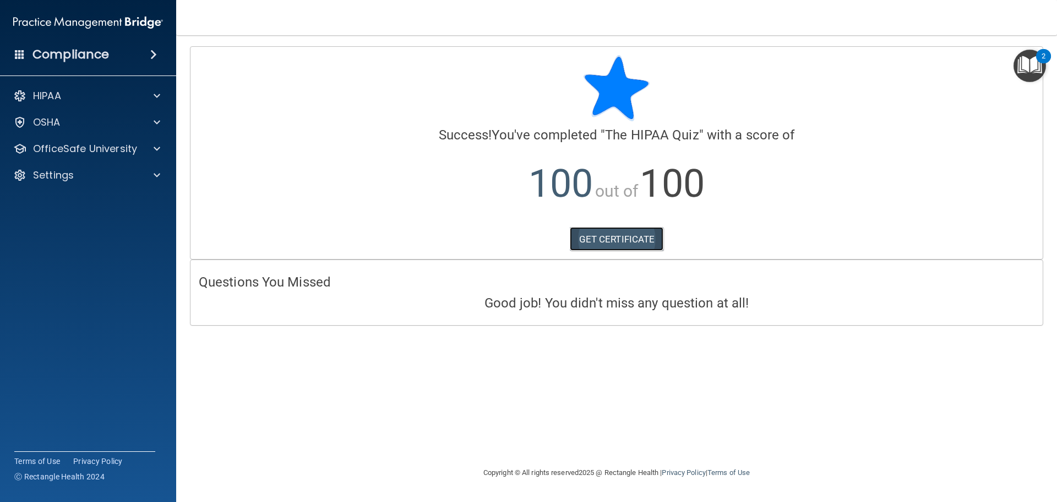
click at [605, 235] on link "GET CERTIFICATE" at bounding box center [617, 239] width 94 height 24
click at [159, 145] on span at bounding box center [157, 148] width 7 height 13
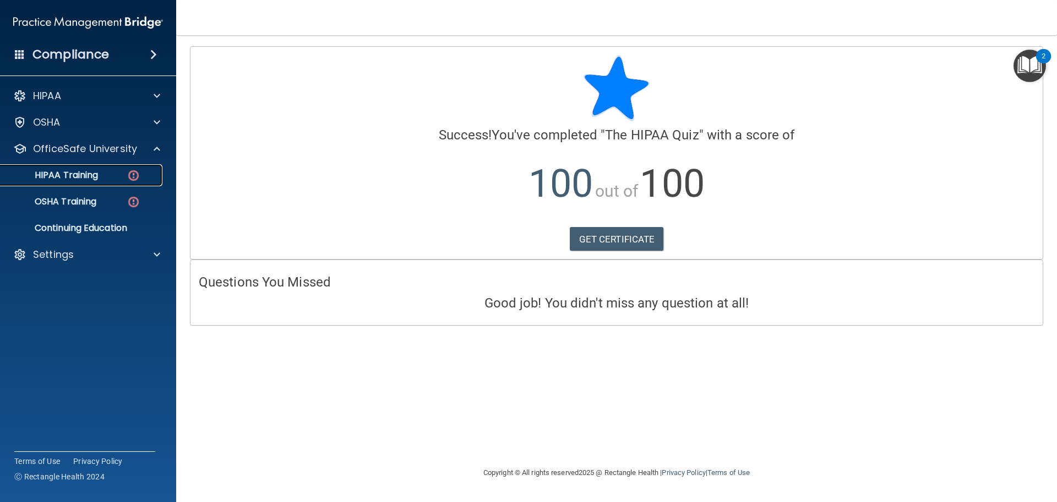
click at [132, 175] on img at bounding box center [134, 176] width 14 height 14
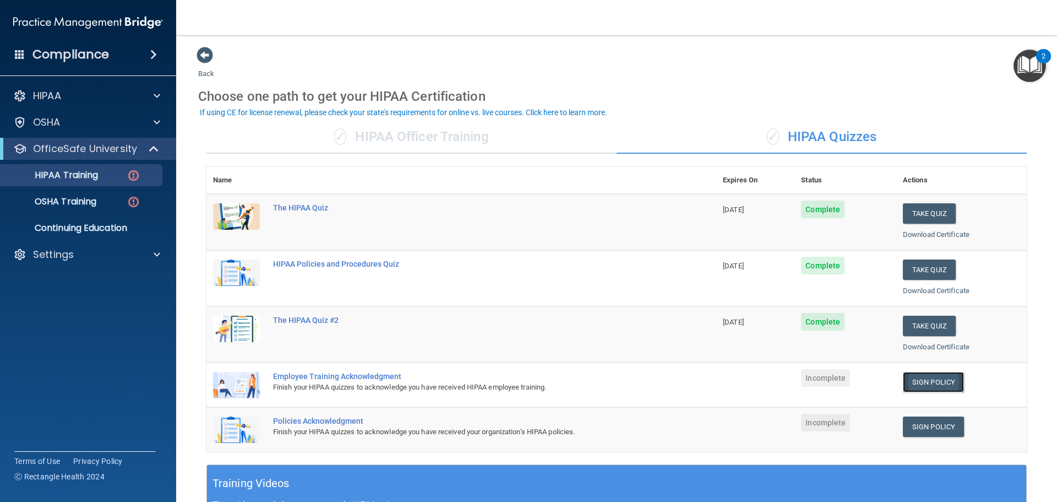
click at [933, 378] on link "Sign Policy" at bounding box center [933, 382] width 61 height 20
click at [912, 385] on link "Sign Policy" at bounding box center [933, 382] width 61 height 20
click at [927, 427] on link "Sign Policy" at bounding box center [933, 426] width 61 height 20
click at [111, 200] on div "OSHA Training" at bounding box center [82, 201] width 150 height 11
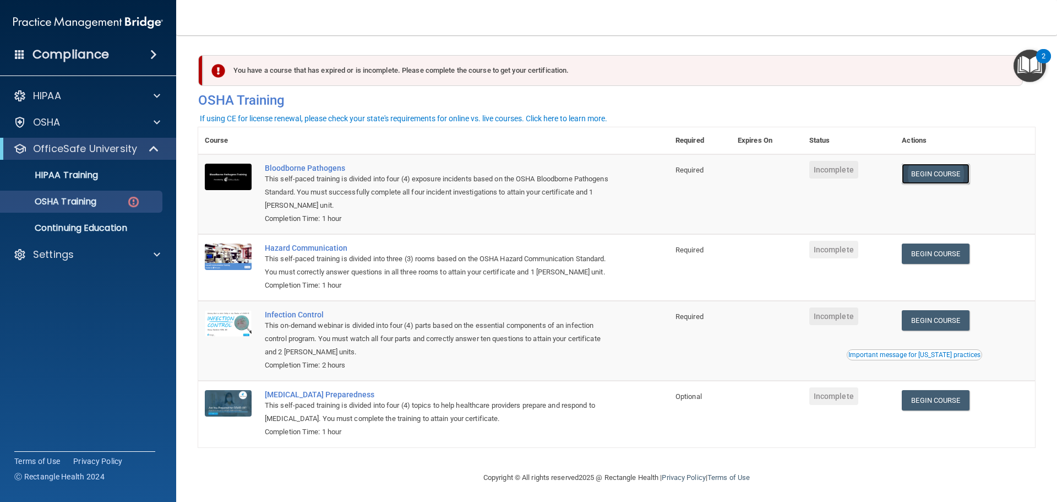
click at [937, 175] on link "Begin Course" at bounding box center [935, 174] width 67 height 20
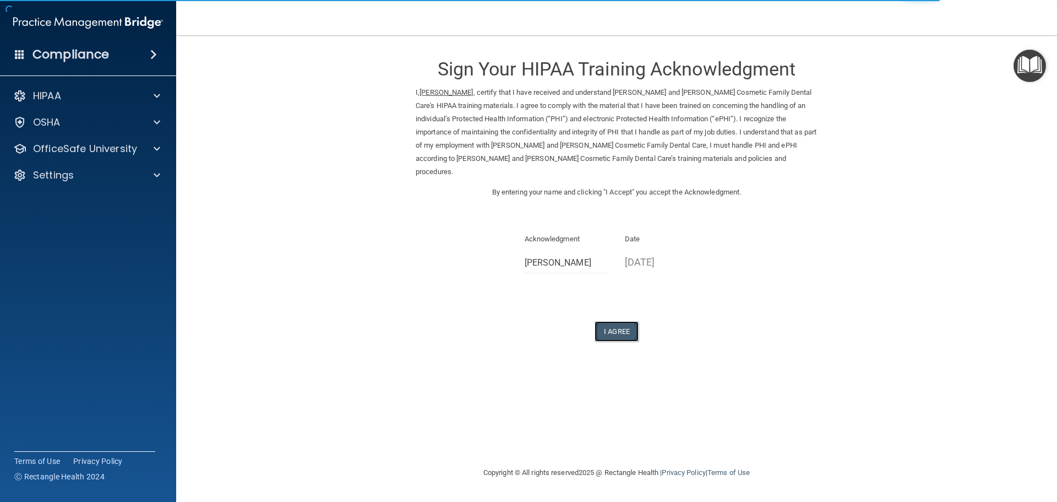
click at [606, 321] on button "I Agree" at bounding box center [617, 331] width 44 height 20
click at [604, 321] on button "I Agree" at bounding box center [617, 331] width 44 height 20
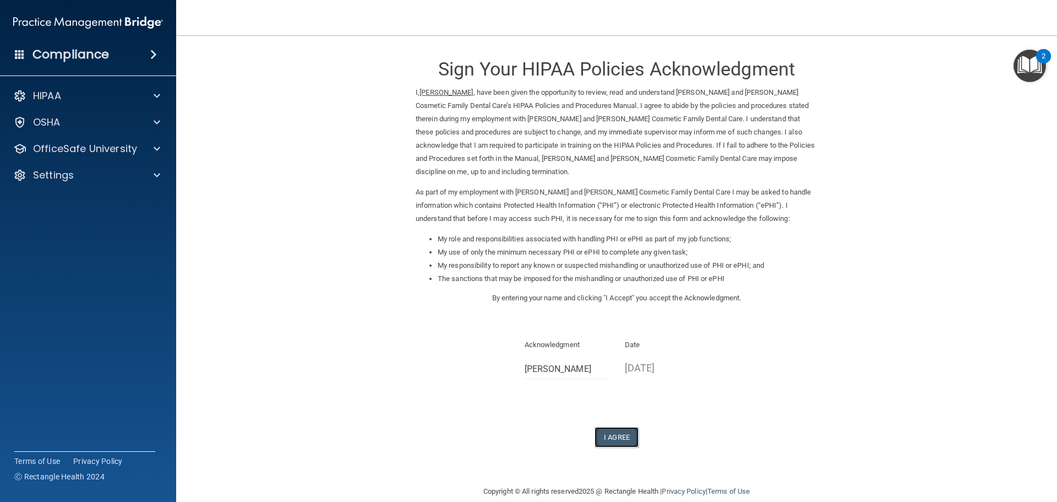
click at [605, 427] on button "I Agree" at bounding box center [617, 437] width 44 height 20
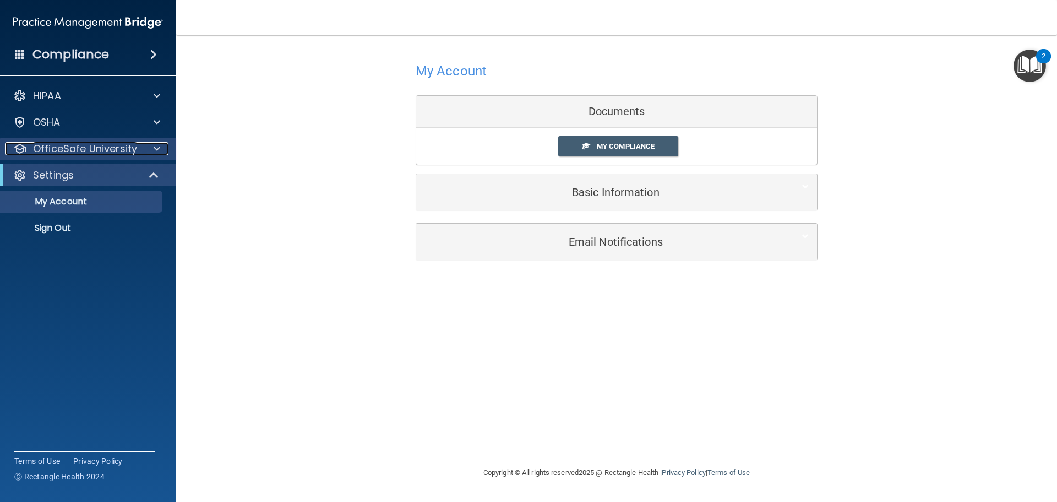
click at [108, 142] on p "OfficeSafe University" at bounding box center [85, 148] width 104 height 13
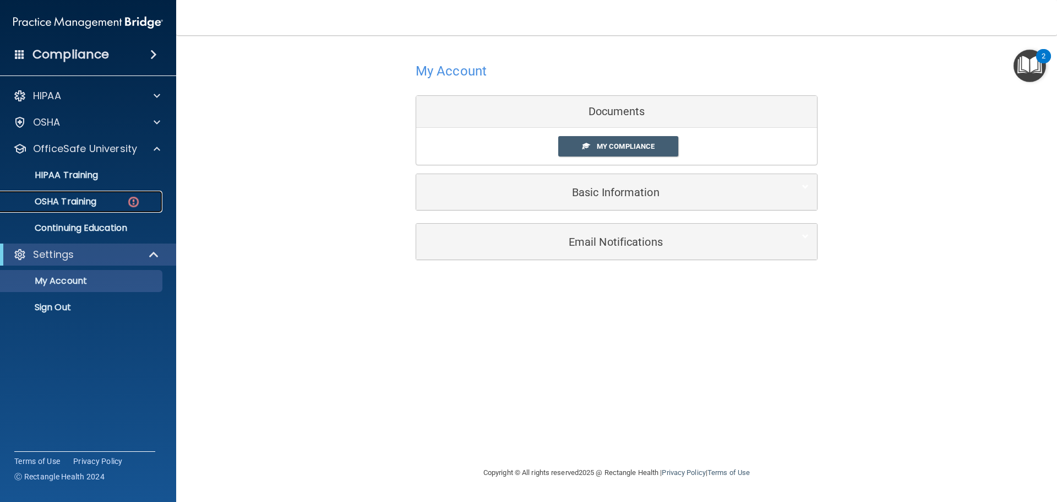
click at [132, 198] on img at bounding box center [134, 202] width 14 height 14
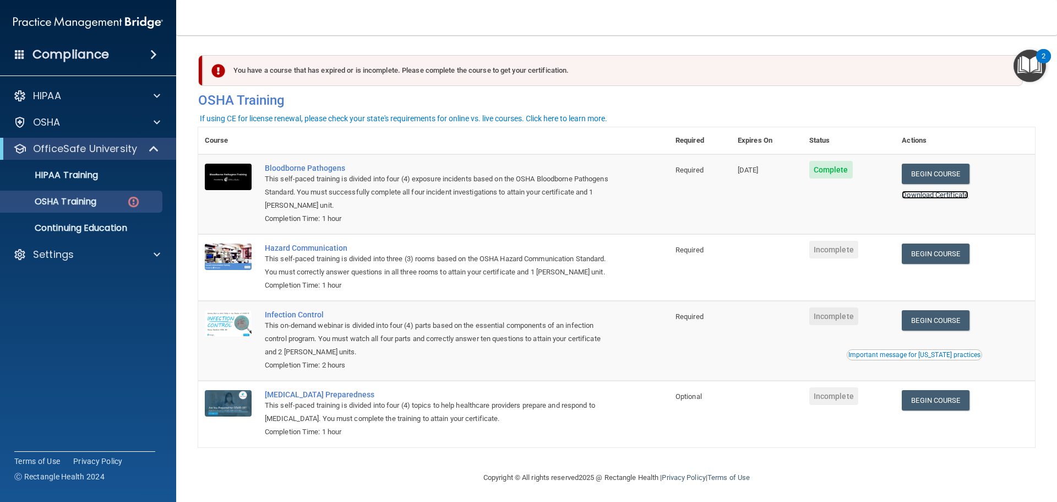
click at [946, 196] on link "Download Certificate" at bounding box center [935, 195] width 67 height 8
click at [931, 256] on link "Begin Course" at bounding box center [935, 253] width 67 height 20
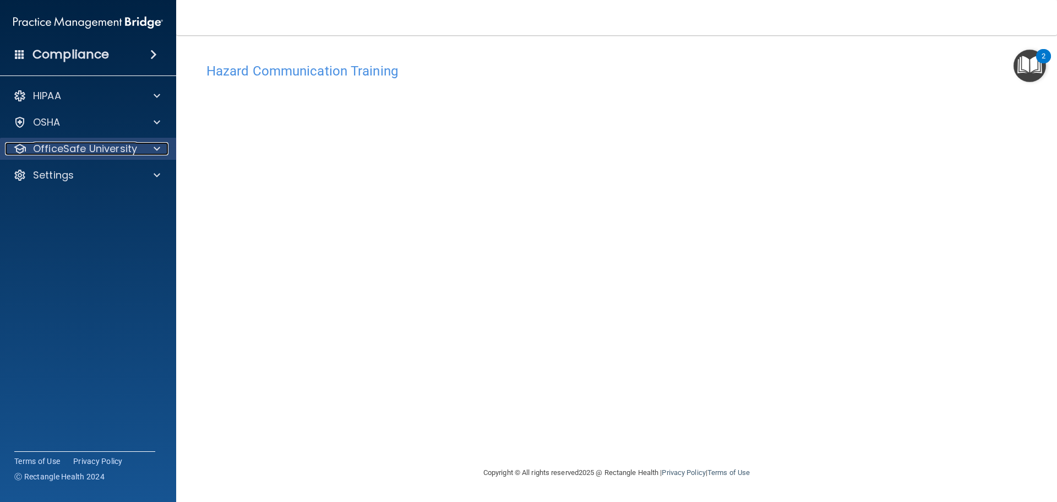
click at [59, 148] on p "OfficeSafe University" at bounding box center [85, 148] width 104 height 13
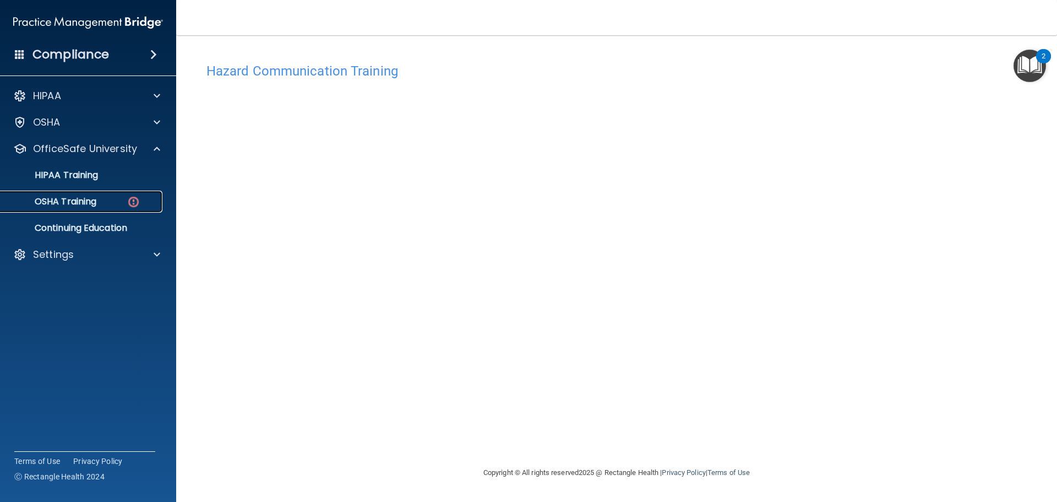
click at [62, 201] on p "OSHA Training" at bounding box center [51, 201] width 89 height 11
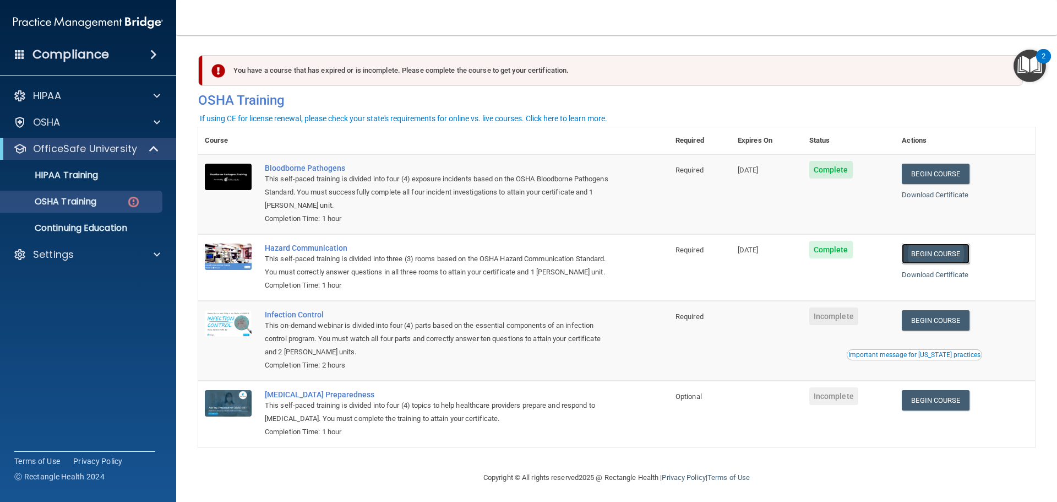
click at [939, 256] on link "Begin Course" at bounding box center [935, 253] width 67 height 20
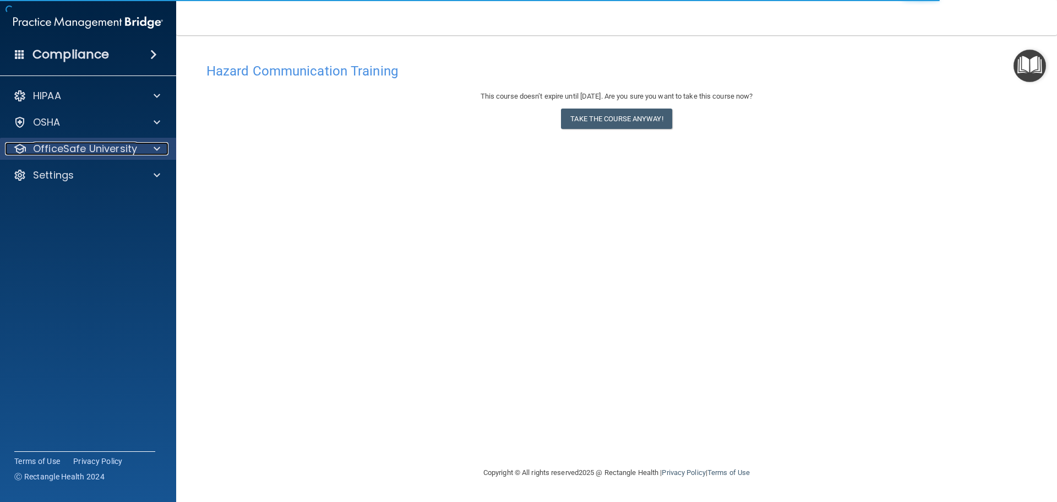
click at [70, 151] on p "OfficeSafe University" at bounding box center [85, 148] width 104 height 13
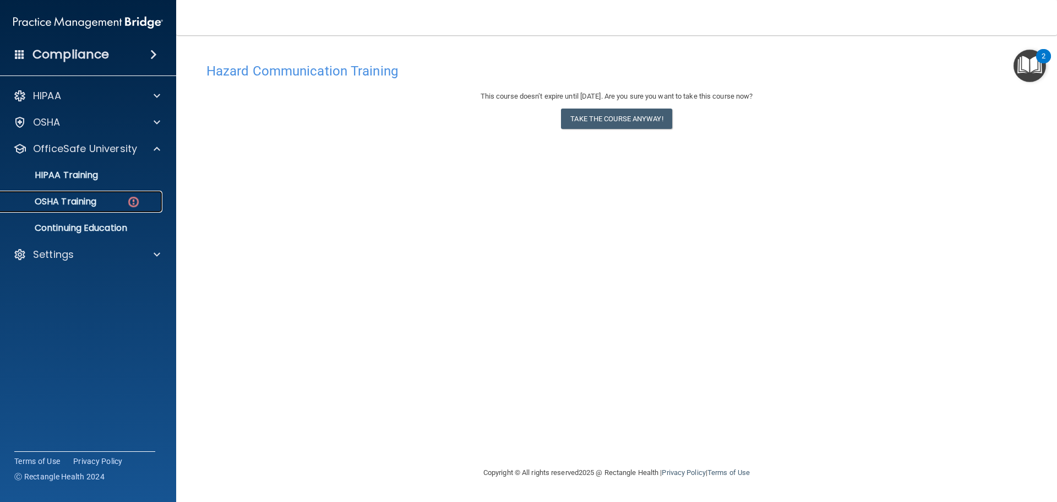
click at [132, 203] on img at bounding box center [134, 202] width 14 height 14
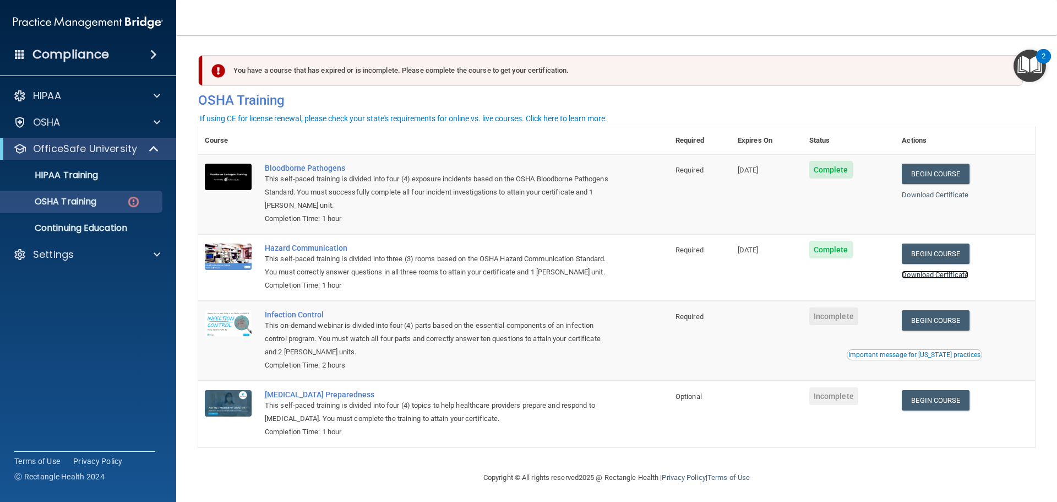
click at [947, 271] on link "Download Certificate" at bounding box center [935, 274] width 67 height 8
click at [919, 316] on link "Begin Course" at bounding box center [935, 320] width 67 height 20
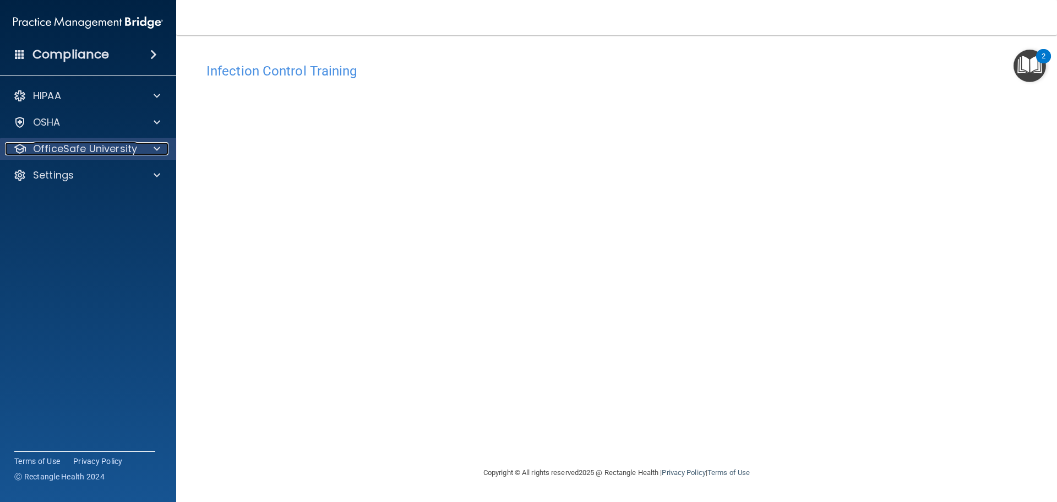
click at [119, 150] on p "OfficeSafe University" at bounding box center [85, 148] width 104 height 13
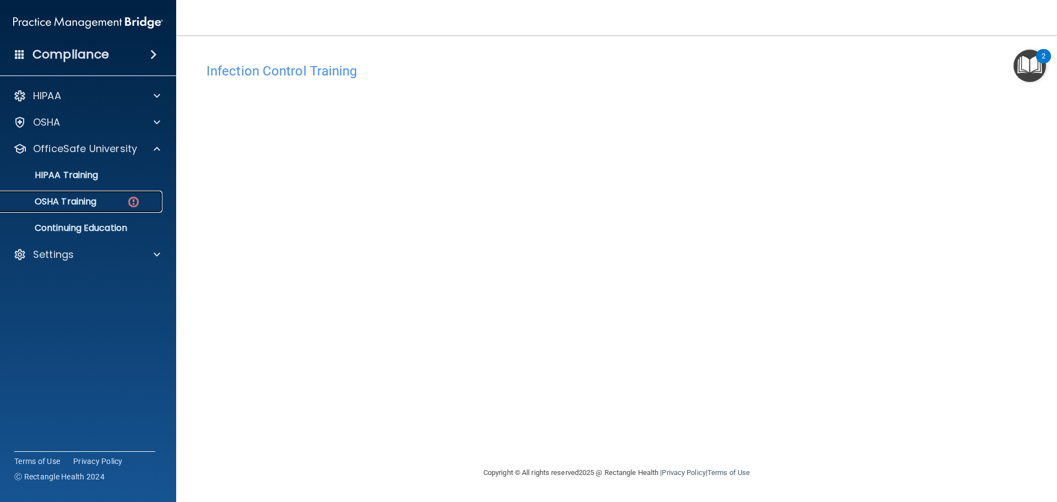
click at [133, 199] on img at bounding box center [134, 202] width 14 height 14
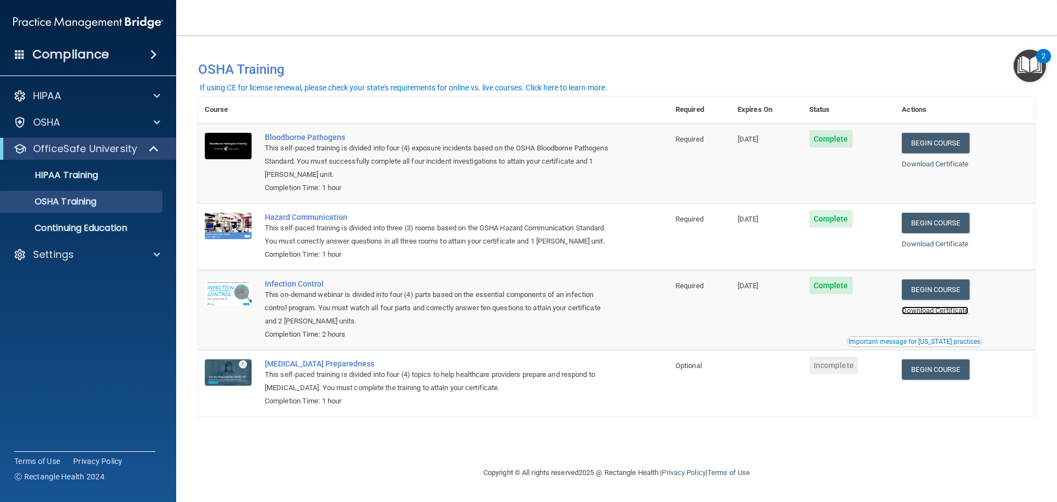
click at [941, 311] on link "Download Certificate" at bounding box center [935, 310] width 67 height 8
click at [100, 227] on p "Continuing Education" at bounding box center [82, 227] width 150 height 11
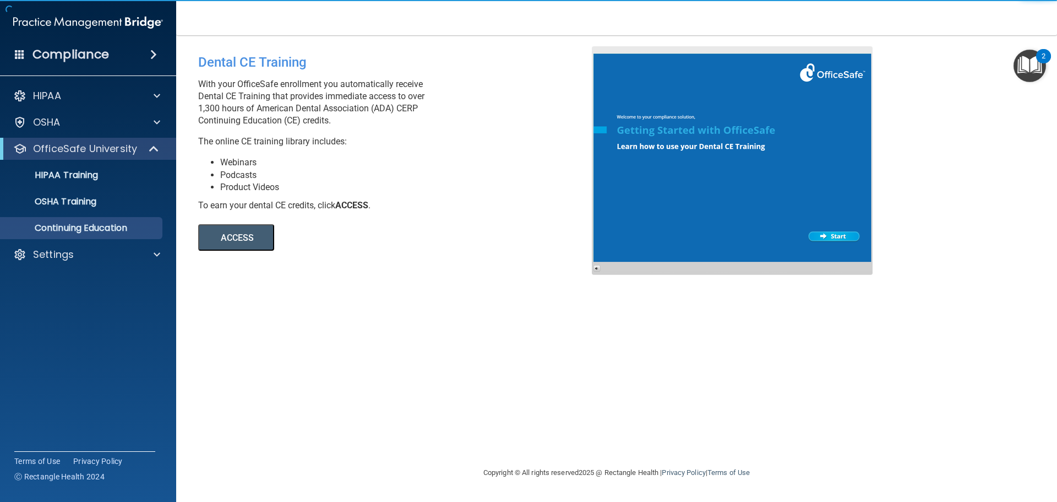
click at [253, 239] on button "ACCESS" at bounding box center [236, 237] width 76 height 26
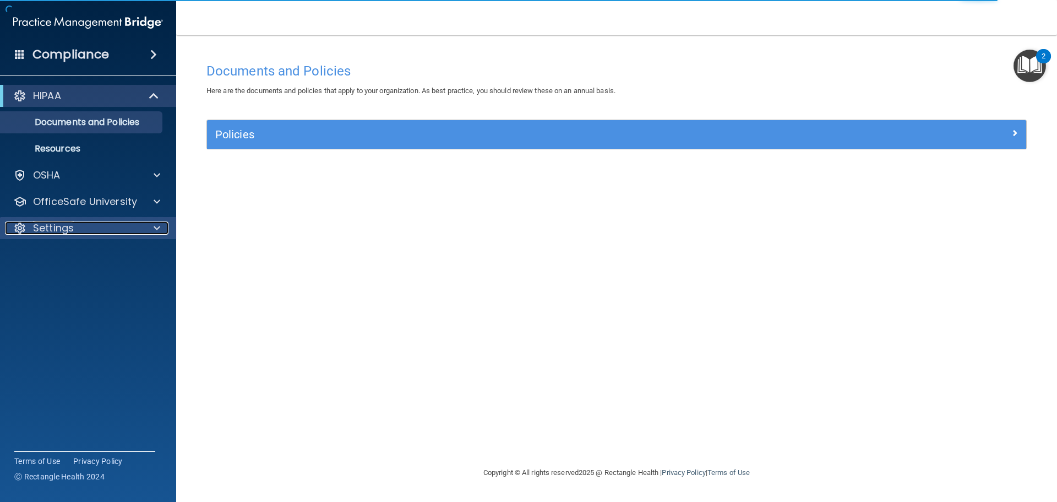
click at [139, 231] on div "Settings" at bounding box center [73, 227] width 137 height 13
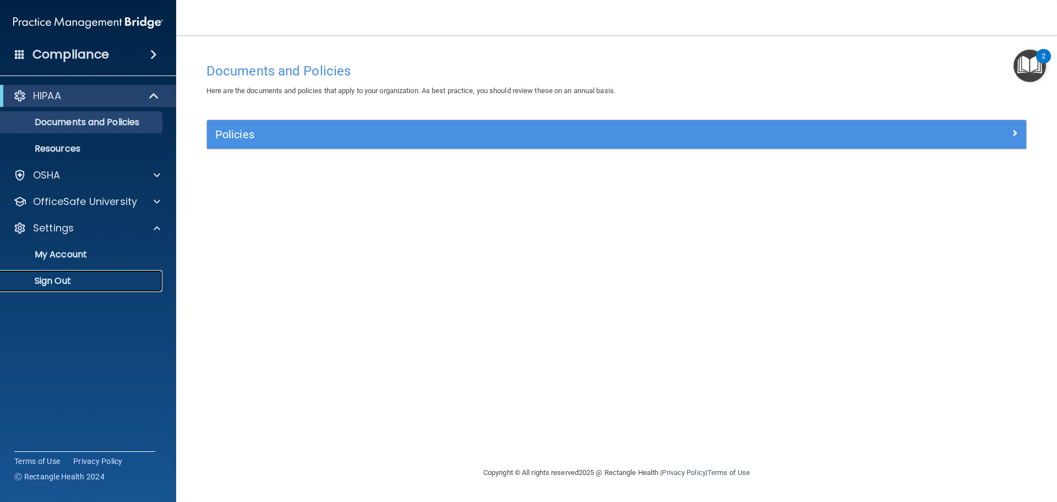
click at [54, 285] on p "Sign Out" at bounding box center [82, 280] width 150 height 11
